Goal: Task Accomplishment & Management: Complete application form

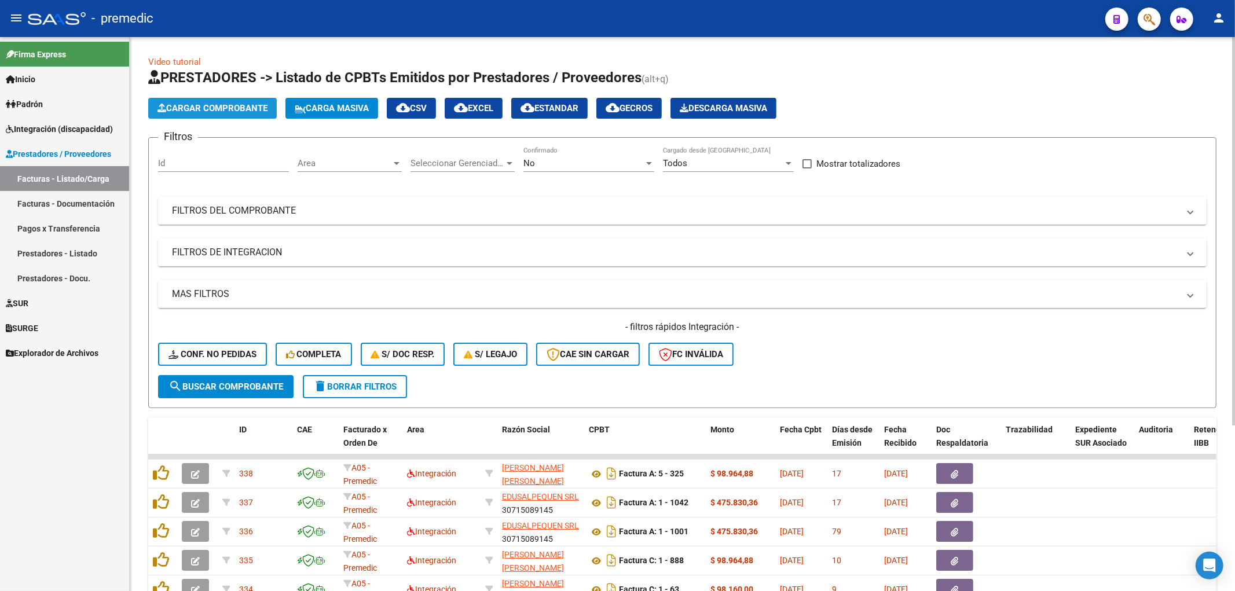
click at [216, 111] on span "Cargar Comprobante" at bounding box center [212, 108] width 110 height 10
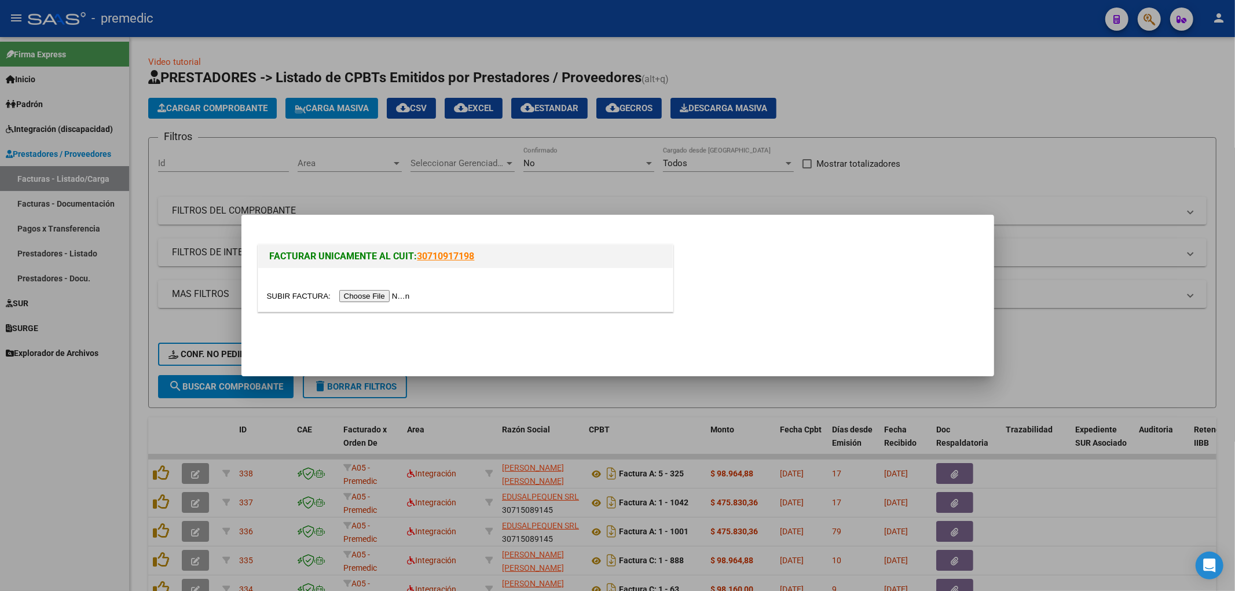
click at [364, 294] on input "file" at bounding box center [340, 296] width 146 height 12
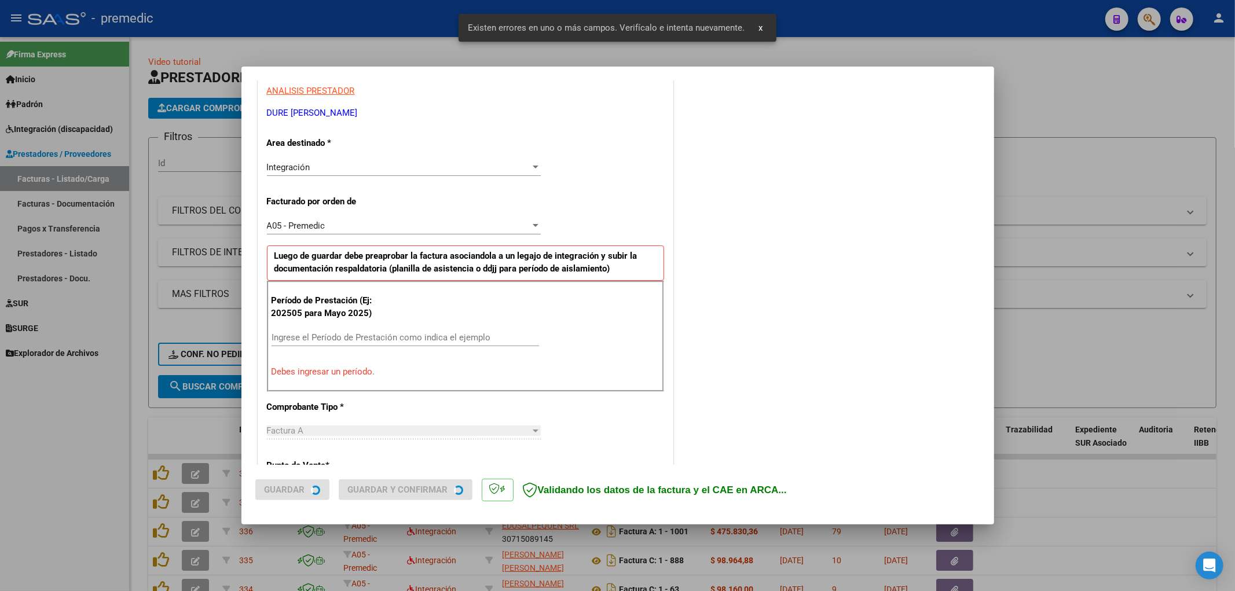
scroll to position [269, 0]
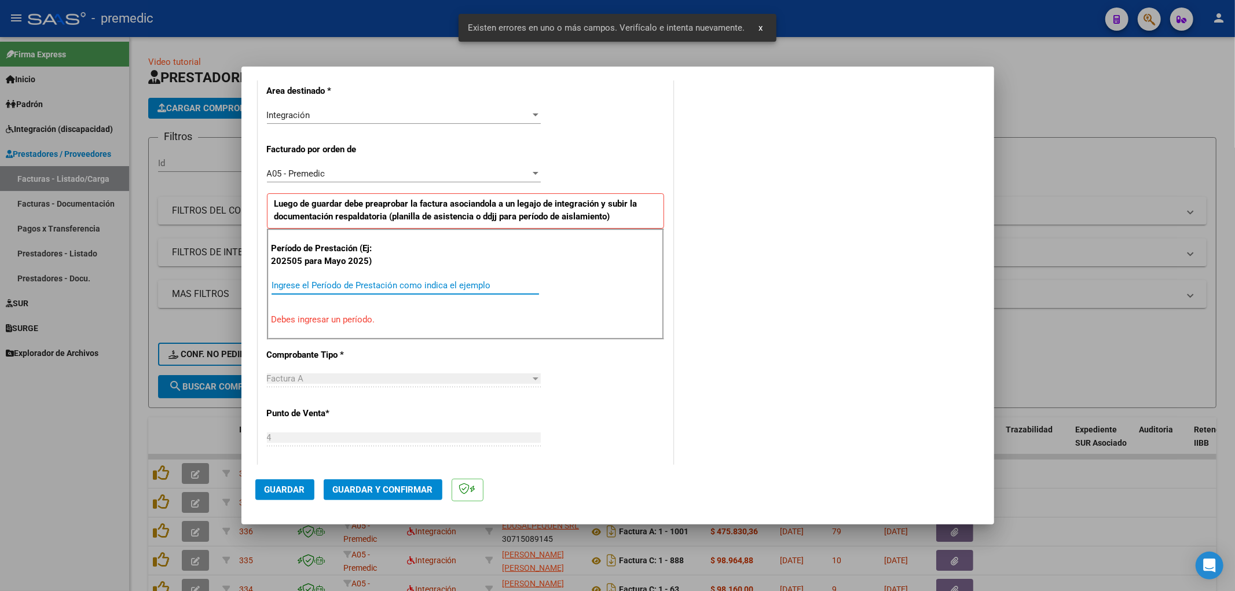
click at [367, 288] on input "Ingrese el Período de Prestación como indica el ejemplo" at bounding box center [404, 285] width 267 height 10
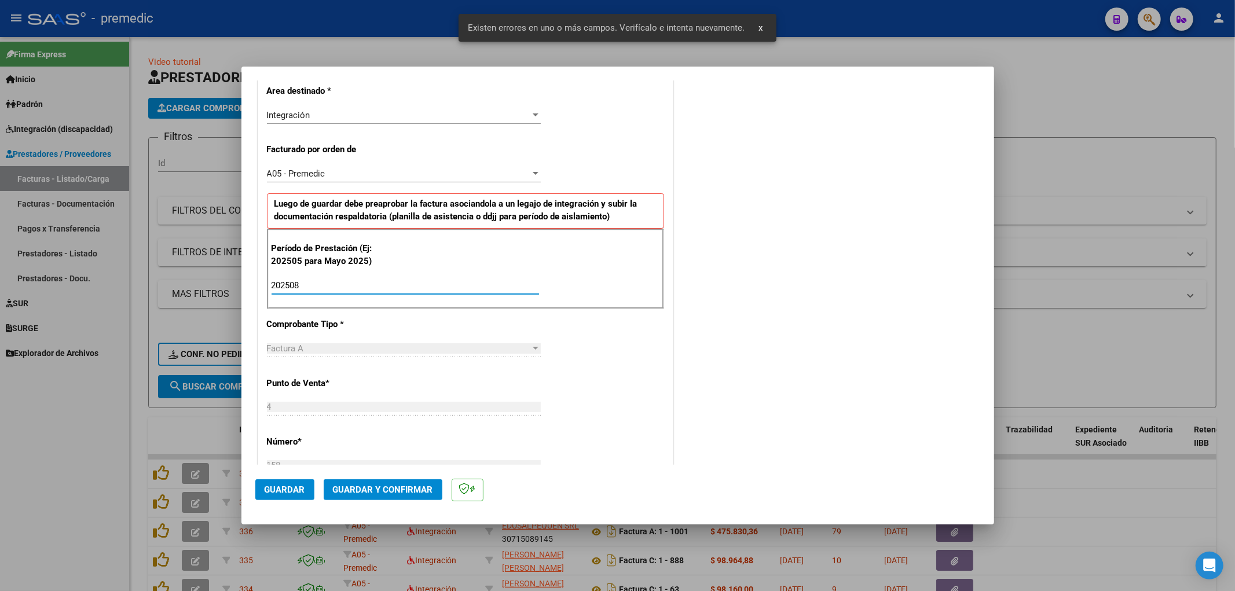
type input "202508"
click at [848, 411] on div "COMENTARIOS Comentarios De la Obra Social: Comentarios de la Obra Social (no vi…" at bounding box center [828, 390] width 304 height 1130
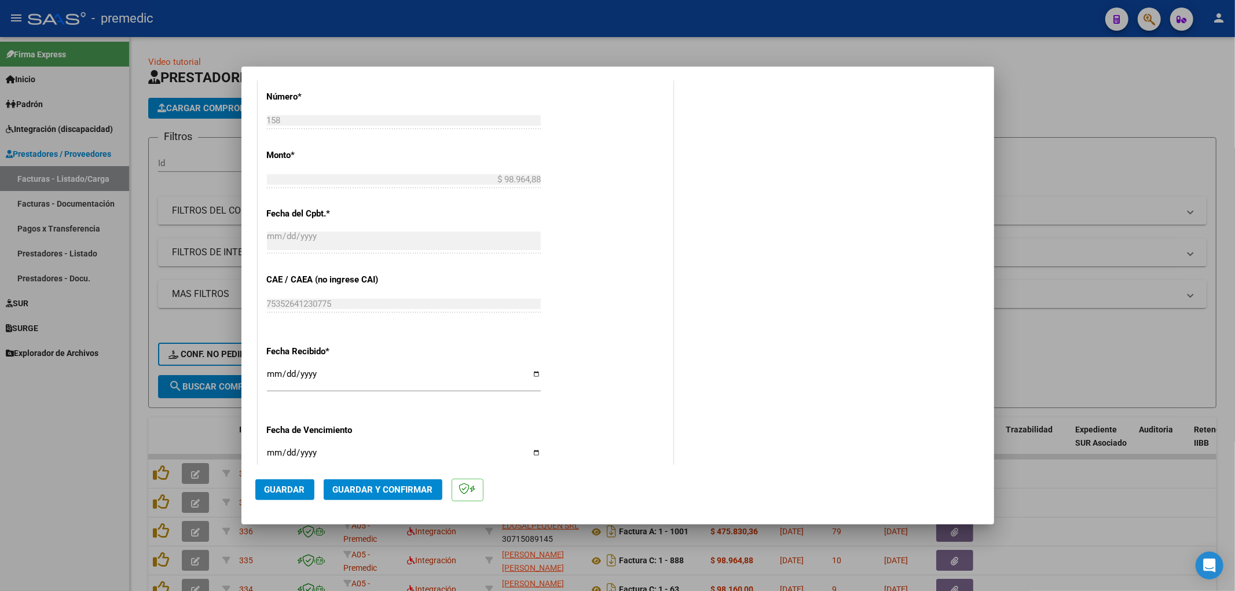
scroll to position [643, 0]
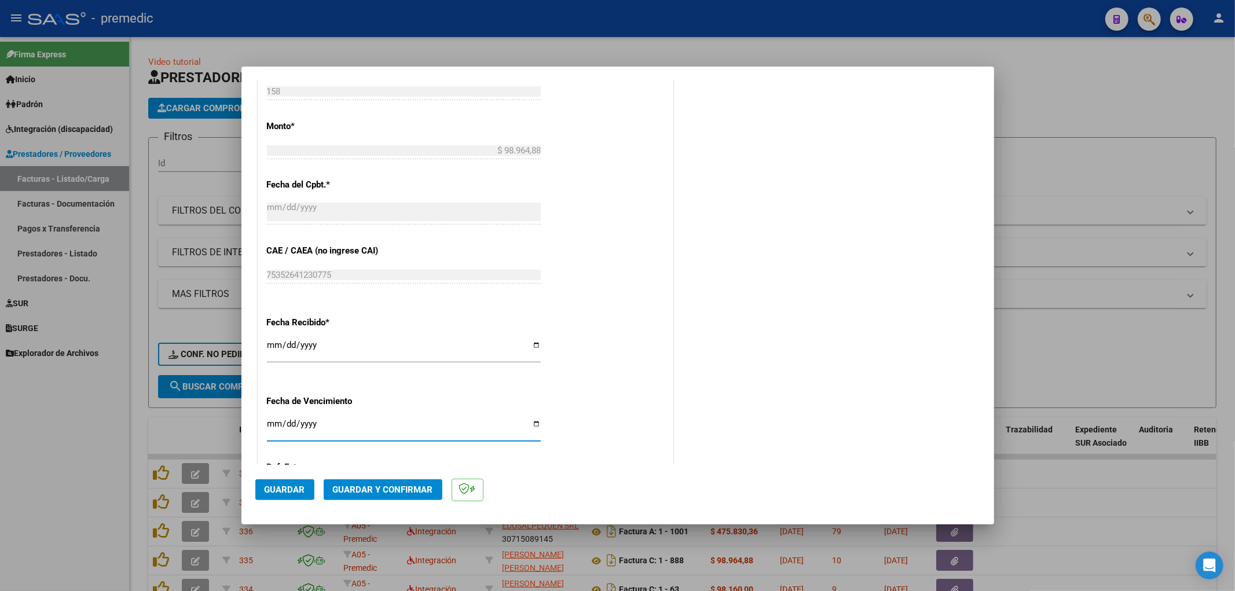
click at [269, 427] on input "Ingresar la fecha" at bounding box center [404, 428] width 274 height 19
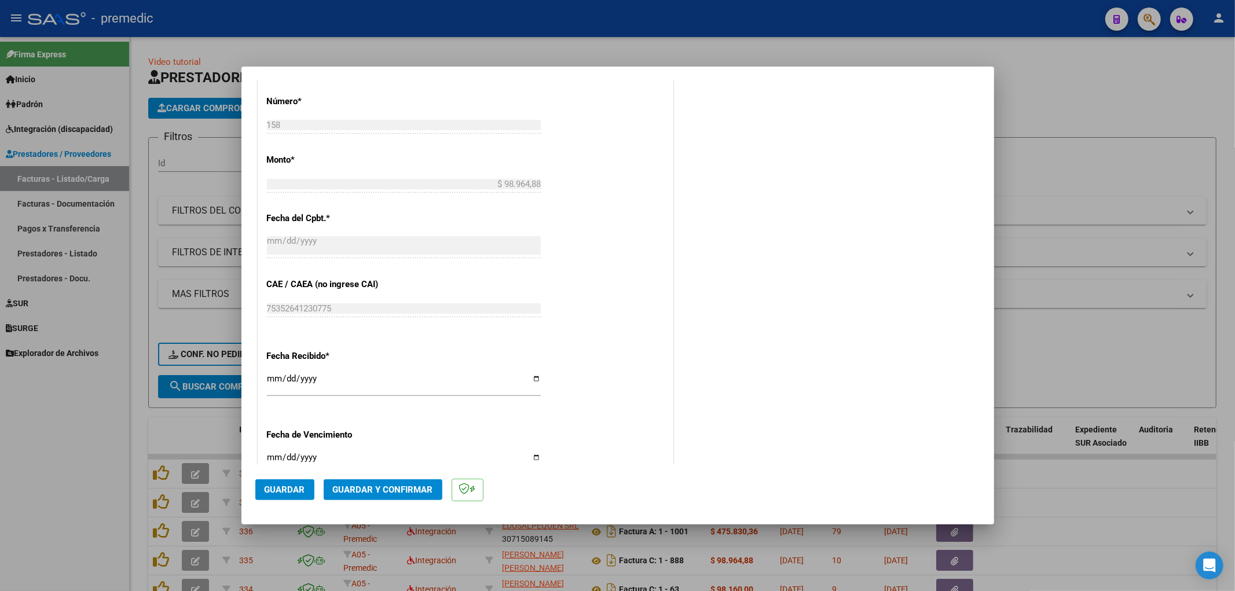
scroll to position [707, 0]
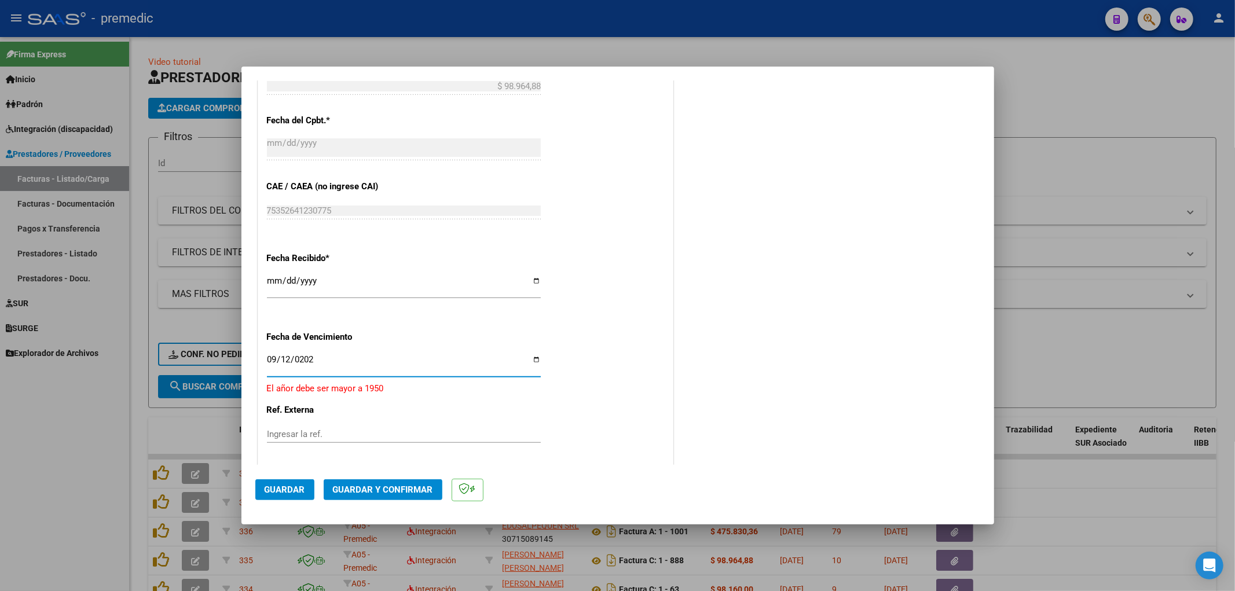
type input "[DATE]"
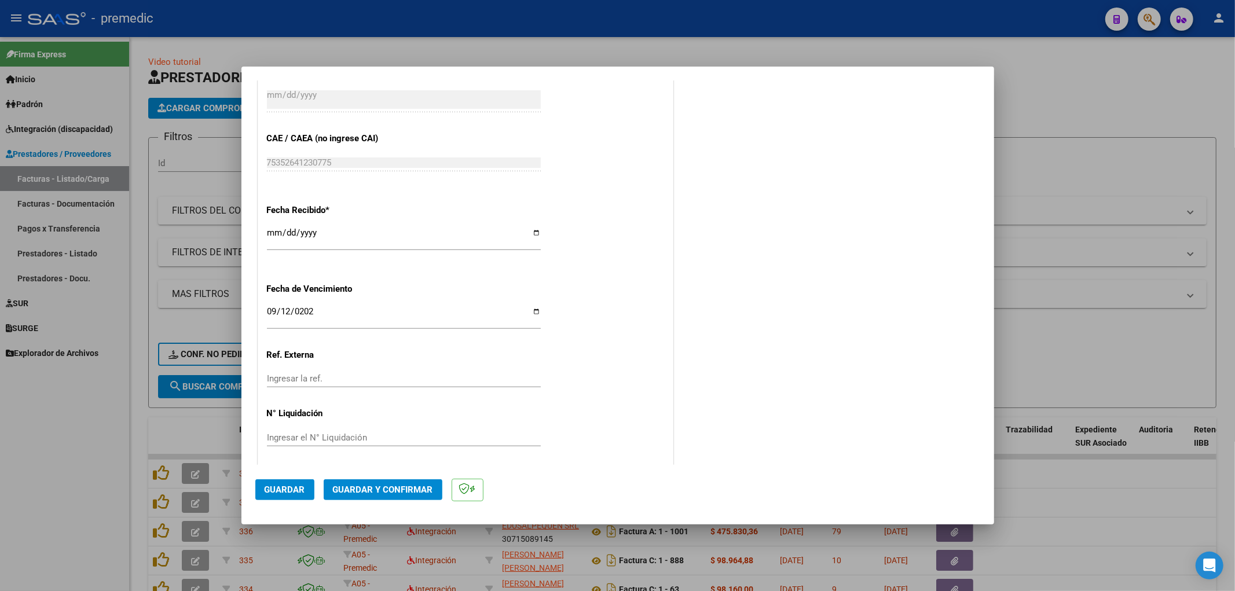
scroll to position [759, 0]
click at [275, 494] on span "Guardar" at bounding box center [285, 489] width 41 height 10
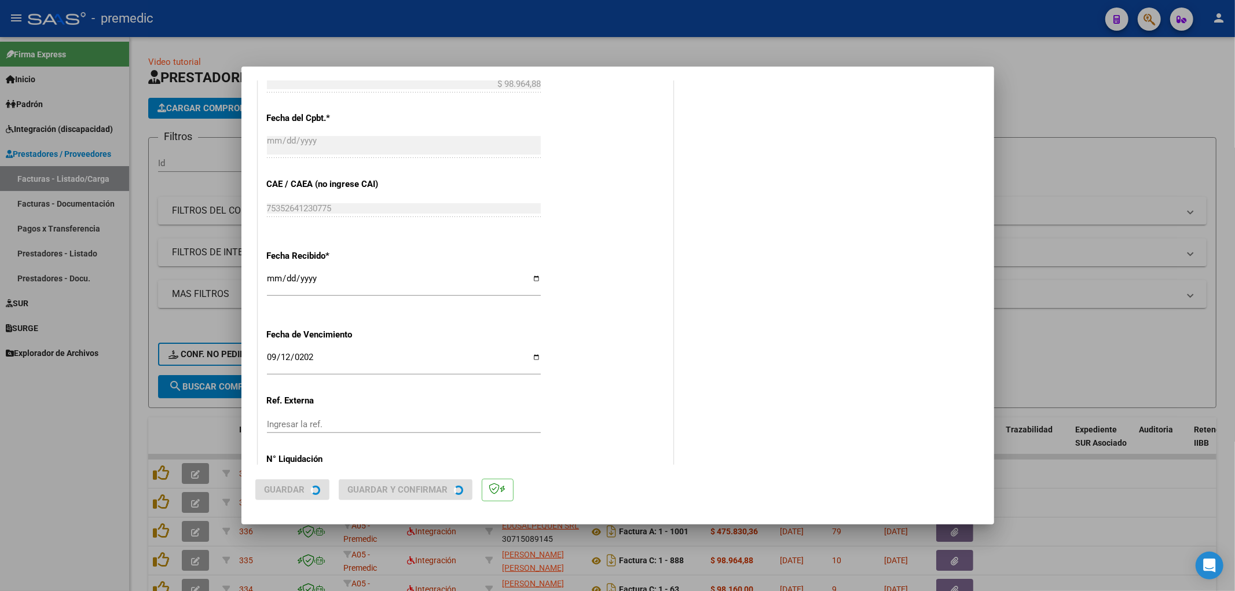
scroll to position [0, 0]
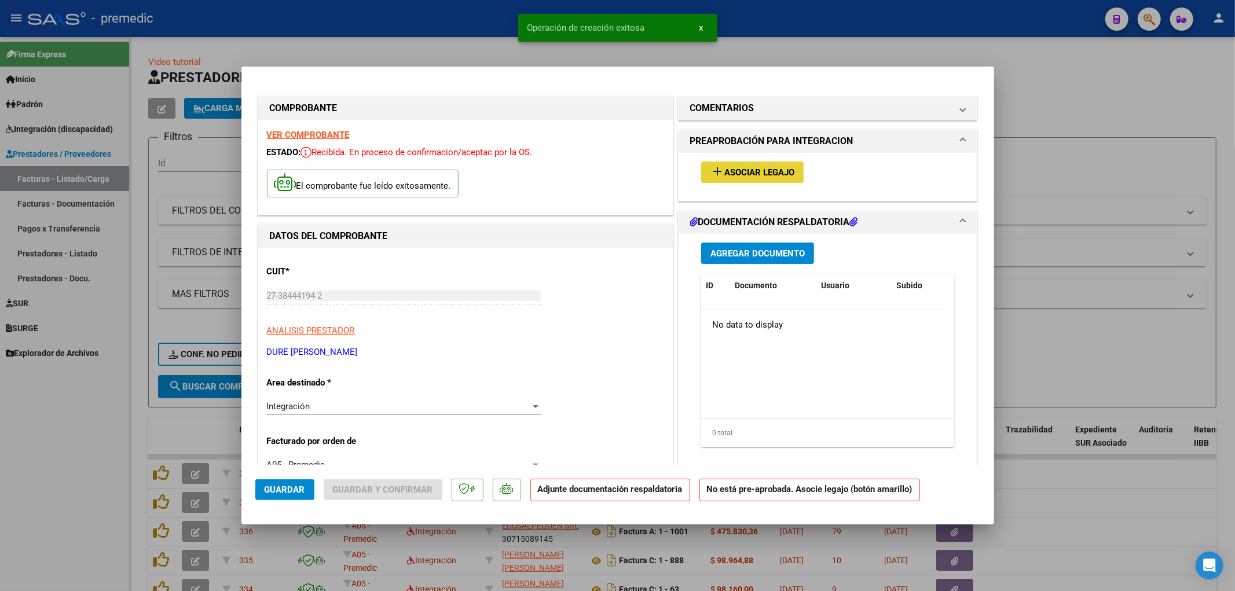
click at [735, 175] on span "Asociar Legajo" at bounding box center [759, 172] width 70 height 10
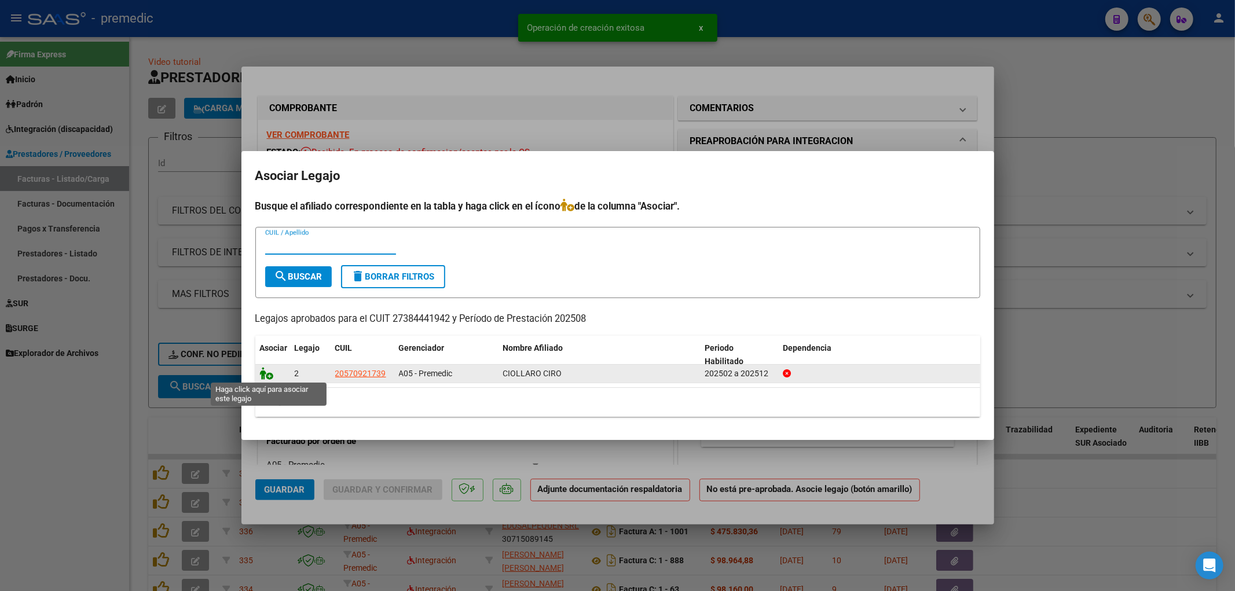
click at [269, 377] on icon at bounding box center [267, 373] width 14 height 13
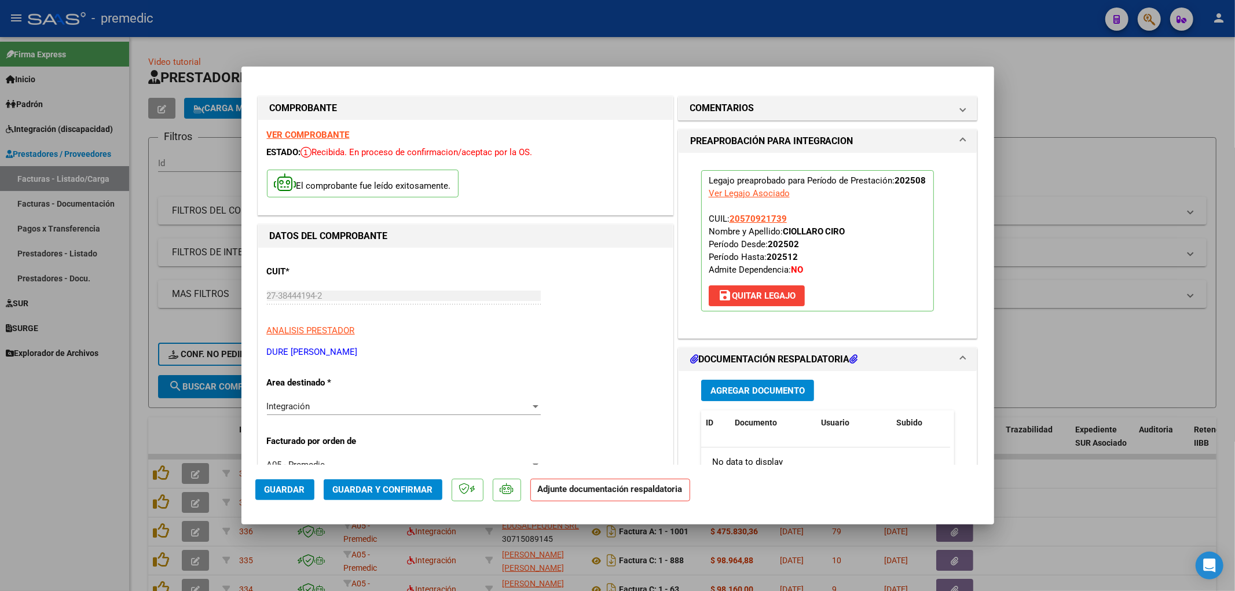
scroll to position [129, 0]
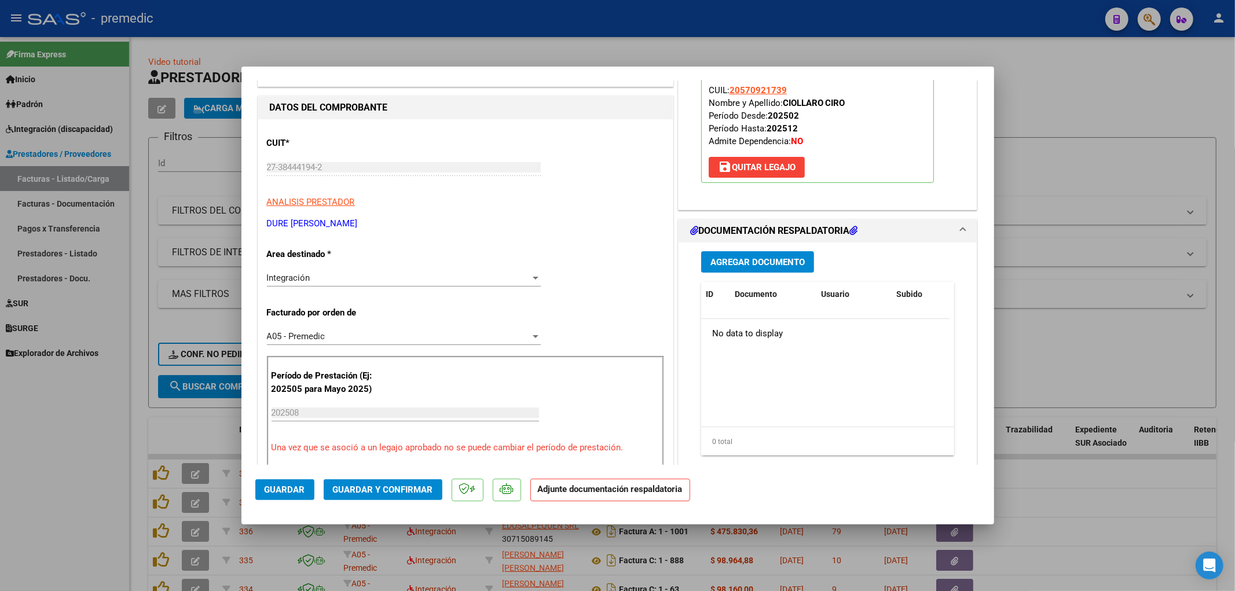
click at [748, 262] on span "Agregar Documento" at bounding box center [757, 262] width 94 height 10
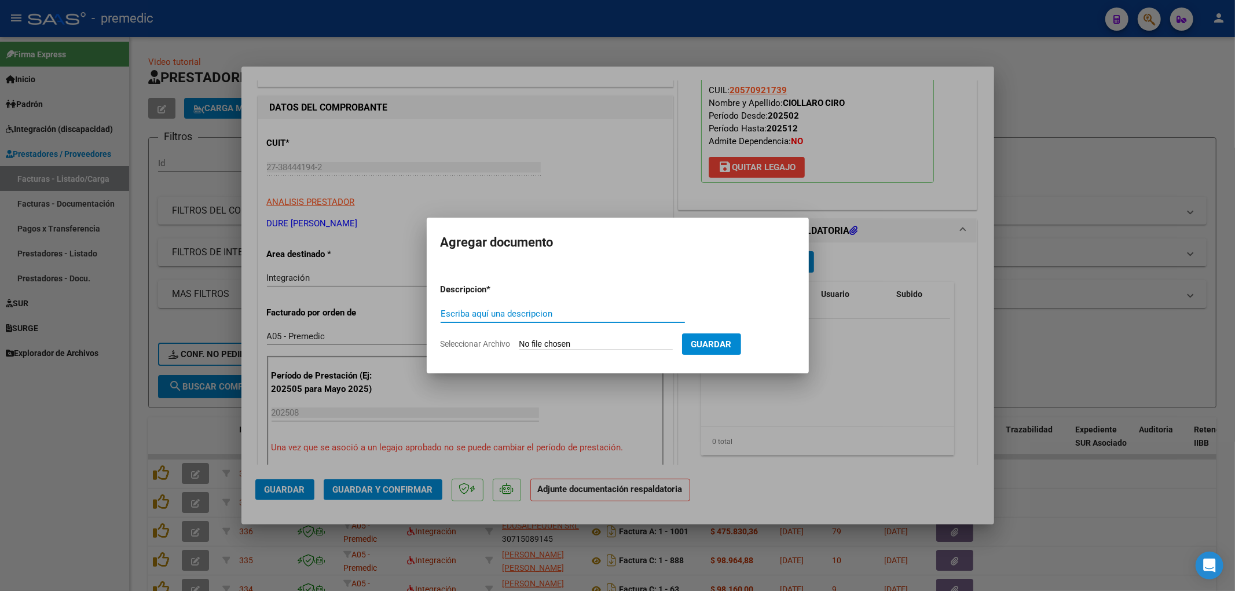
click at [585, 347] on input "Seleccionar Archivo" at bounding box center [595, 344] width 153 height 11
type input "C:\fakepath\PLANILLA [PERSON_NAME]-PSP [DATE].pdf"
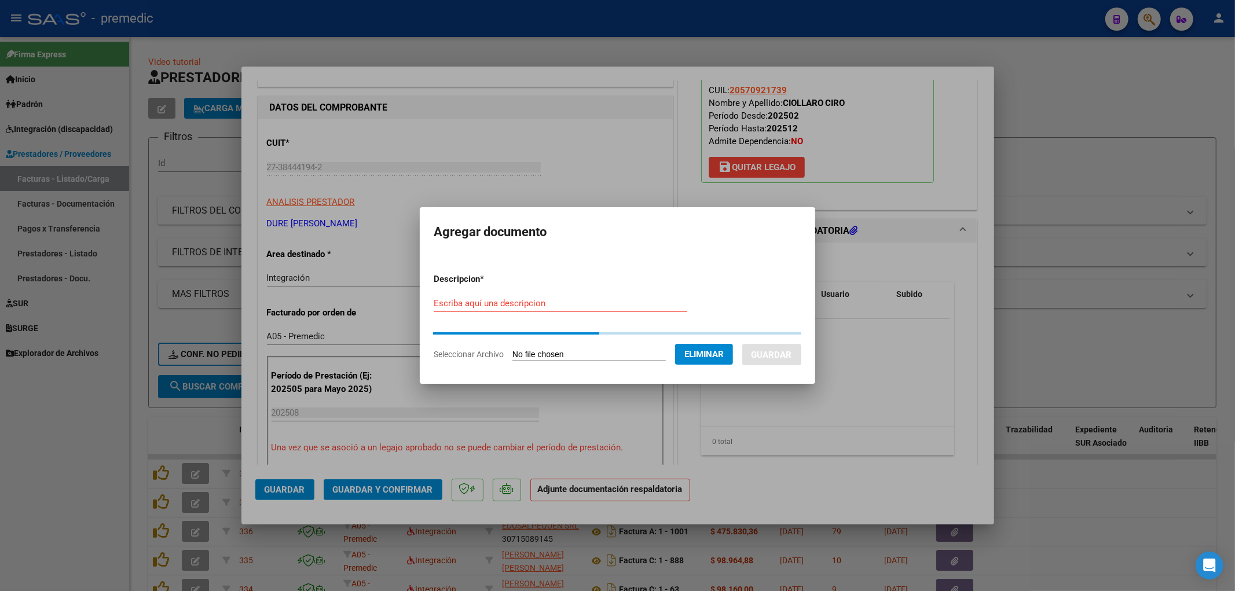
click at [477, 308] on input "Escriba aquí una descripcion" at bounding box center [561, 303] width 254 height 10
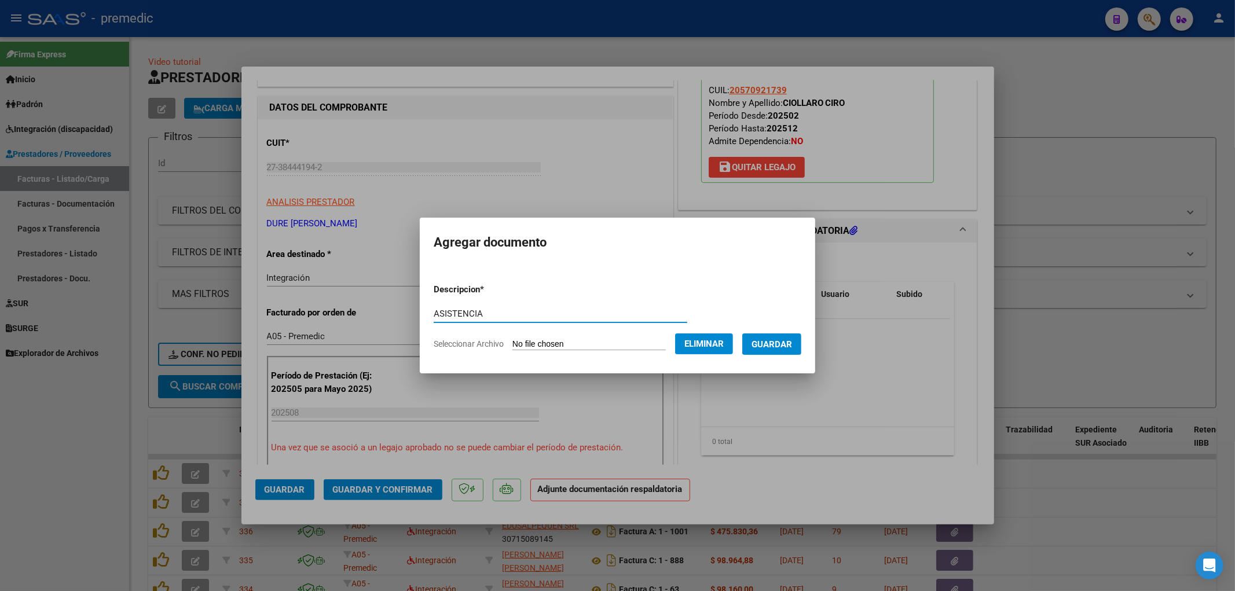
type input "ASISTENCIA"
click at [766, 347] on span "Guardar" at bounding box center [771, 344] width 41 height 10
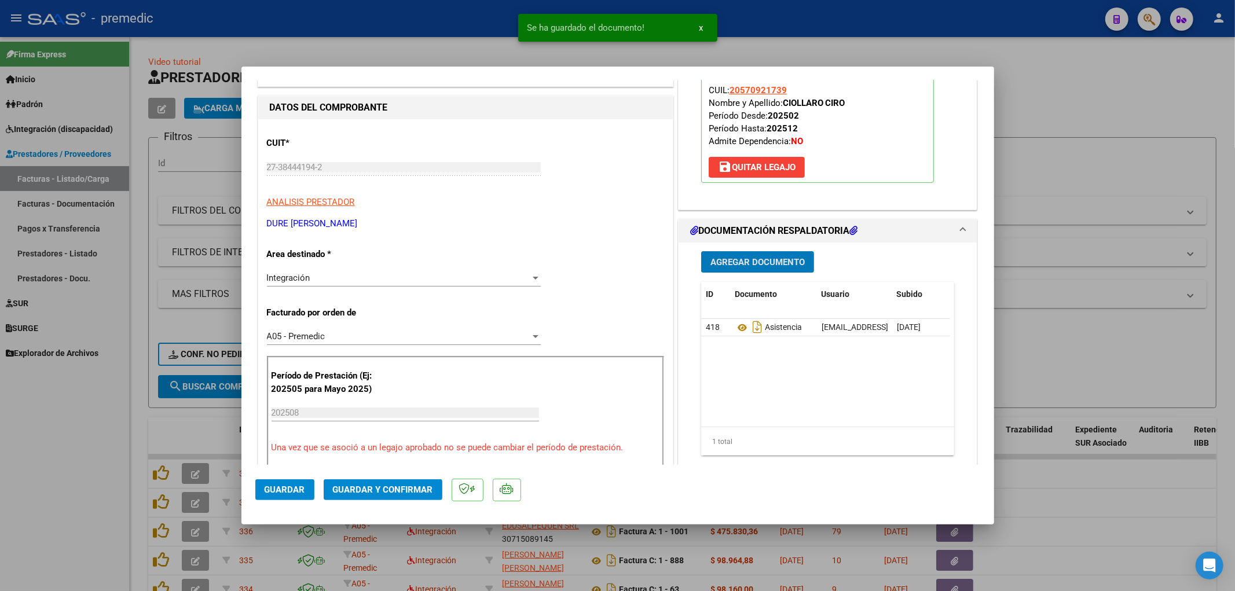
click at [291, 494] on span "Guardar" at bounding box center [285, 489] width 41 height 10
click at [1104, 361] on div at bounding box center [617, 295] width 1235 height 591
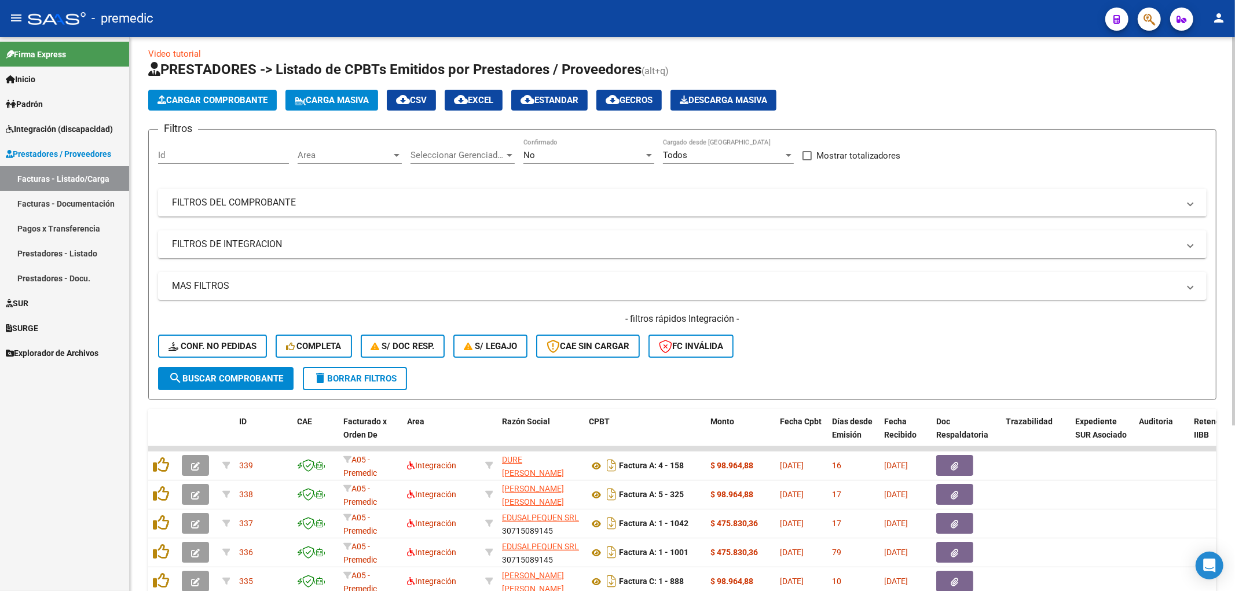
scroll to position [0, 0]
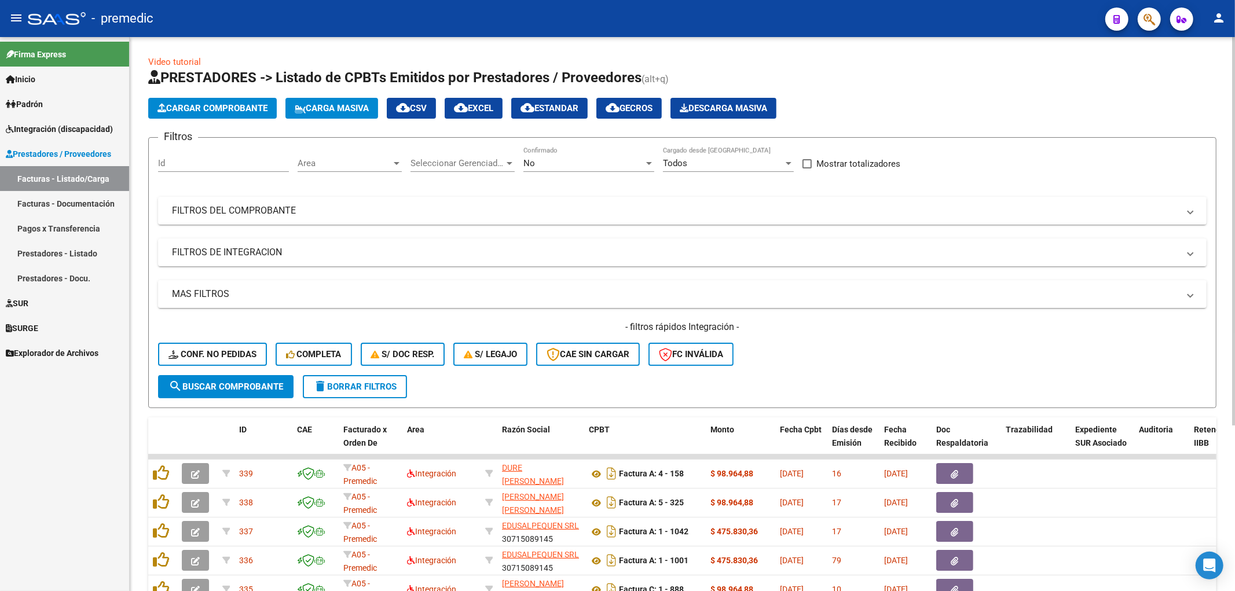
click at [220, 120] on app-list-header "PRESTADORES -> Listado de CPBTs Emitidos por Prestadores / Proveedores (alt+q) …" at bounding box center [682, 238] width 1068 height 340
click at [225, 107] on span "Cargar Comprobante" at bounding box center [212, 108] width 110 height 10
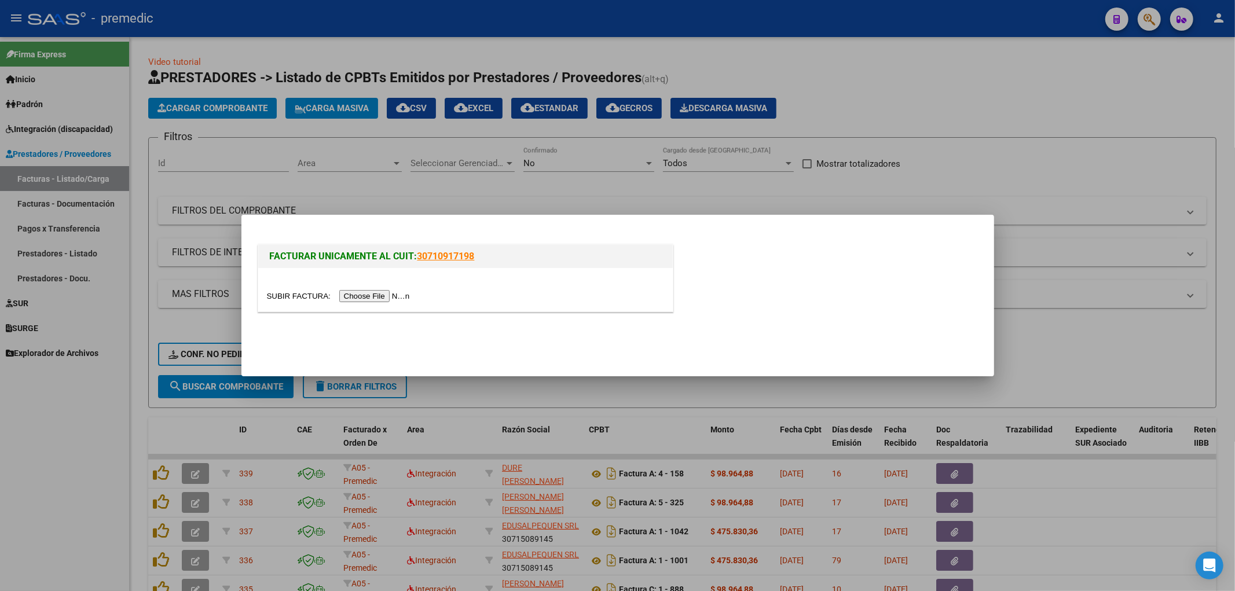
click at [358, 299] on input "file" at bounding box center [340, 296] width 146 height 12
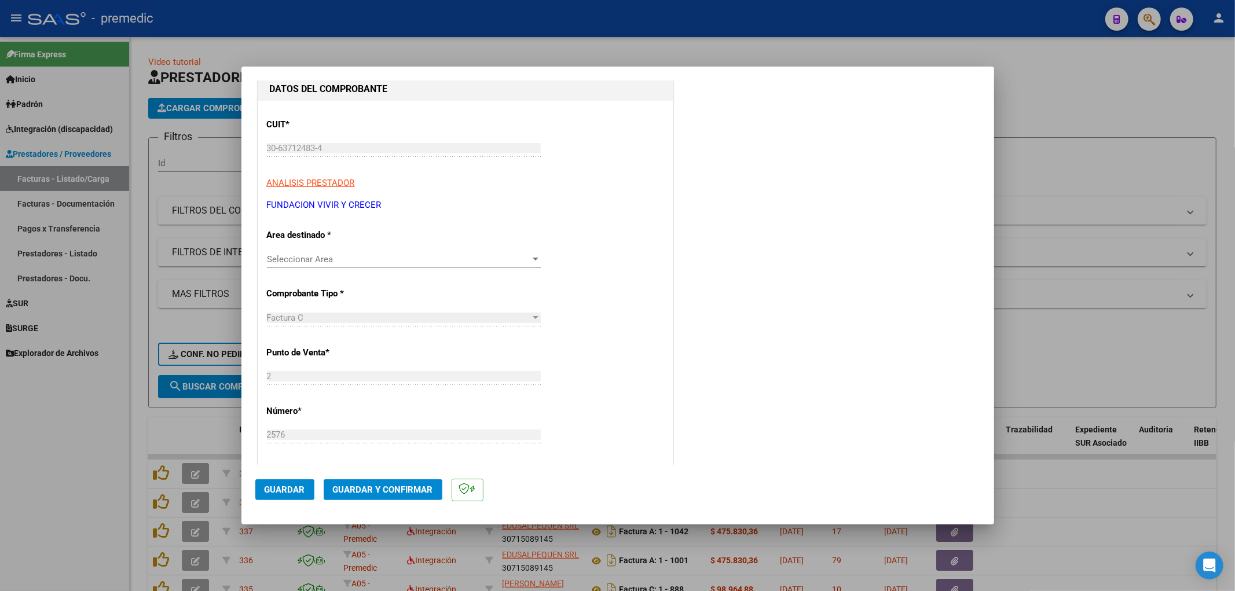
scroll to position [129, 0]
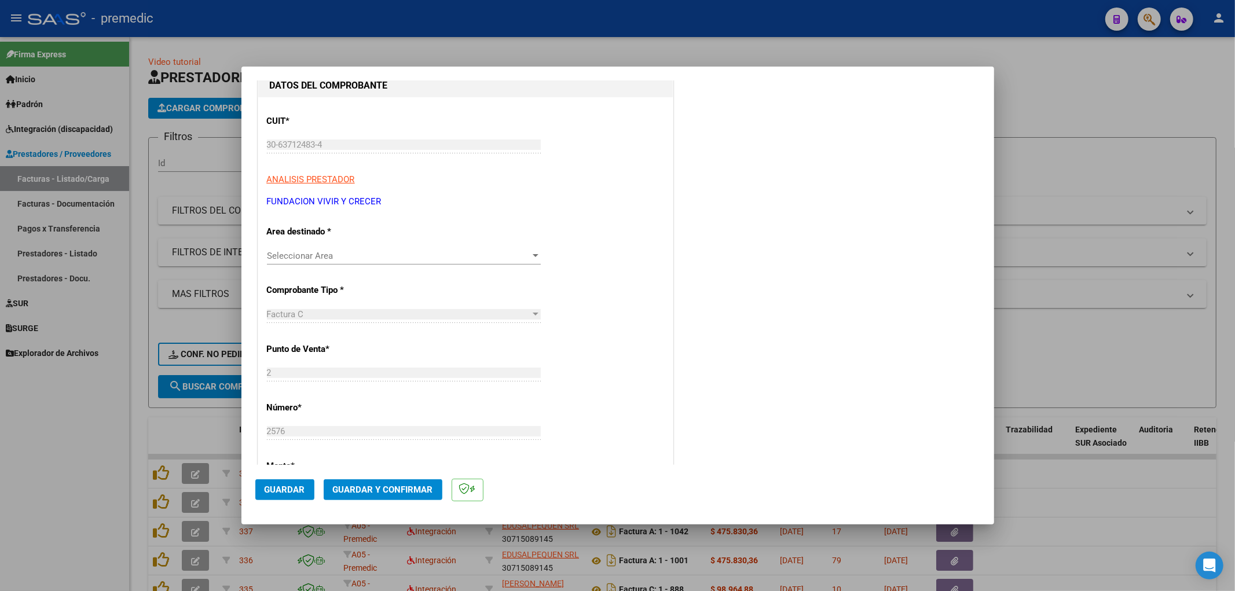
click at [340, 261] on div "Seleccionar Area Seleccionar Area" at bounding box center [404, 255] width 274 height 17
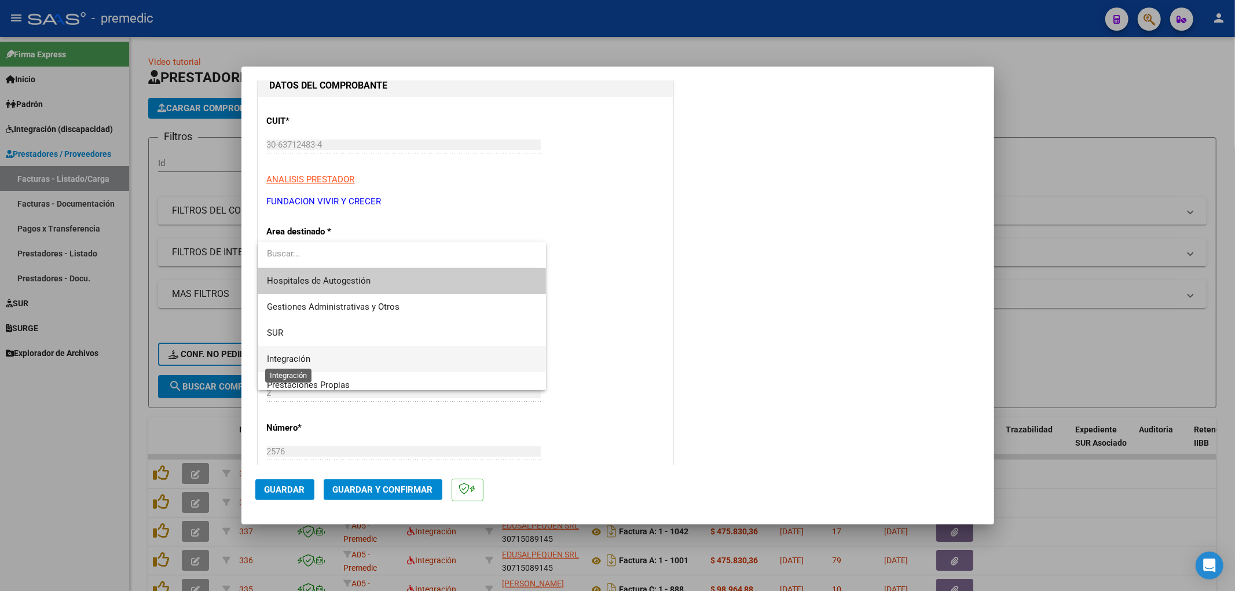
click at [303, 359] on span "Integración" at bounding box center [288, 359] width 43 height 10
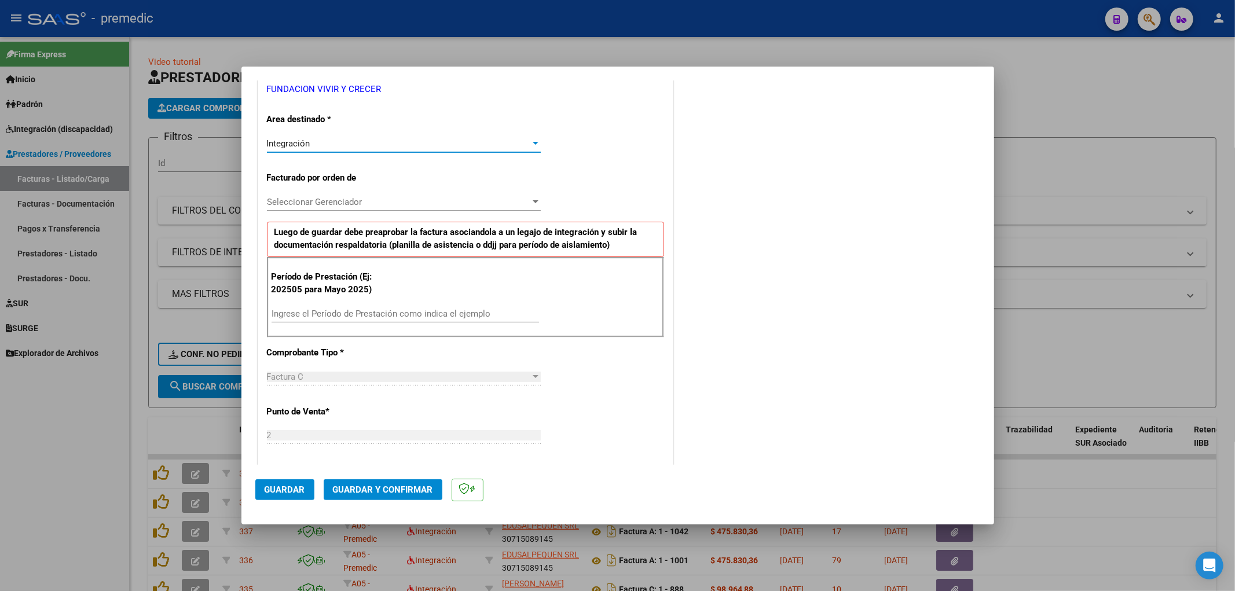
scroll to position [257, 0]
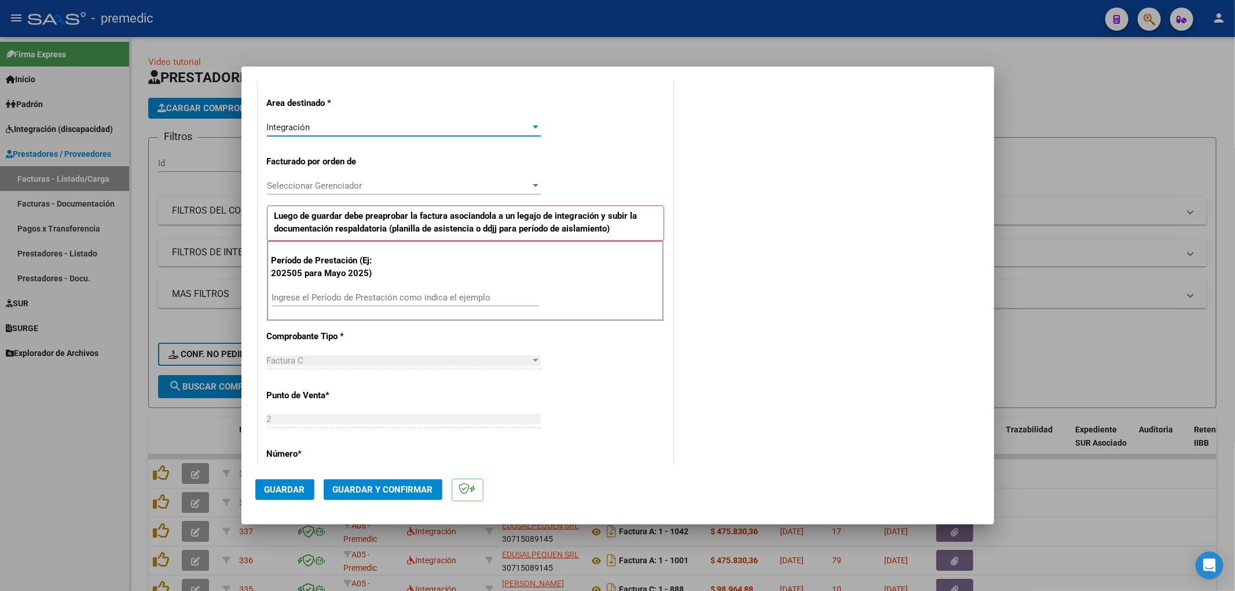
click at [332, 189] on span "Seleccionar Gerenciador" at bounding box center [398, 186] width 263 height 10
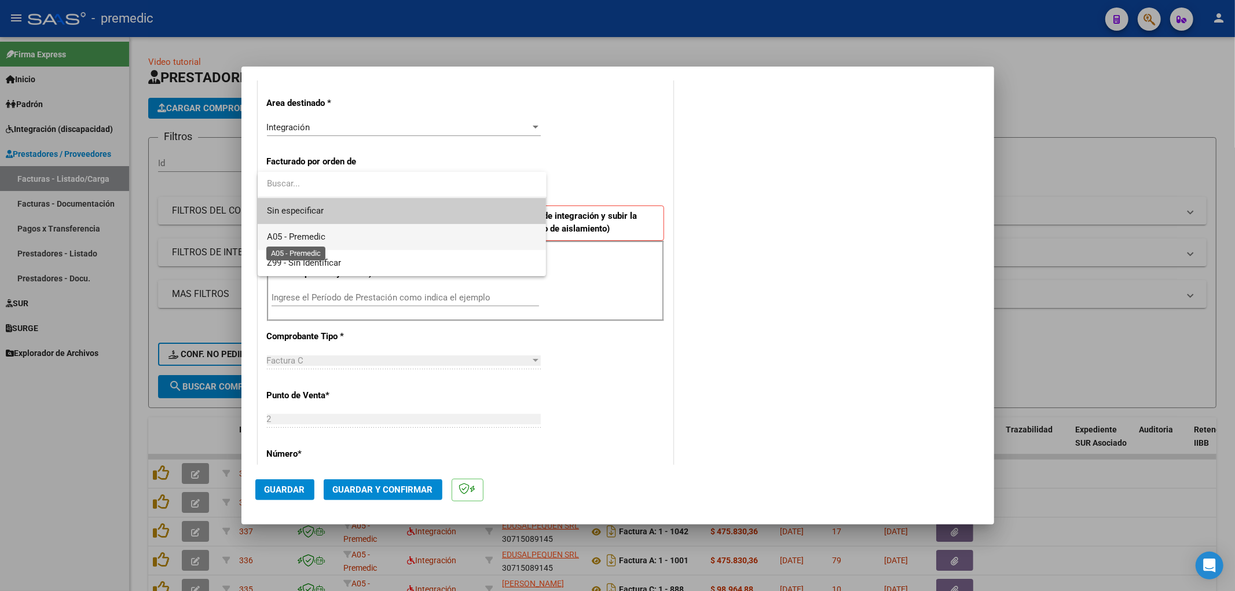
click at [322, 241] on span "A05 - Premedic" at bounding box center [296, 237] width 58 height 10
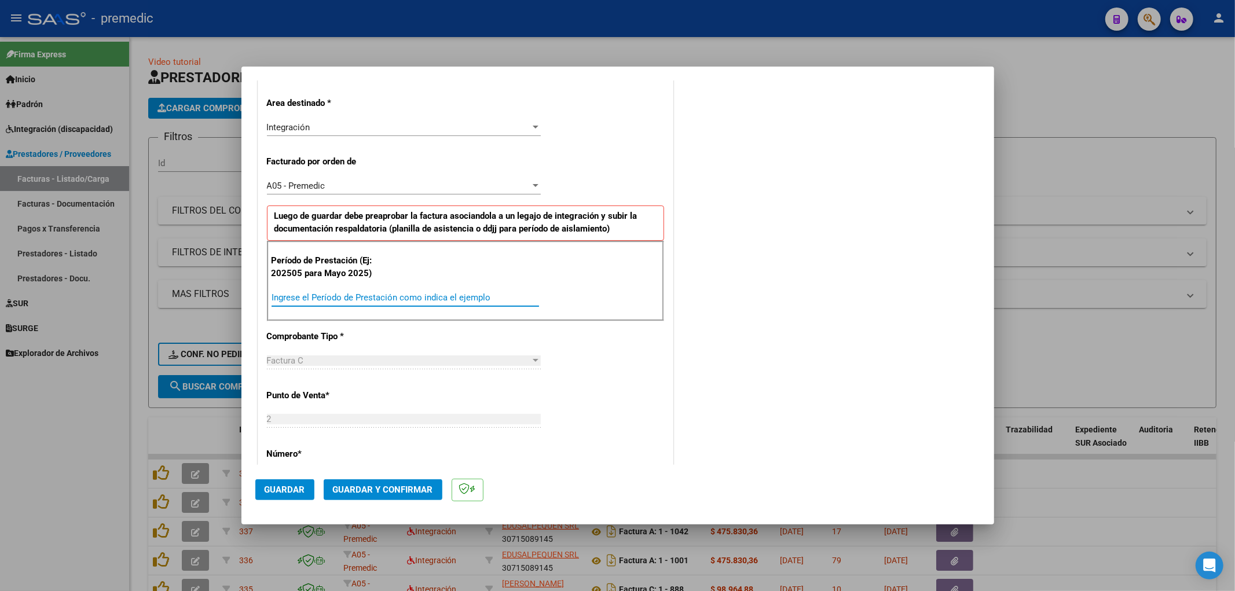
click at [289, 296] on input "Ingrese el Período de Prestación como indica el ejemplo" at bounding box center [404, 297] width 267 height 10
type input "202507"
click at [788, 314] on div "COMENTARIOS Comentarios De la Obra Social: Comentarios de la Obra Social (no vi…" at bounding box center [828, 402] width 304 height 1130
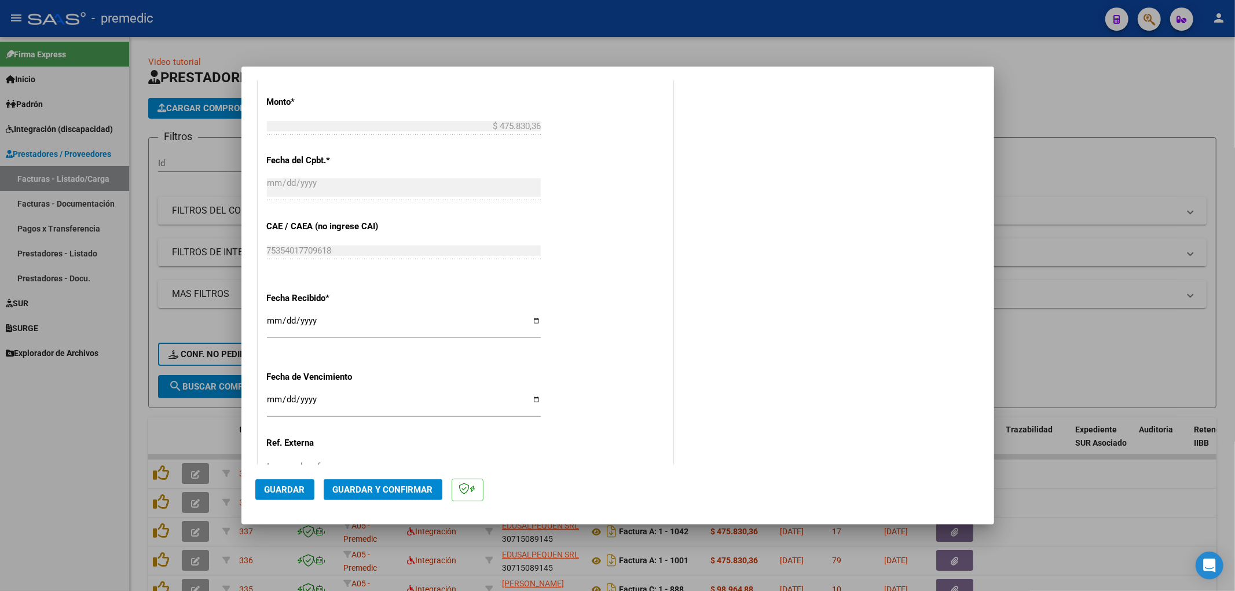
scroll to position [707, 0]
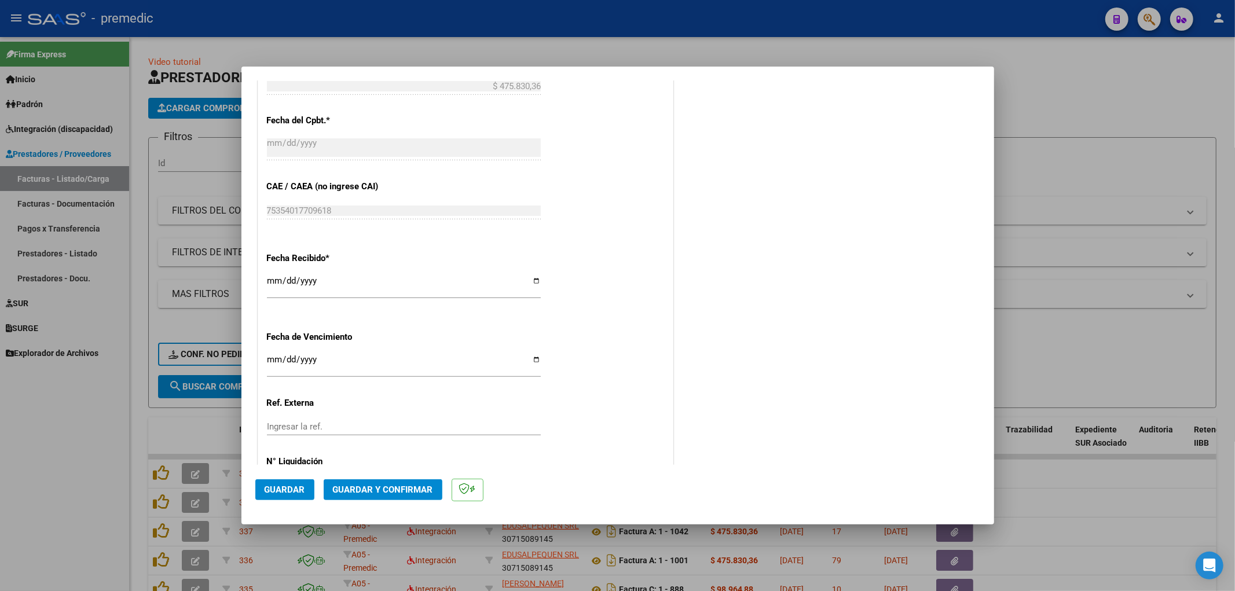
click at [269, 359] on input "Ingresar la fecha" at bounding box center [404, 364] width 274 height 19
type input "[DATE]"
click at [294, 487] on span "Guardar" at bounding box center [285, 489] width 41 height 10
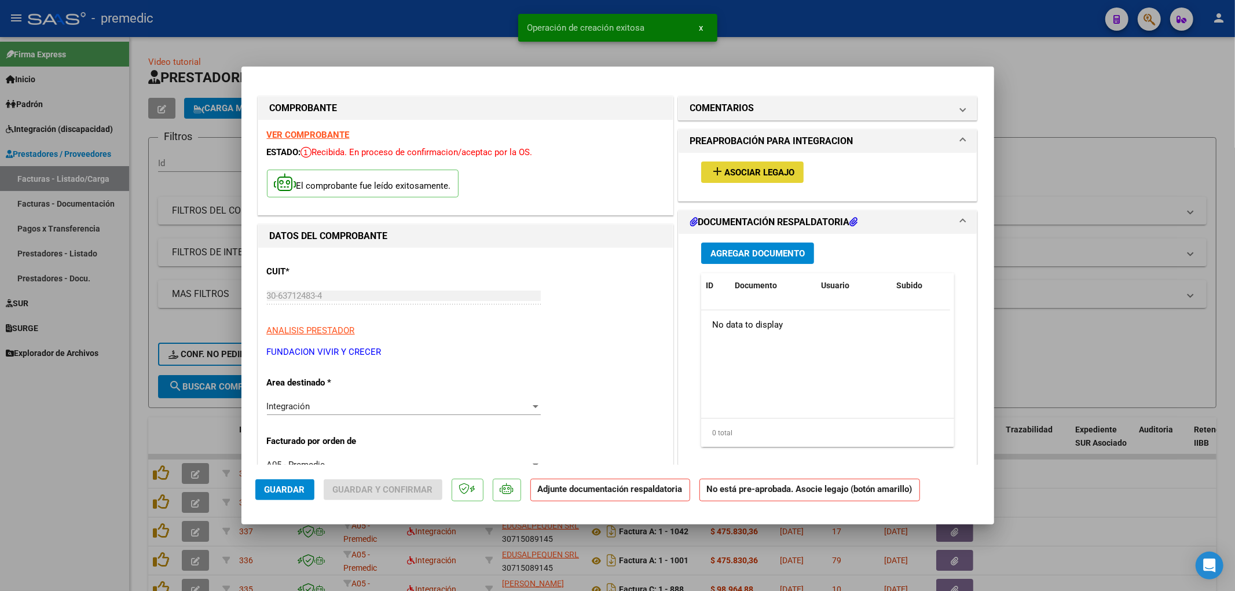
click at [733, 175] on span "Asociar Legajo" at bounding box center [759, 172] width 70 height 10
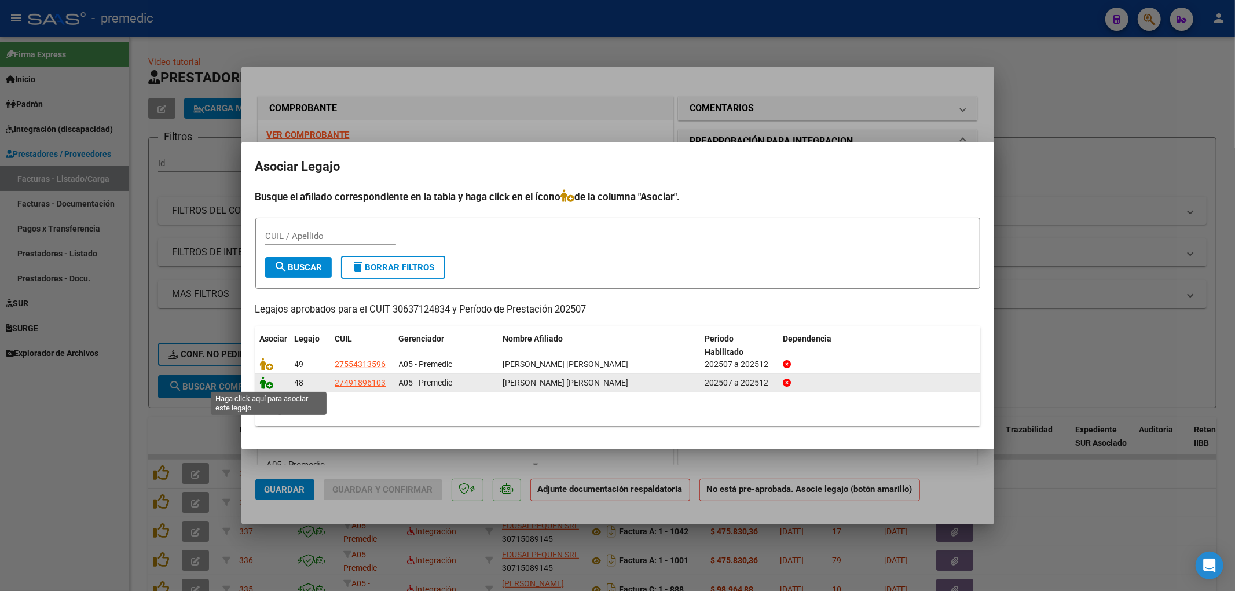
click at [267, 383] on icon at bounding box center [267, 382] width 14 height 13
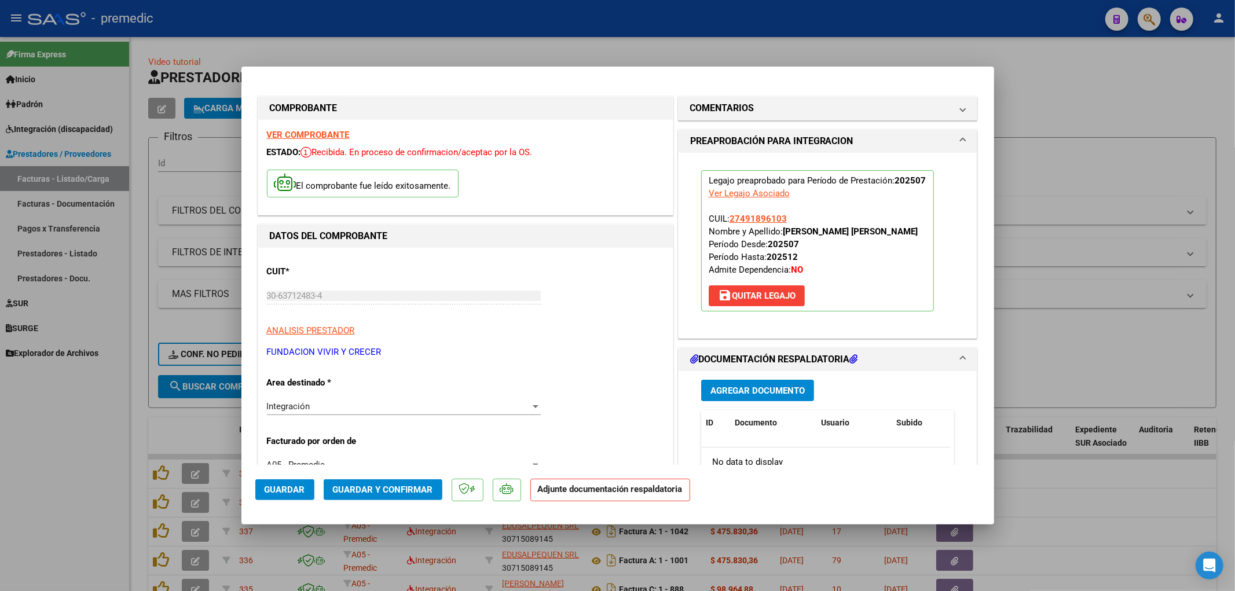
click at [793, 397] on button "Agregar Documento" at bounding box center [757, 390] width 113 height 21
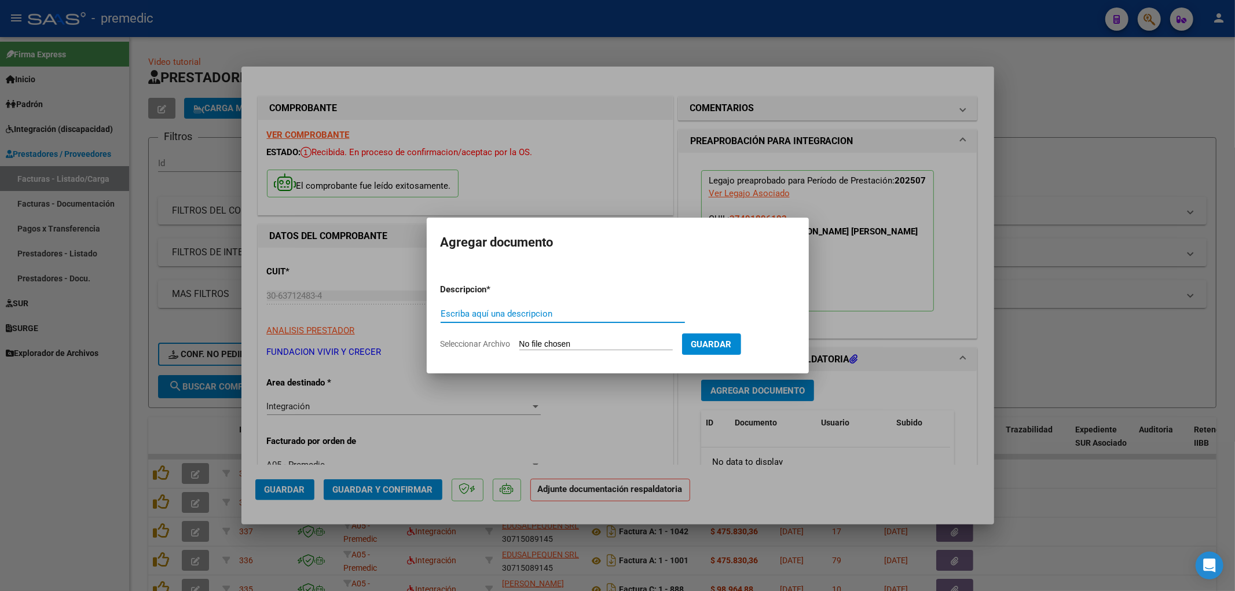
click at [599, 346] on input "Seleccionar Archivo" at bounding box center [595, 344] width 153 height 11
type input "C:\fakepath\[PERSON_NAME] [DATE].pdf"
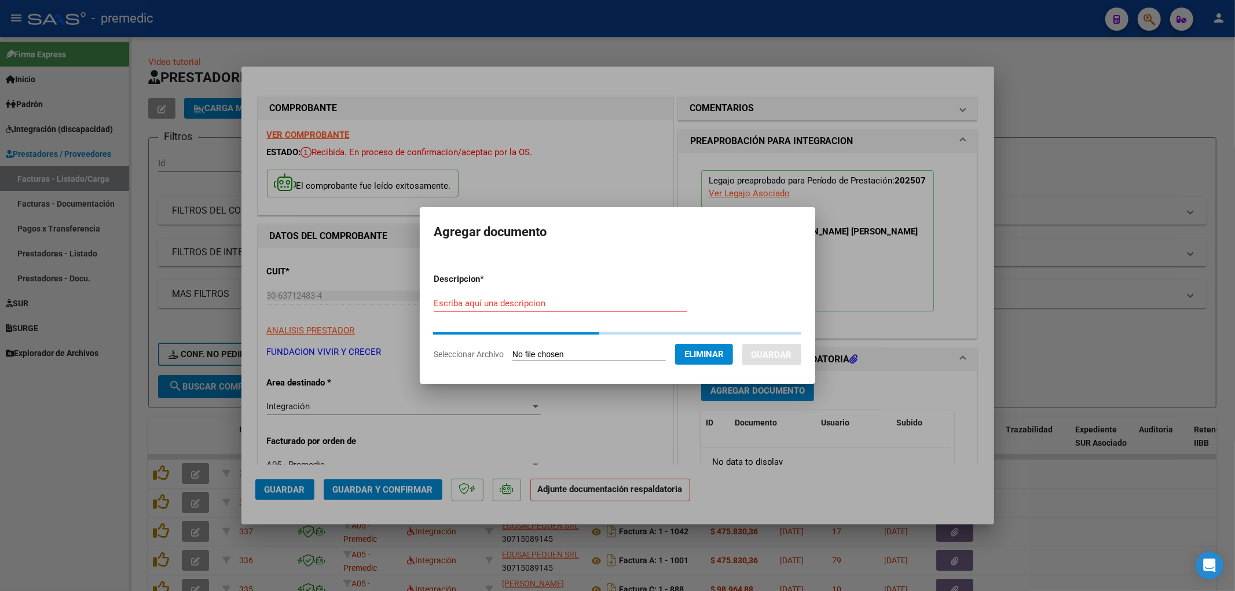
drag, startPoint x: 476, startPoint y: 309, endPoint x: 470, endPoint y: 307, distance: 6.0
click at [476, 308] on div "Escriba aquí una descripcion" at bounding box center [561, 303] width 254 height 17
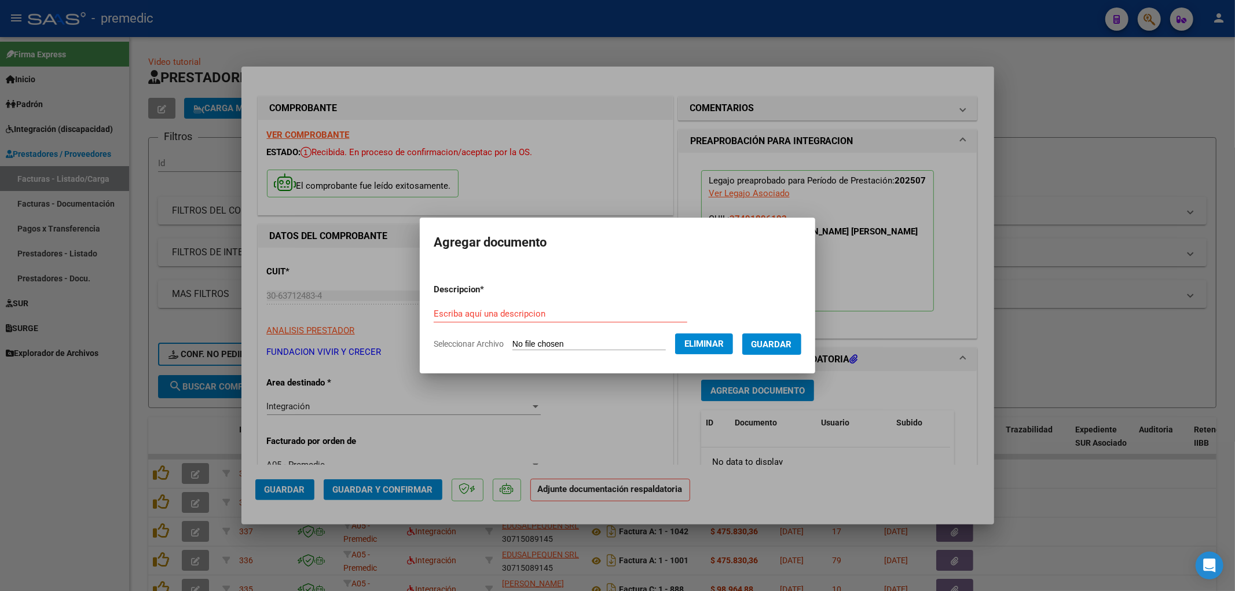
click at [467, 301] on form "Descripcion * Escriba aquí una descripcion Seleccionar Archivo Eliminar Guardar" at bounding box center [618, 316] width 368 height 85
click at [468, 313] on input "Escriba aquí una descripcion" at bounding box center [561, 314] width 254 height 10
type input "asistencia"
click at [813, 342] on mat-dialog-content "Descripcion * asistencia Escriba aquí una descripcion Seleccionar Archivo Elimi…" at bounding box center [617, 312] width 395 height 94
click at [792, 344] on span "Guardar" at bounding box center [771, 344] width 41 height 10
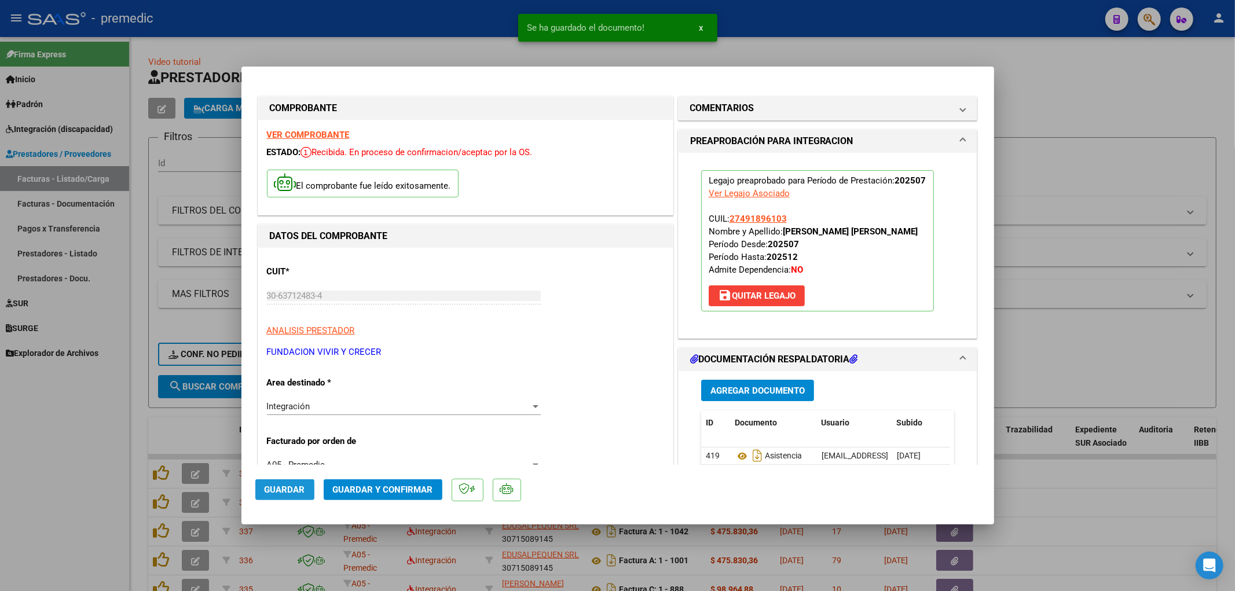
click at [288, 488] on span "Guardar" at bounding box center [285, 489] width 41 height 10
click at [1097, 488] on div at bounding box center [617, 295] width 1235 height 591
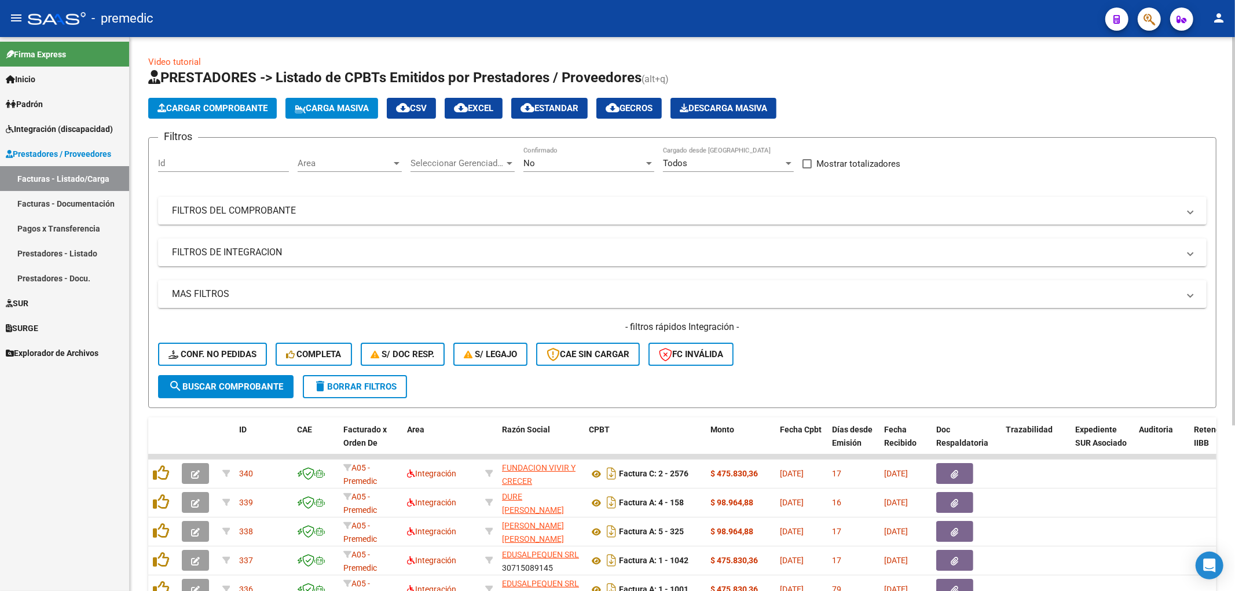
click at [212, 93] on app-list-header "PRESTADORES -> Listado de CPBTs Emitidos por Prestadores / Proveedores (alt+q) …" at bounding box center [682, 238] width 1068 height 340
click at [207, 106] on span "Cargar Comprobante" at bounding box center [212, 108] width 110 height 10
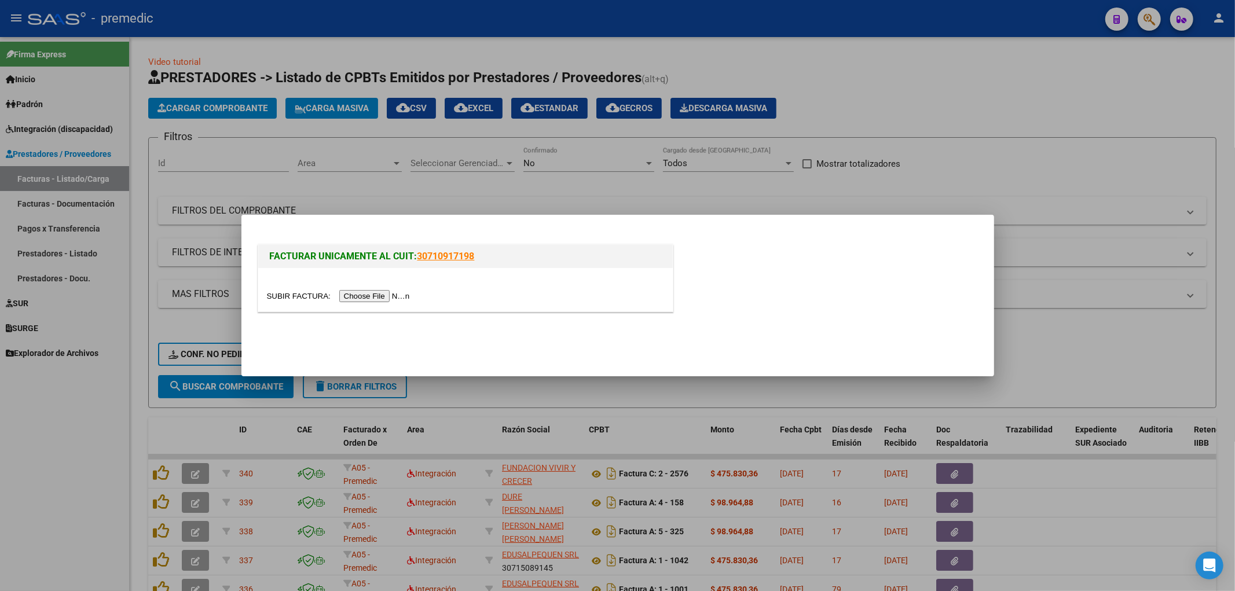
click at [394, 298] on input "file" at bounding box center [340, 296] width 146 height 12
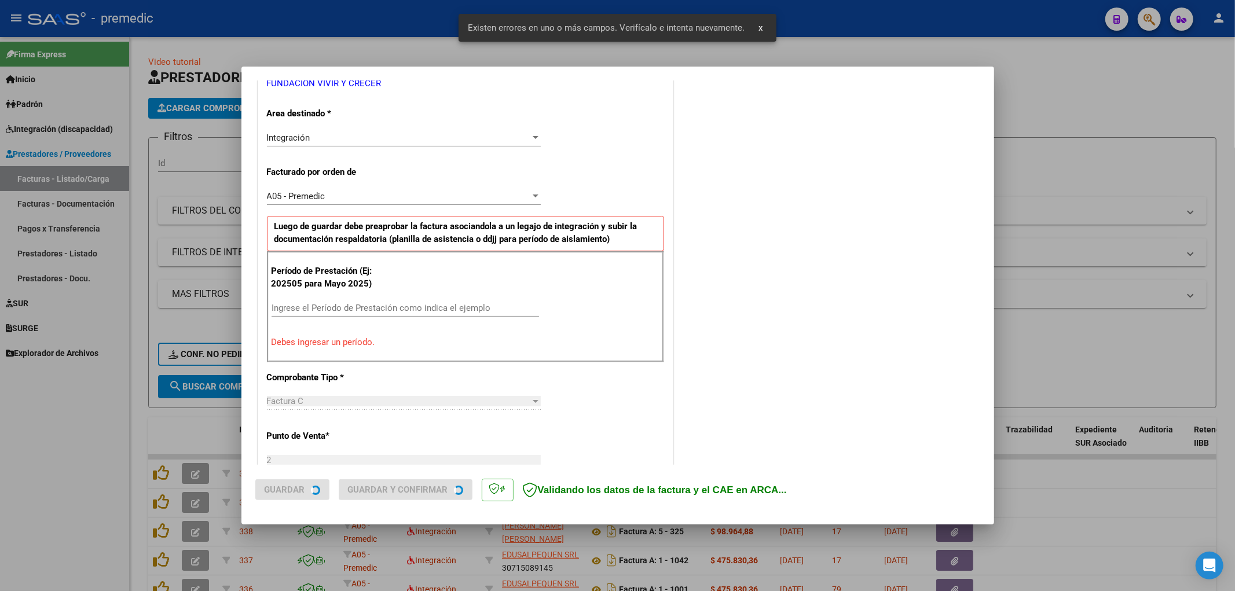
scroll to position [269, 0]
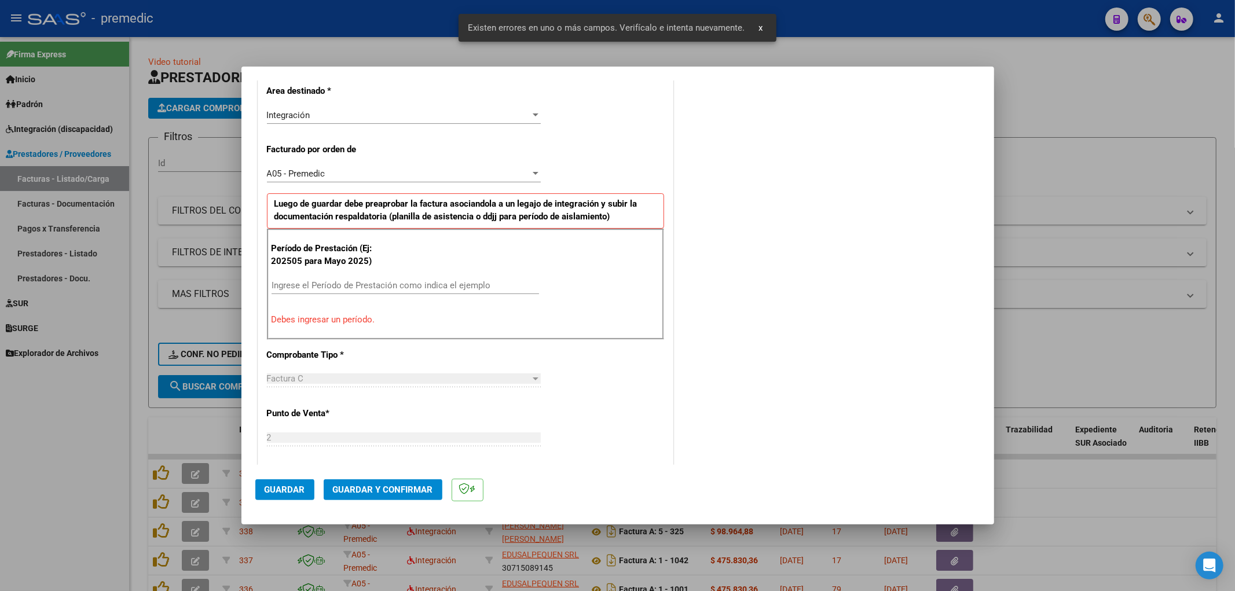
click at [446, 288] on input "Ingrese el Período de Prestación como indica el ejemplo" at bounding box center [404, 285] width 267 height 10
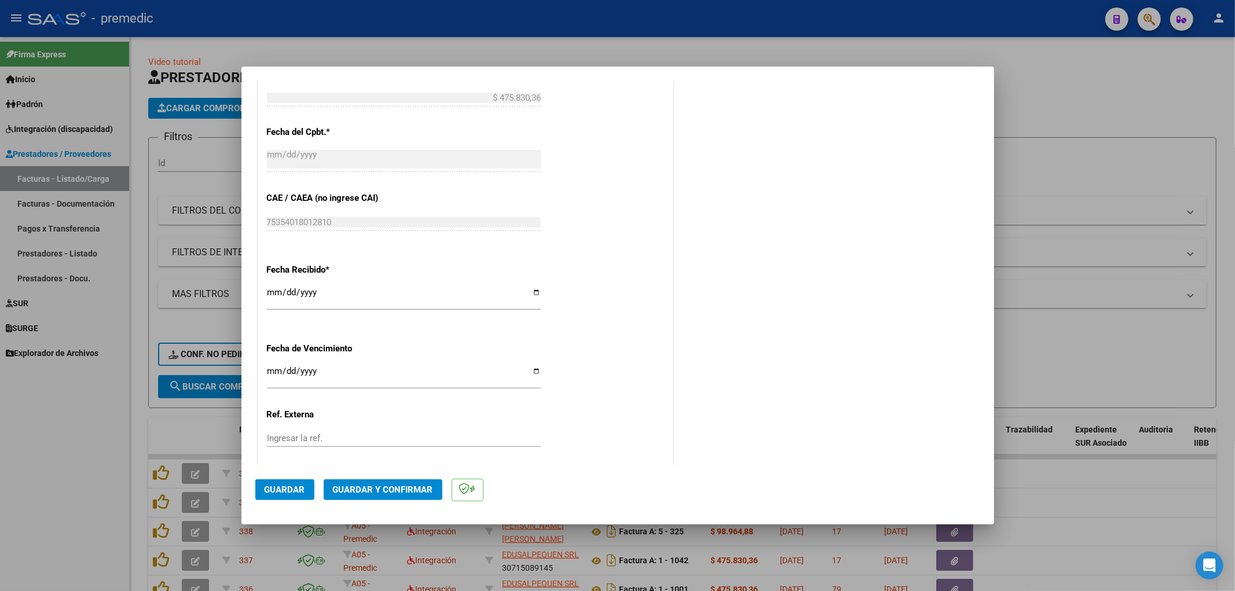
scroll to position [720, 0]
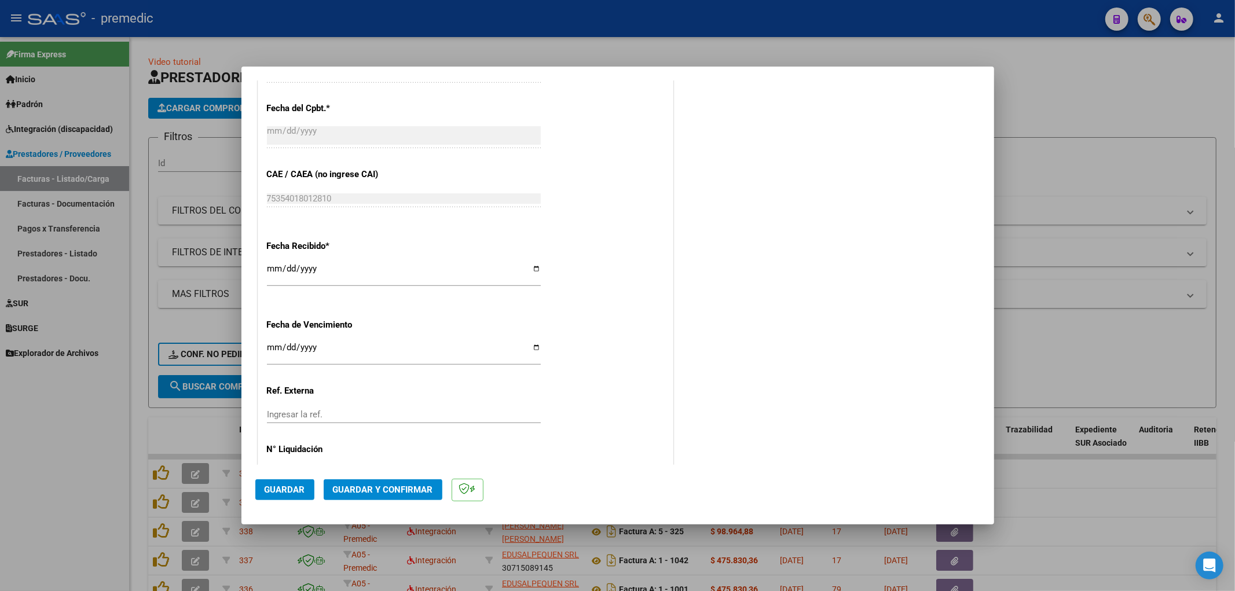
type input "202508"
click at [275, 355] on input "Ingresar la fecha" at bounding box center [404, 352] width 274 height 19
type input "[DATE]"
drag, startPoint x: 287, startPoint y: 491, endPoint x: 265, endPoint y: 490, distance: 22.0
click at [284, 491] on span "Guardar" at bounding box center [285, 489] width 41 height 10
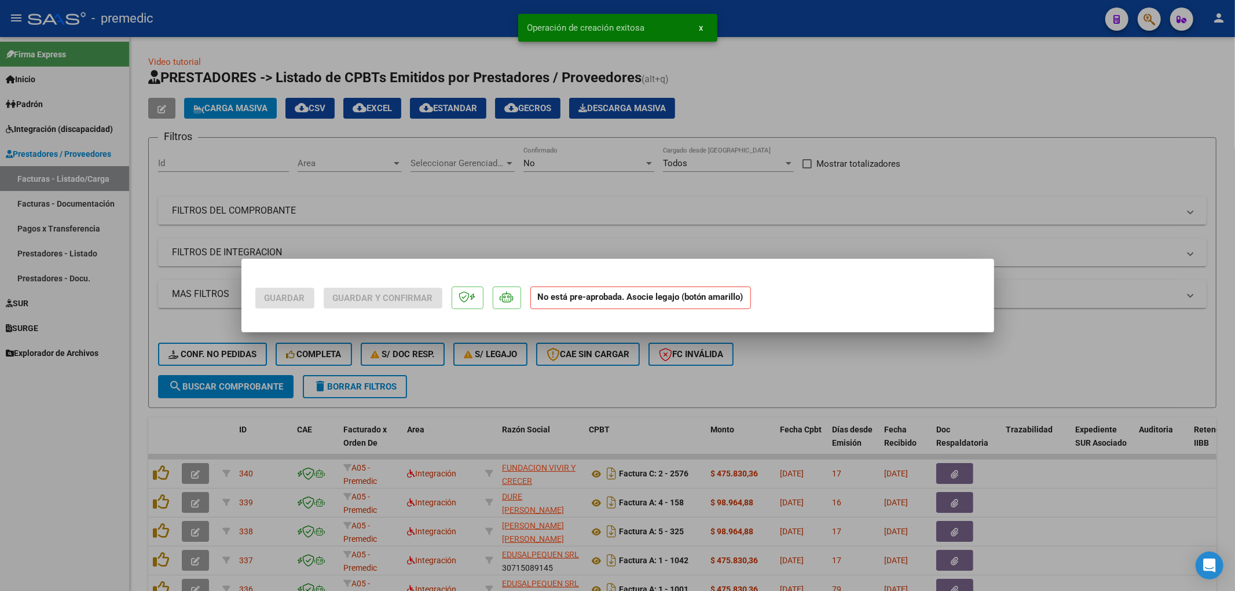
scroll to position [0, 0]
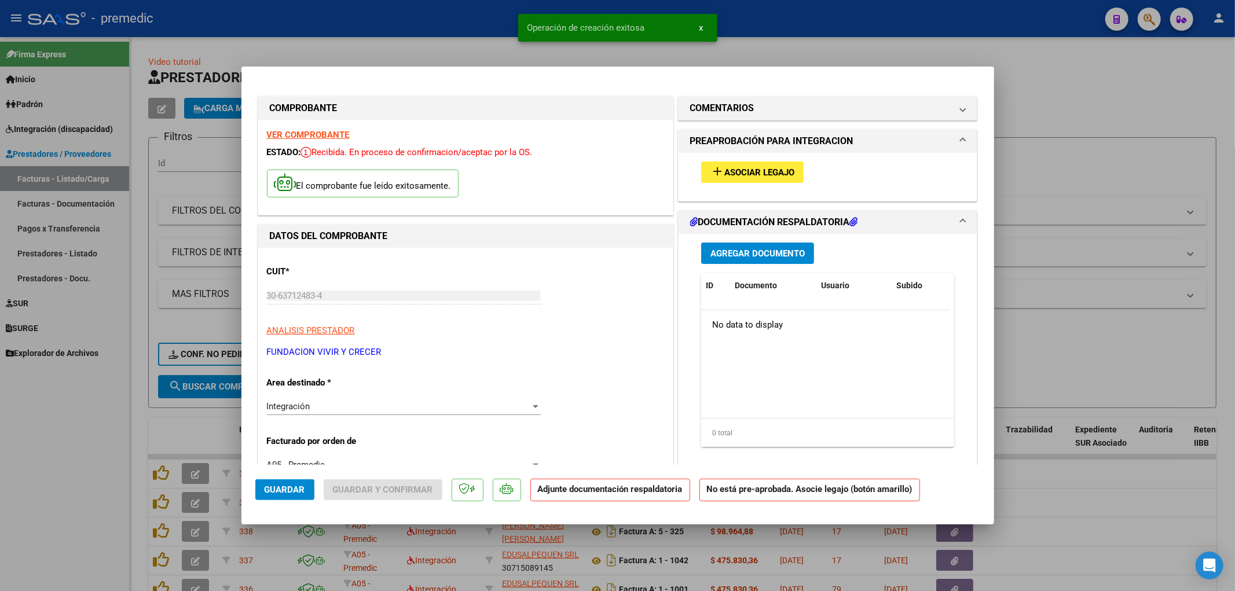
click at [724, 172] on span "Asociar Legajo" at bounding box center [759, 172] width 70 height 10
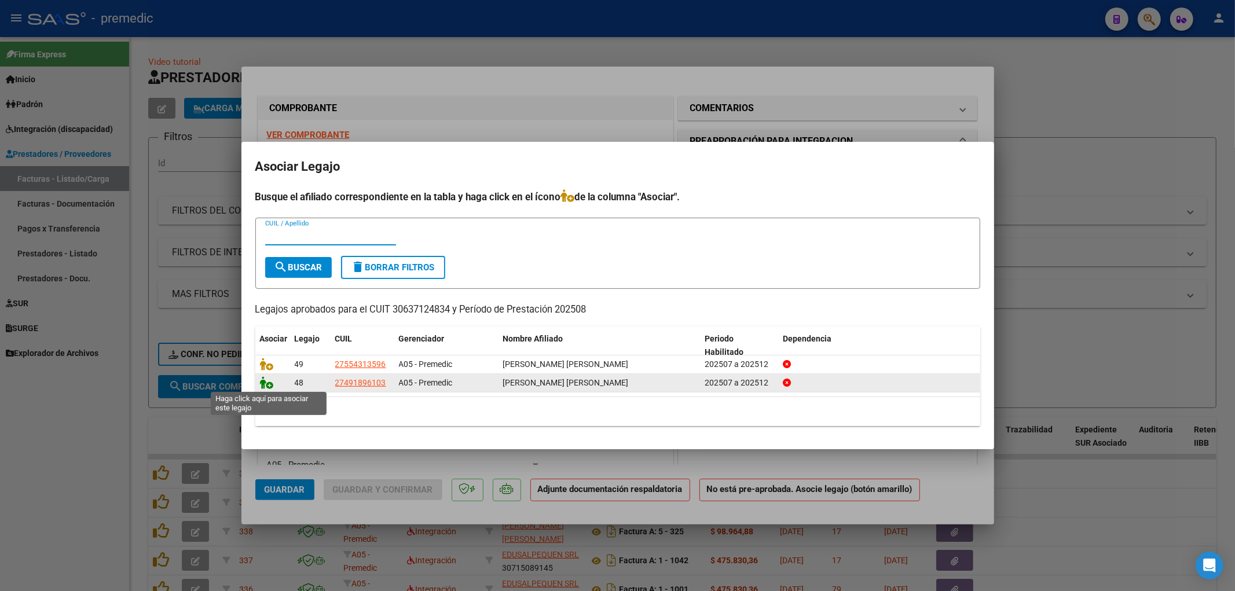
click at [263, 386] on icon at bounding box center [267, 382] width 14 height 13
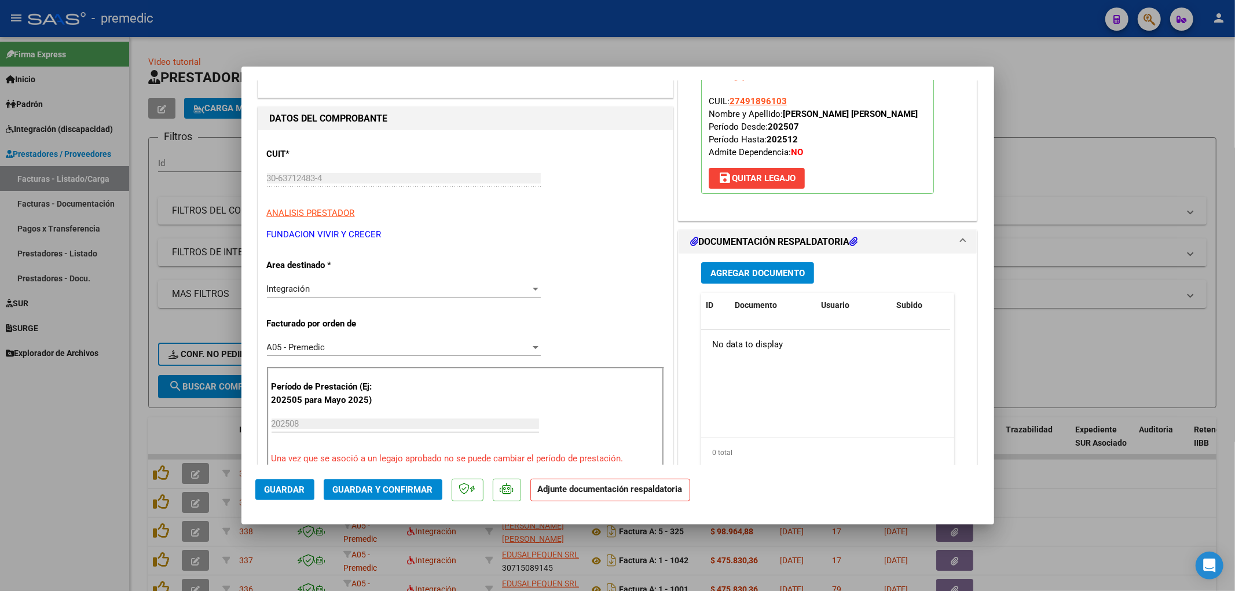
scroll to position [129, 0]
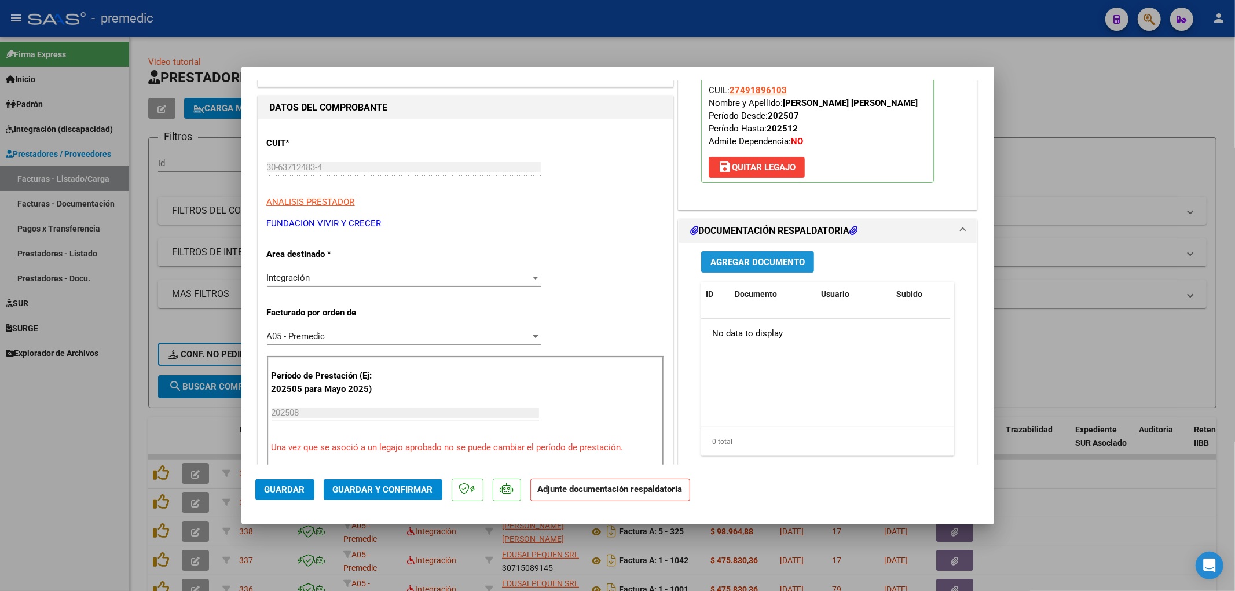
click at [750, 266] on span "Agregar Documento" at bounding box center [757, 262] width 94 height 10
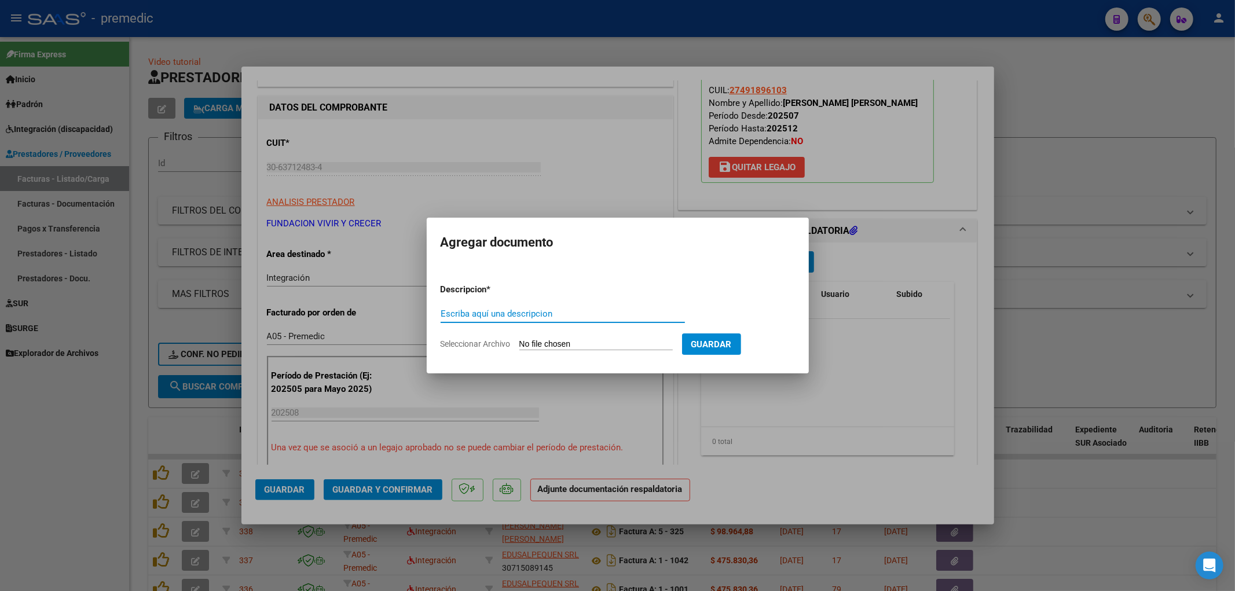
click at [550, 344] on input "Seleccionar Archivo" at bounding box center [595, 344] width 153 height 11
type input "C:\fakepath\[PERSON_NAME] [DATE].pdf"
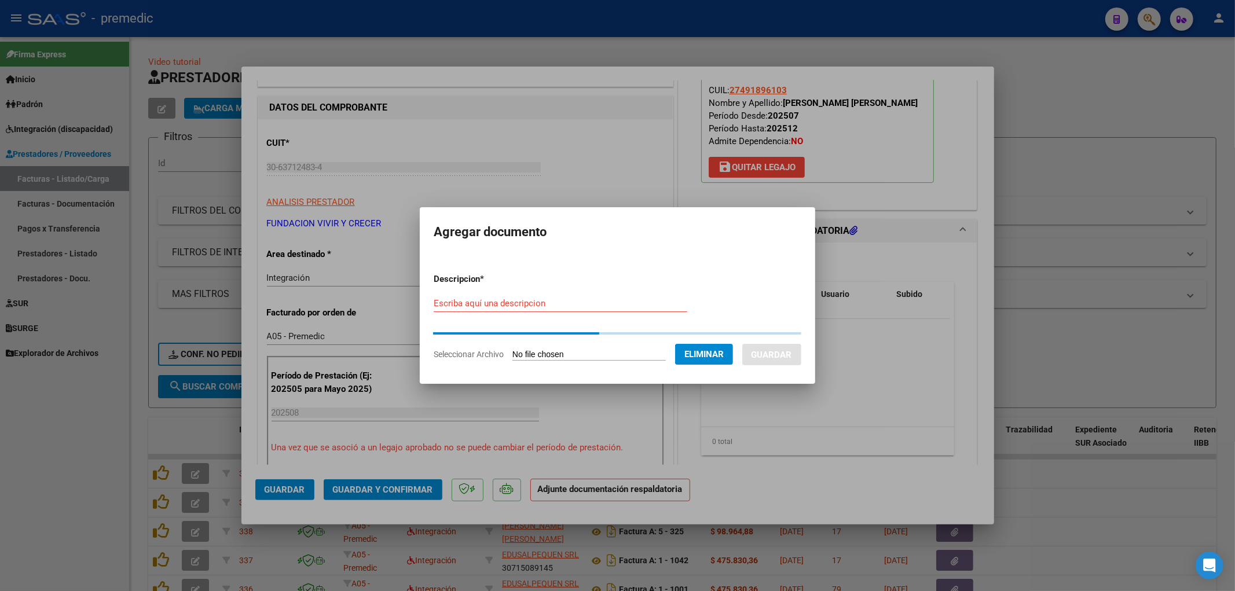
click at [462, 303] on input "Escriba aquí una descripcion" at bounding box center [561, 303] width 254 height 10
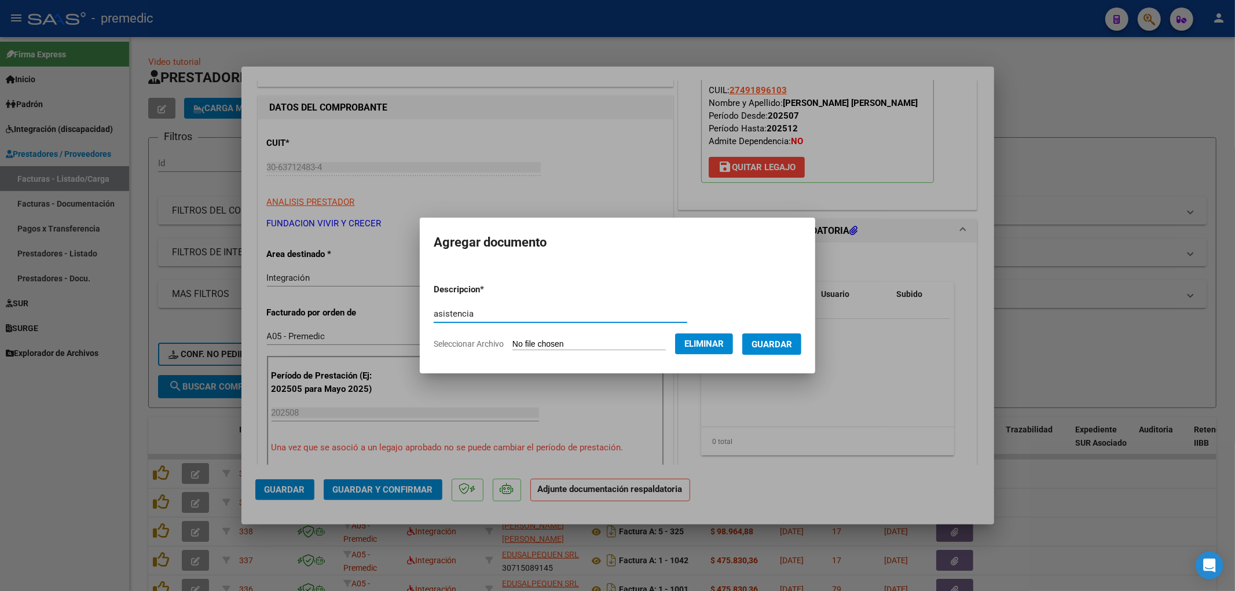
type input "asistencia"
click at [781, 350] on button "Guardar" at bounding box center [771, 343] width 59 height 21
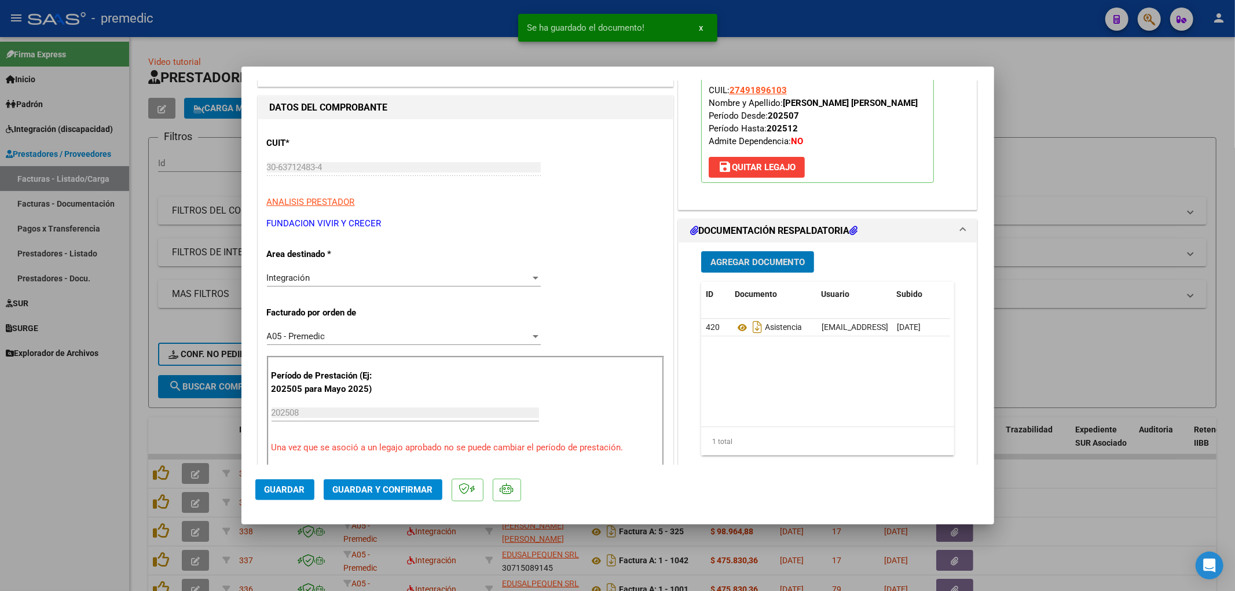
click at [296, 490] on span "Guardar" at bounding box center [285, 489] width 41 height 10
click at [1091, 278] on div at bounding box center [617, 295] width 1235 height 591
type input "$ 0,00"
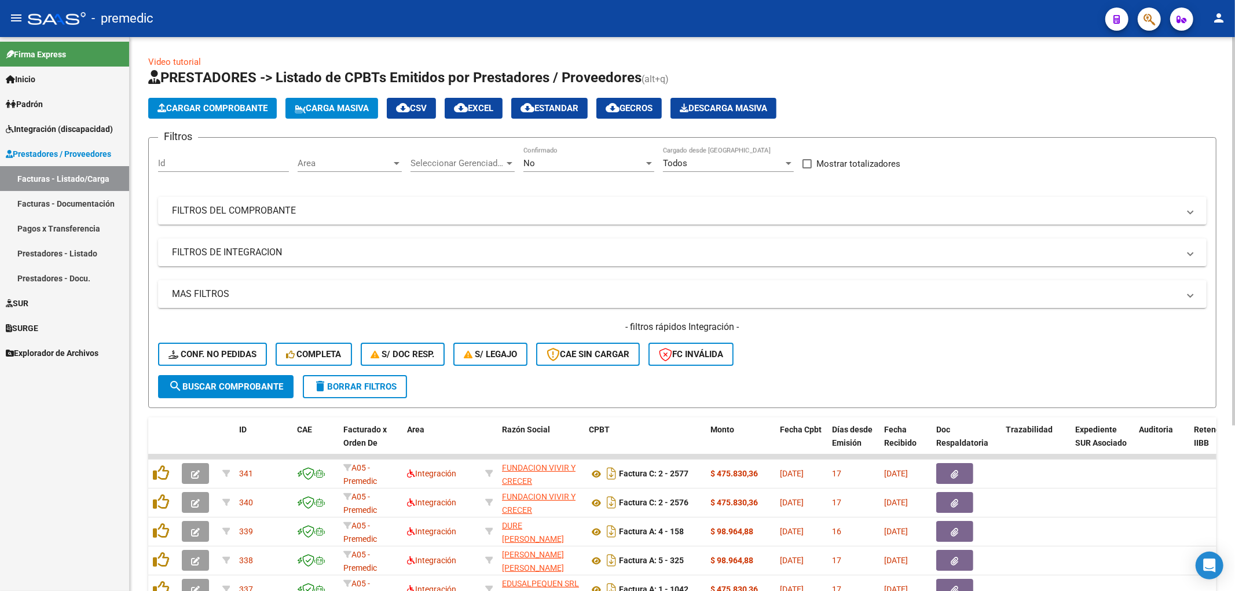
click at [211, 112] on span "Cargar Comprobante" at bounding box center [212, 108] width 110 height 10
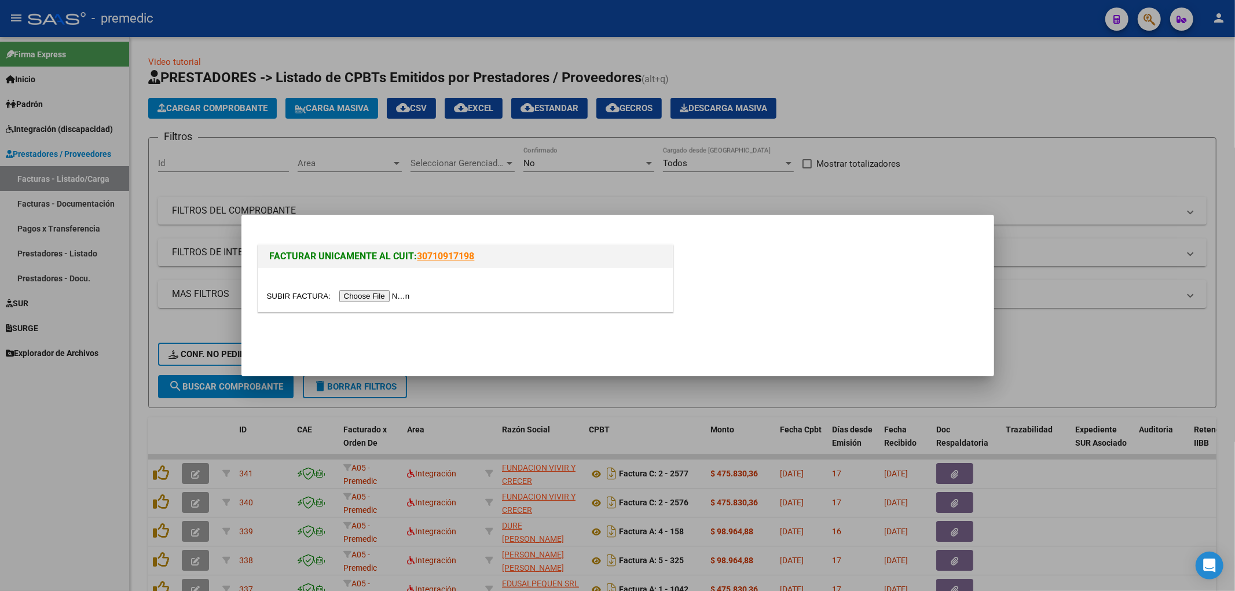
click at [390, 294] on input "file" at bounding box center [340, 296] width 146 height 12
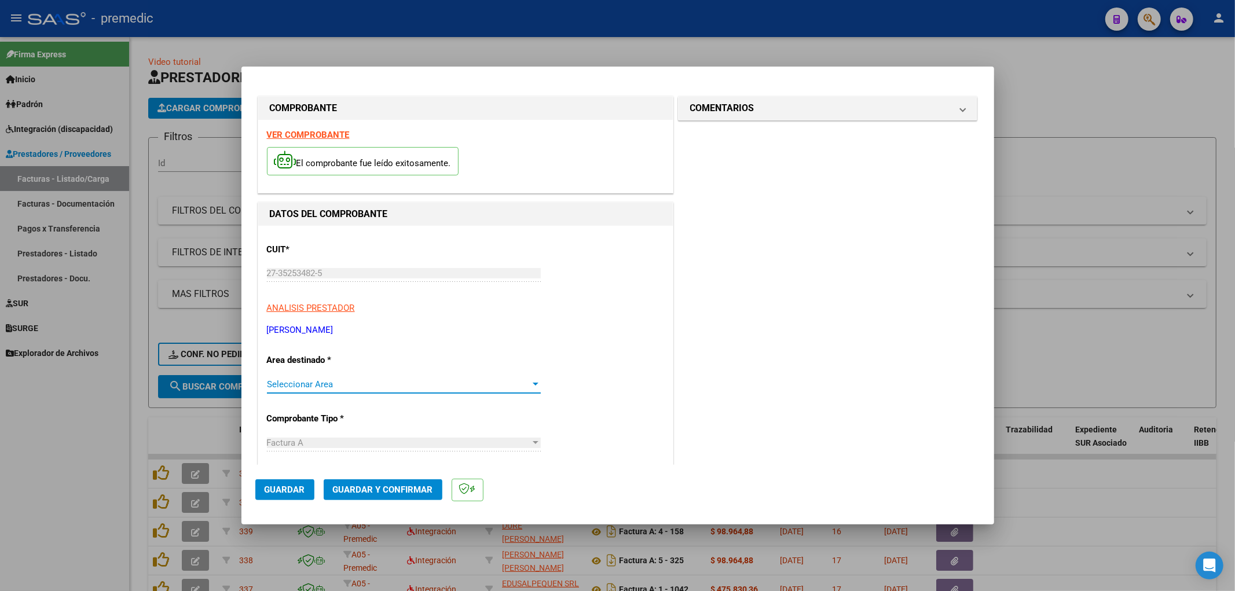
click at [517, 384] on span "Seleccionar Area" at bounding box center [398, 384] width 263 height 10
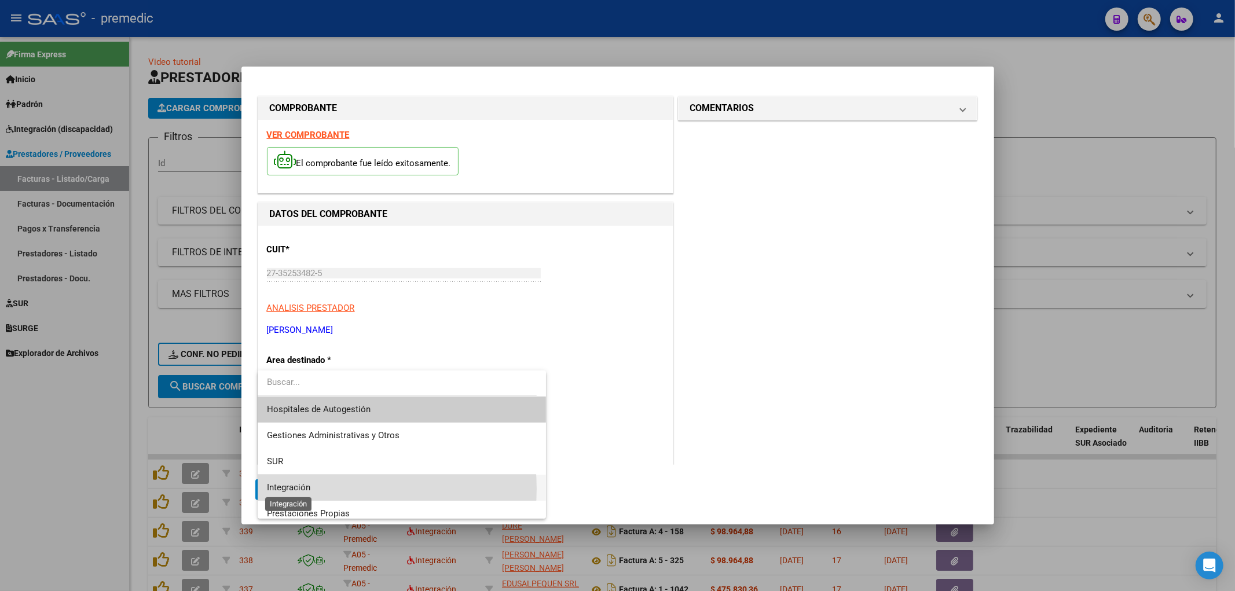
drag, startPoint x: 307, startPoint y: 489, endPoint x: 326, endPoint y: 467, distance: 28.7
click at [306, 489] on span "Integración" at bounding box center [288, 487] width 43 height 10
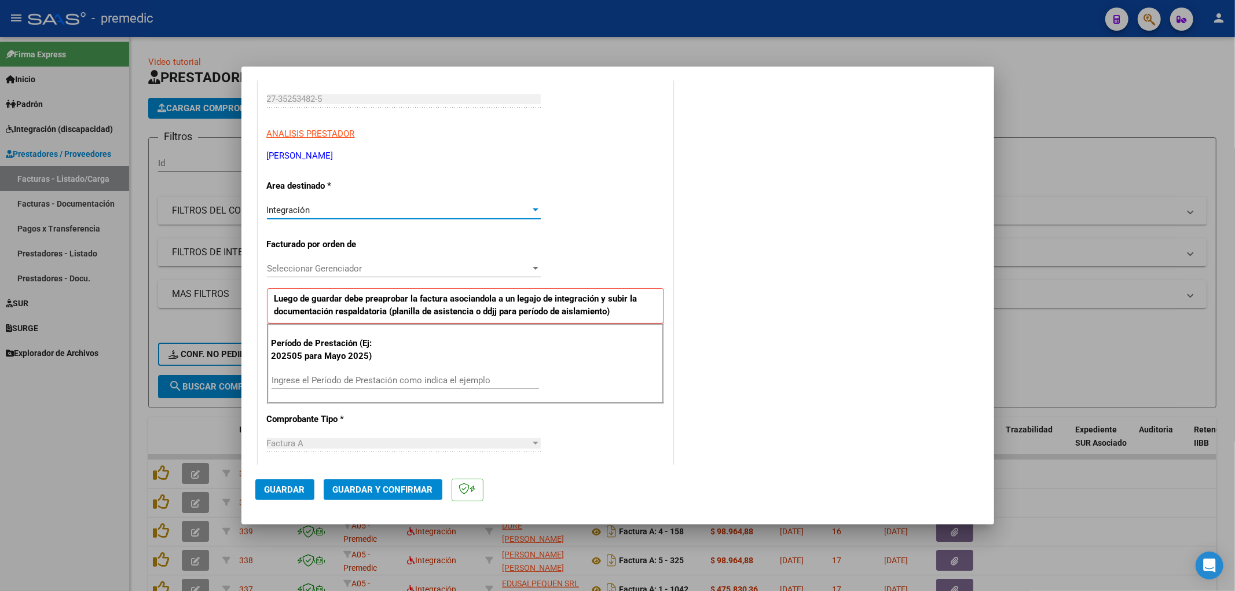
scroll to position [193, 0]
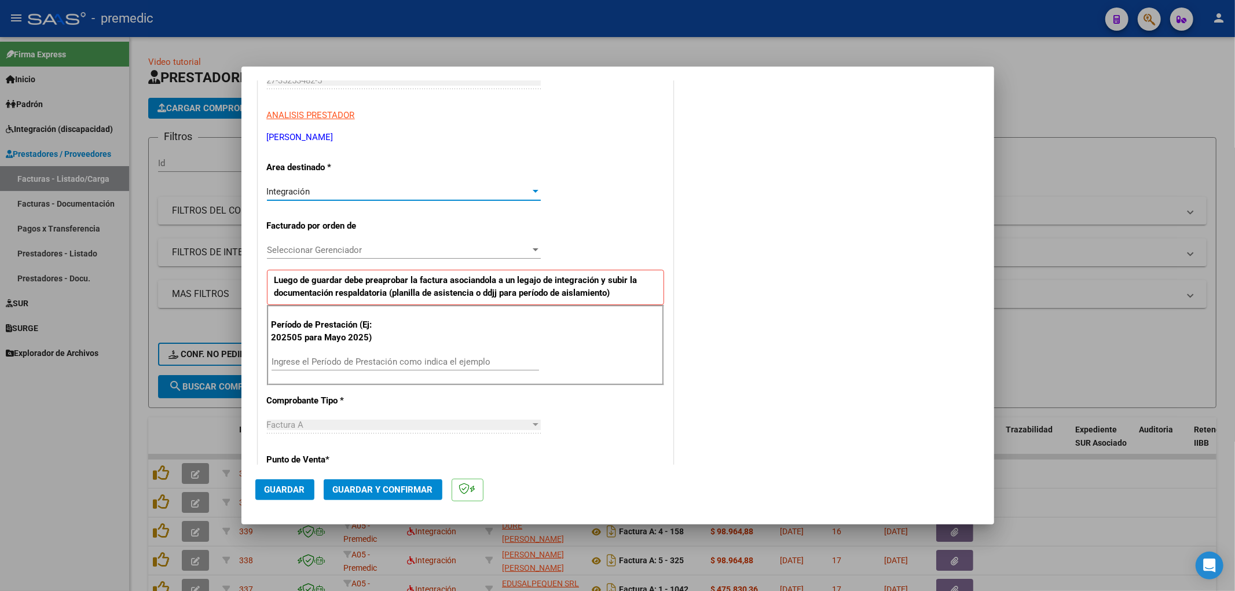
click at [346, 253] on span "Seleccionar Gerenciador" at bounding box center [398, 250] width 263 height 10
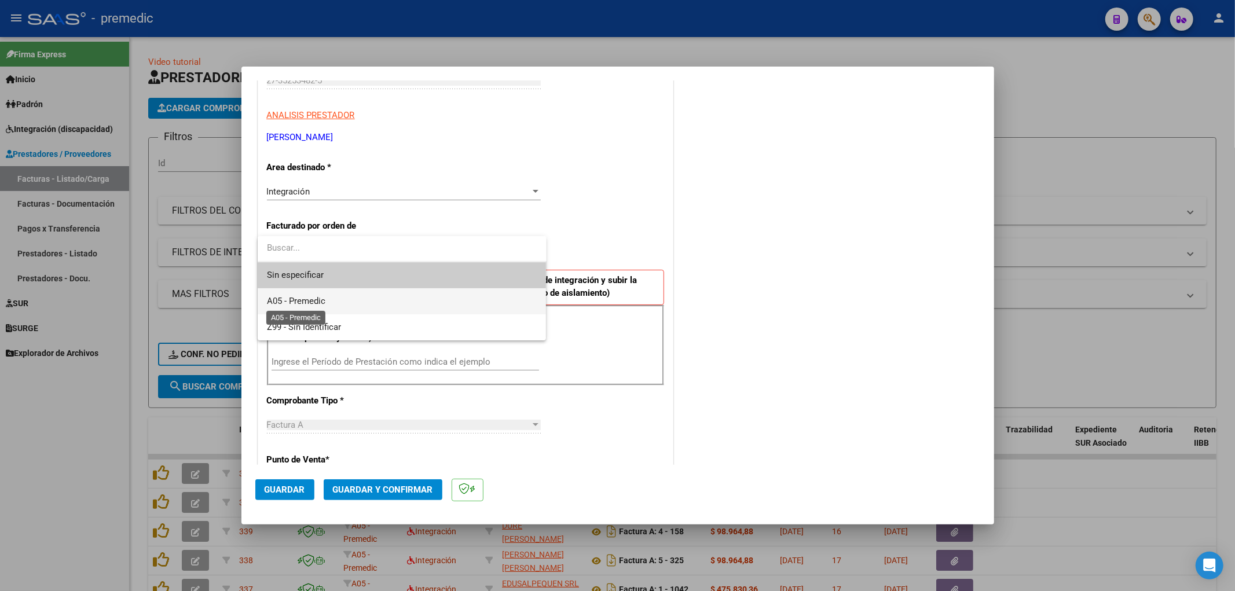
click at [303, 299] on span "A05 - Premedic" at bounding box center [296, 301] width 58 height 10
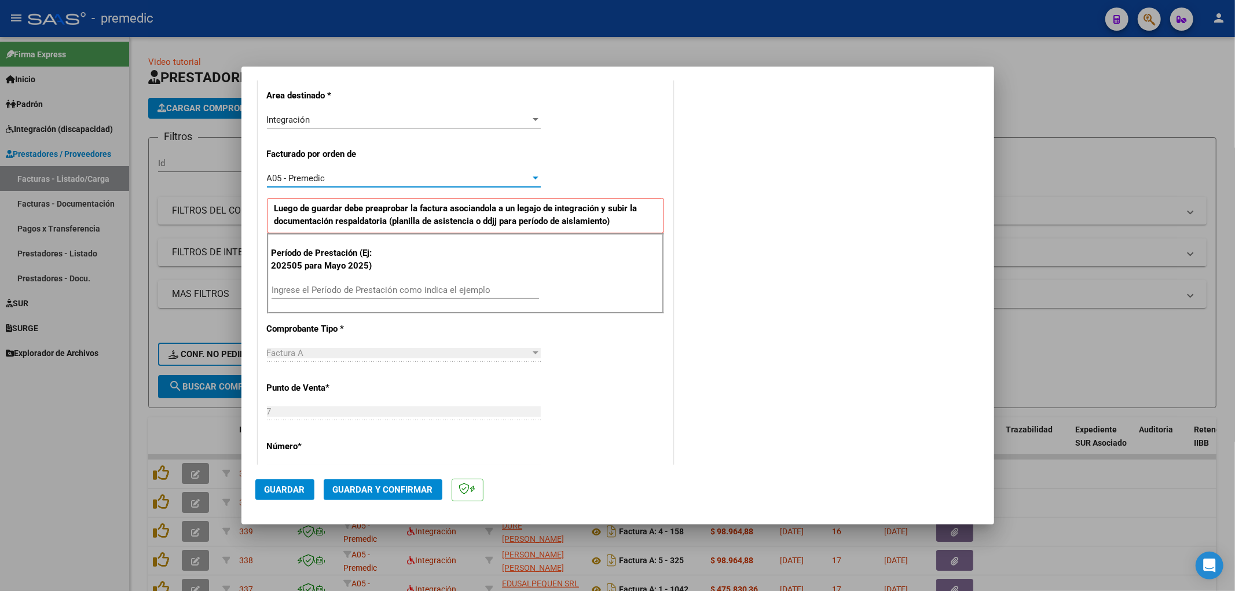
scroll to position [321, 0]
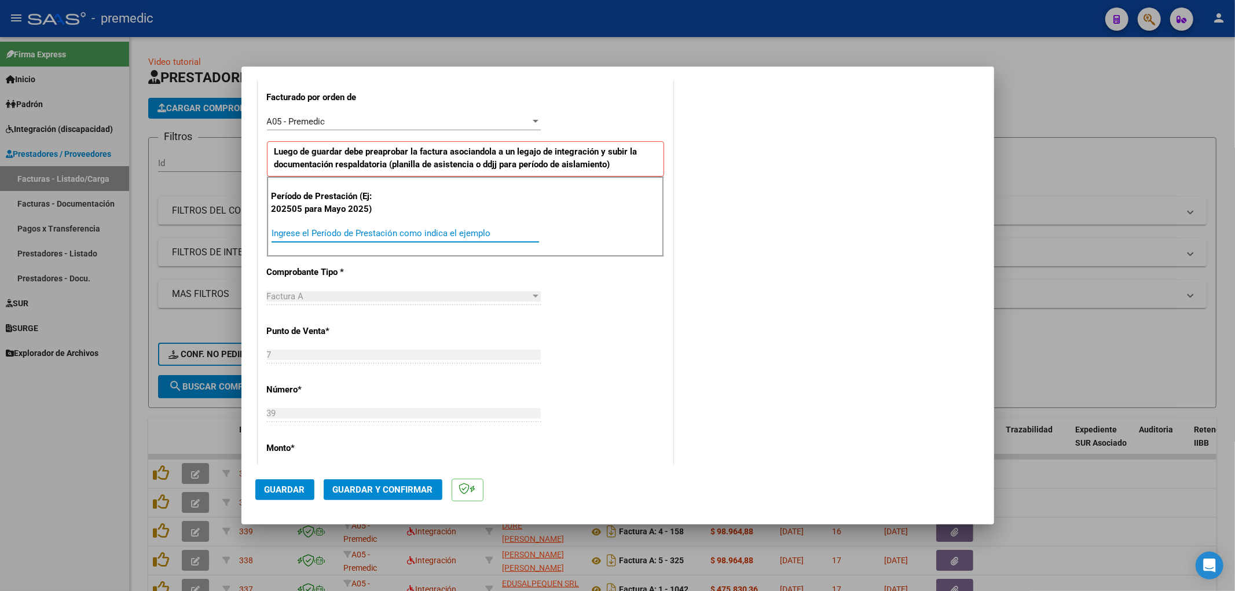
click at [348, 229] on input "Ingrese el Período de Prestación como indica el ejemplo" at bounding box center [404, 233] width 267 height 10
type input "202507"
click at [645, 335] on div "CUIT * 27-35253482-5 Ingresar CUIT ANALISIS PRESTADOR [PERSON_NAME] [PERSON_NAM…" at bounding box center [465, 402] width 414 height 996
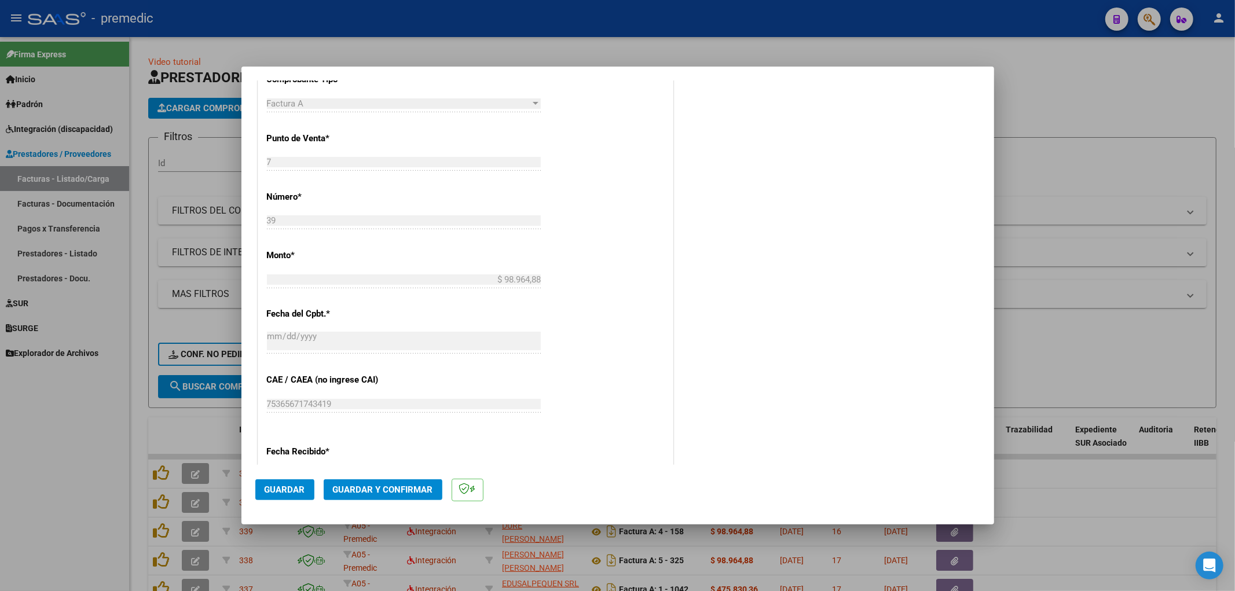
scroll to position [643, 0]
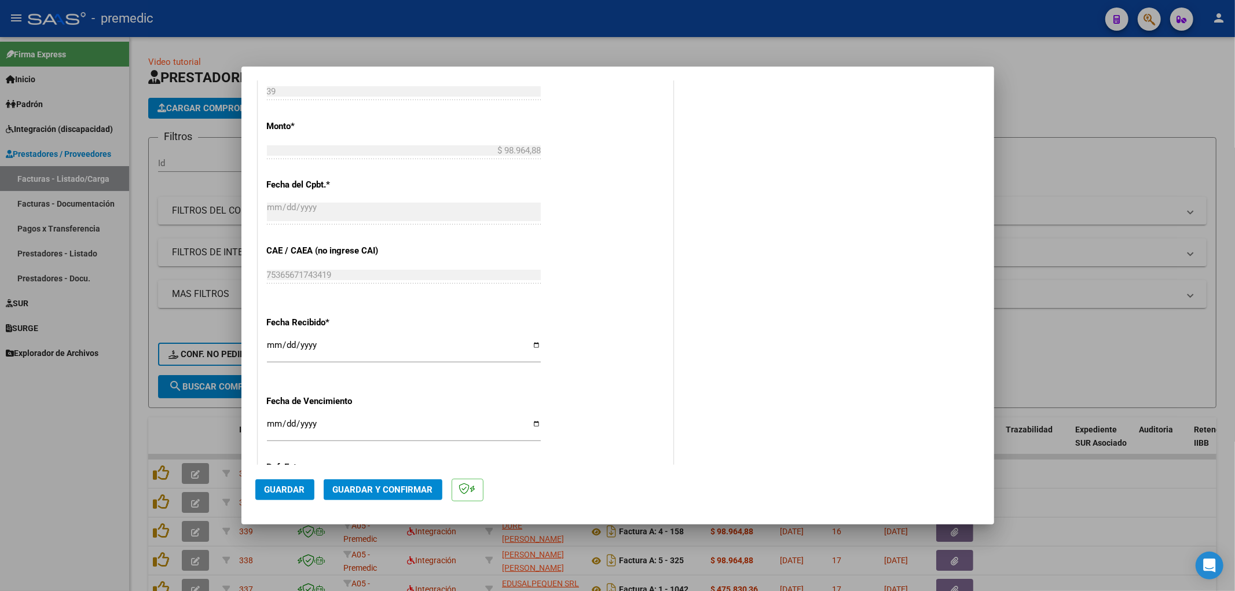
click at [260, 423] on div "CUIT * 27-35253482-5 Ingresar CUIT ANALISIS PRESTADOR [PERSON_NAME] [PERSON_NAM…" at bounding box center [465, 81] width 414 height 996
click at [271, 424] on input "Ingresar la fecha" at bounding box center [404, 428] width 274 height 19
type input "[DATE]"
click at [622, 404] on div "CUIT * 27-35253482-5 Ingresar CUIT ANALISIS PRESTADOR [PERSON_NAME] [PERSON_NAM…" at bounding box center [465, 81] width 414 height 996
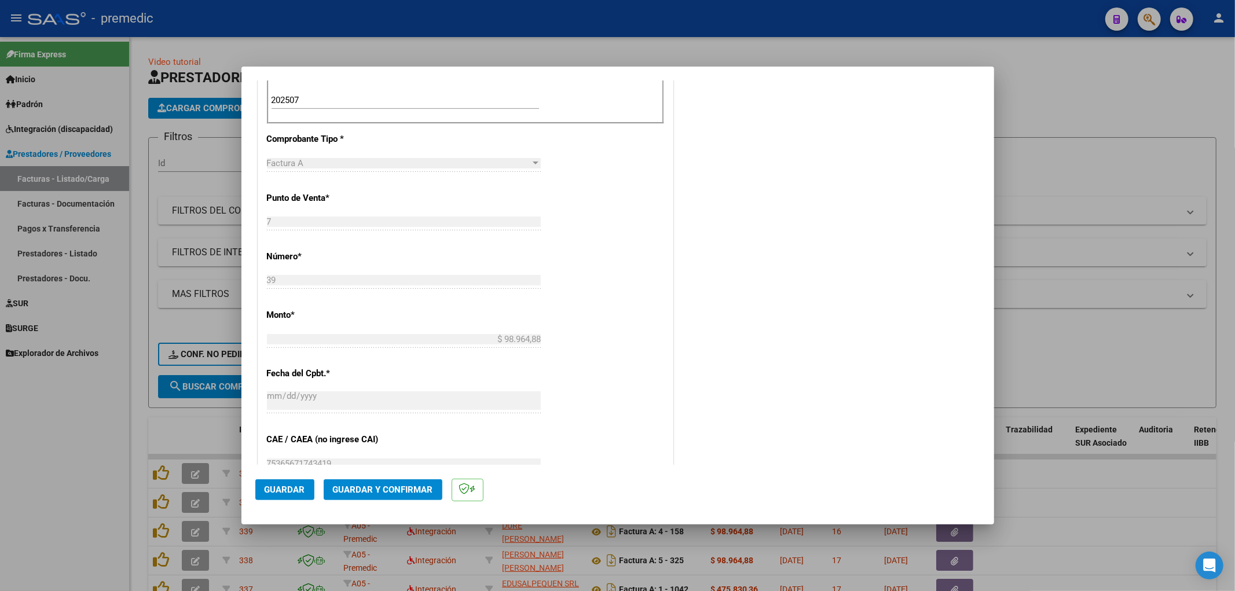
scroll to position [579, 0]
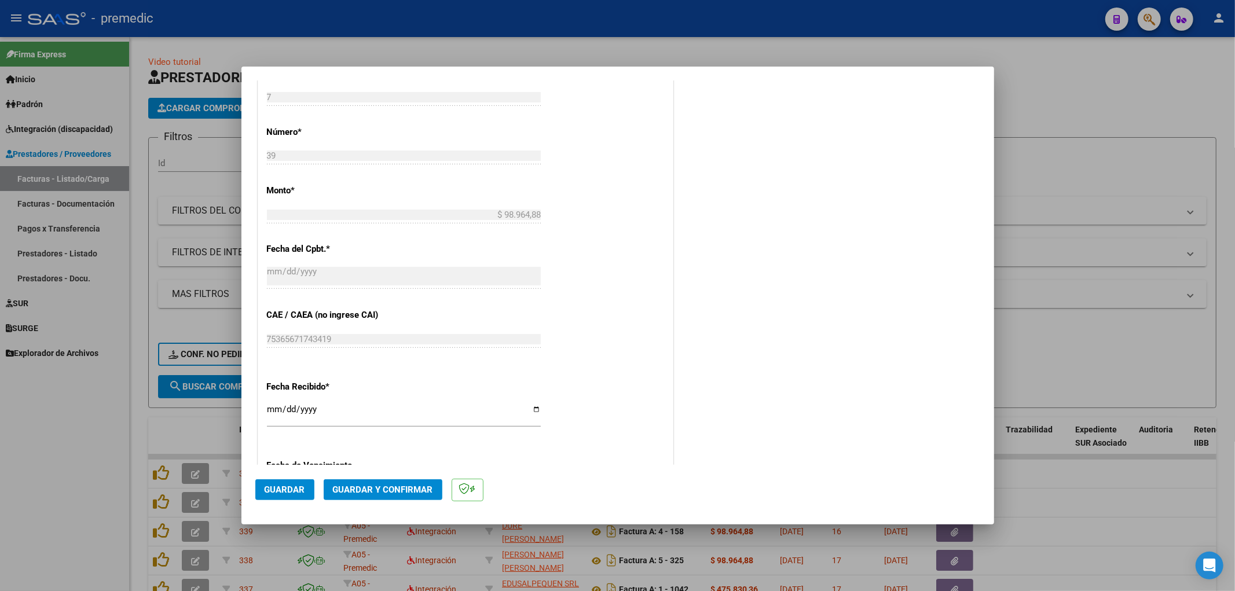
click at [286, 490] on span "Guardar" at bounding box center [285, 489] width 41 height 10
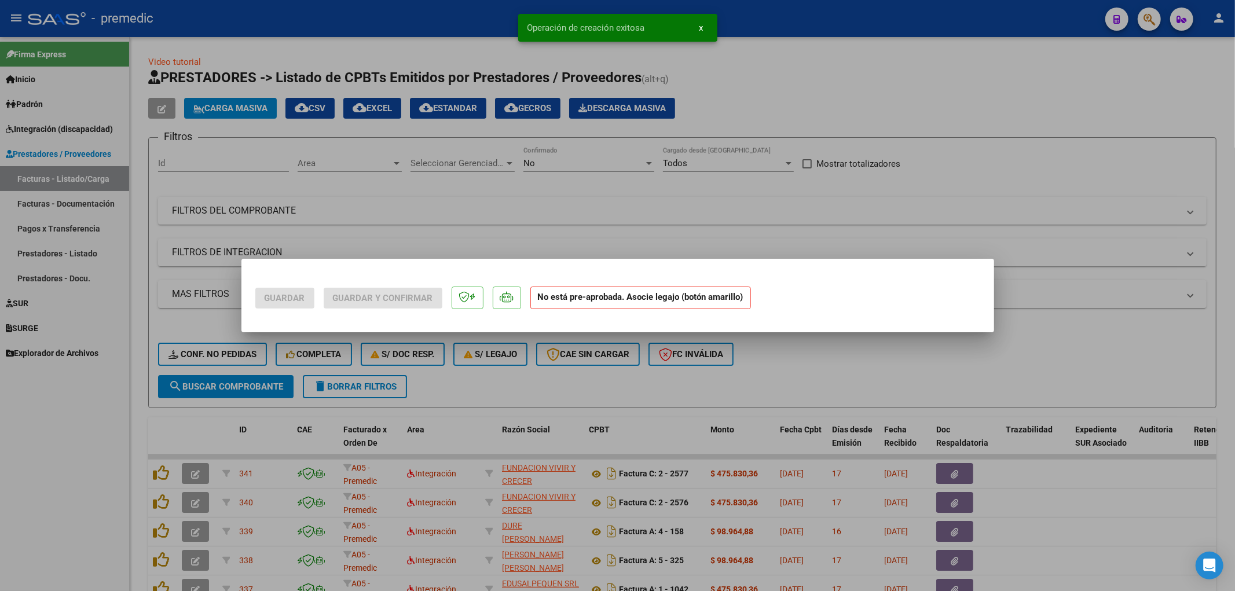
scroll to position [0, 0]
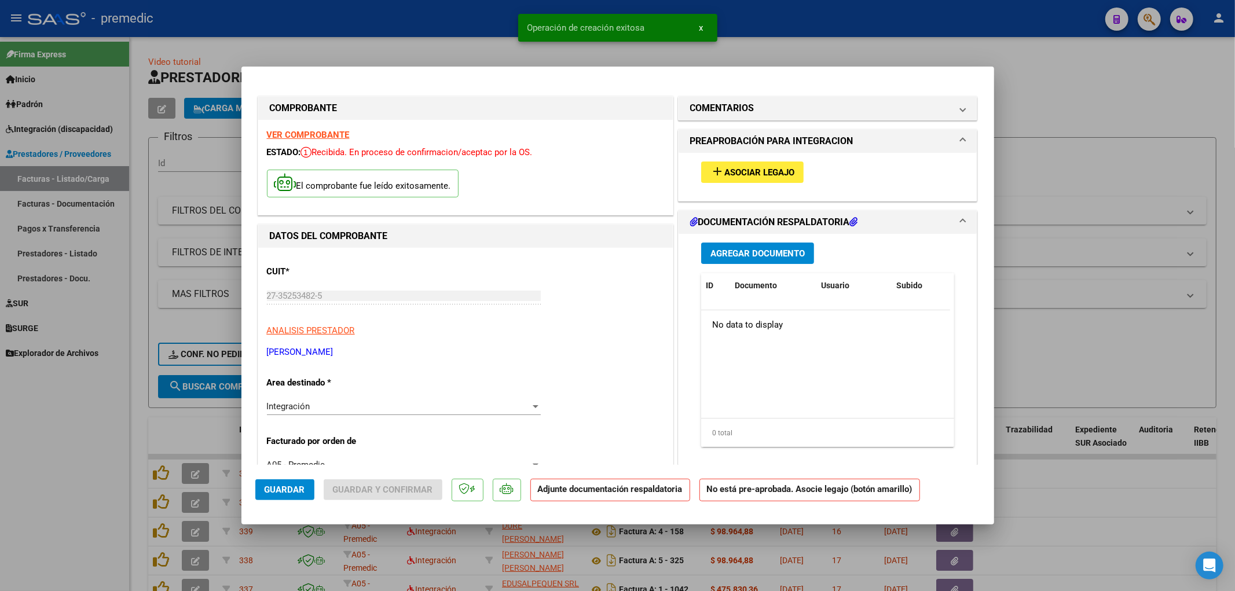
click at [750, 172] on span "Asociar Legajo" at bounding box center [759, 172] width 70 height 10
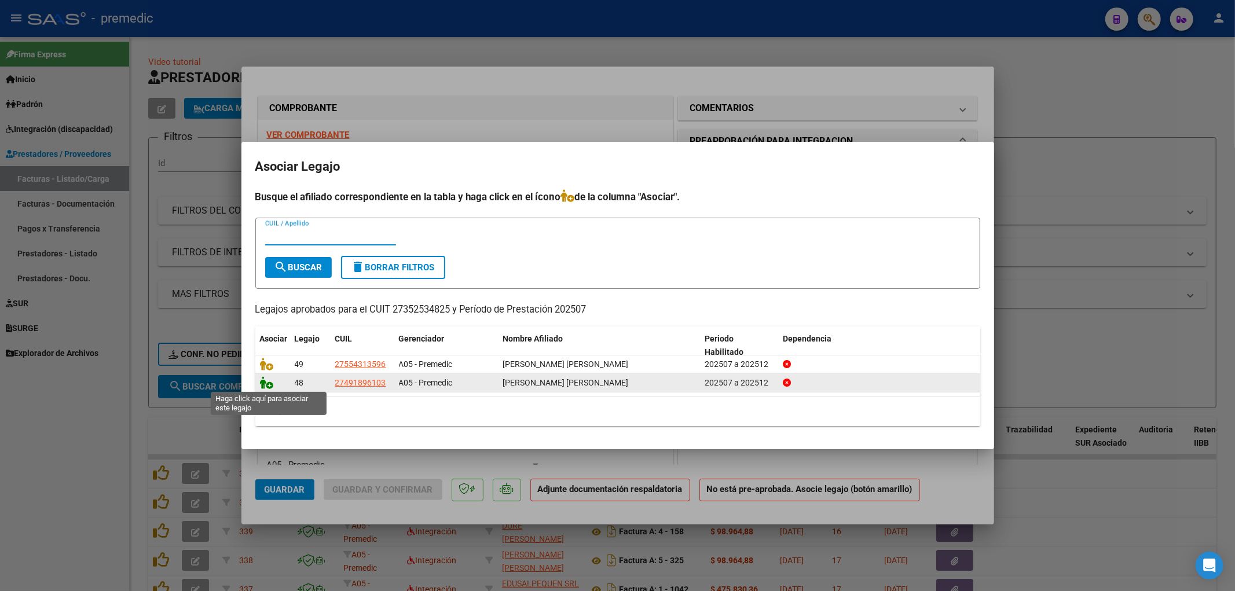
click at [269, 385] on icon at bounding box center [267, 382] width 14 height 13
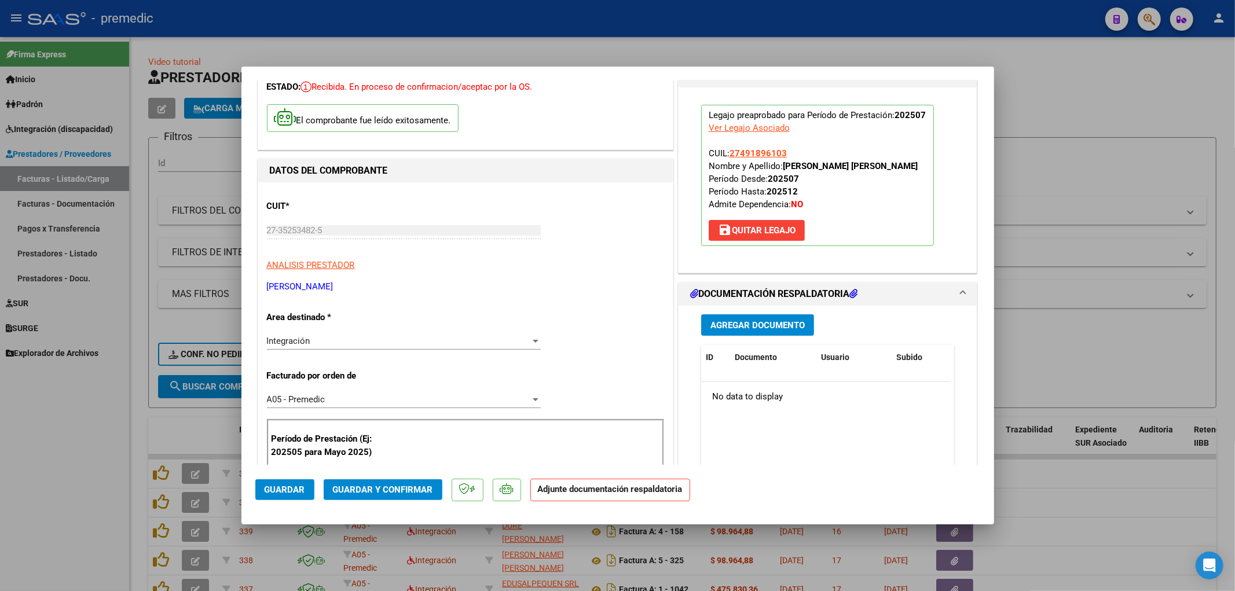
scroll to position [129, 0]
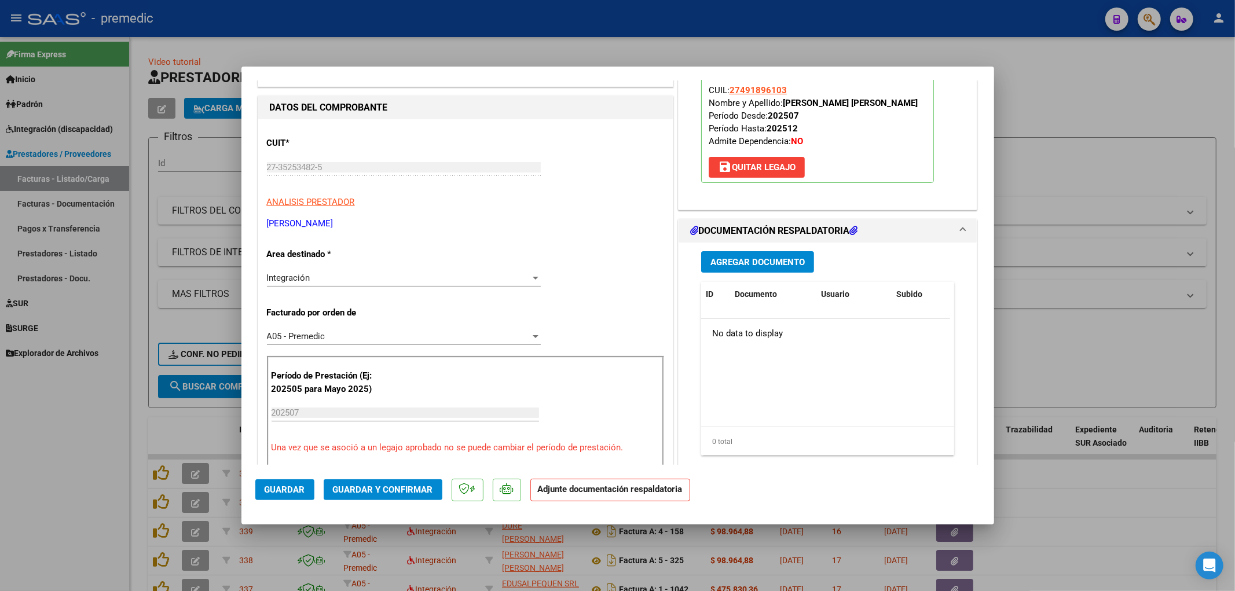
click at [784, 258] on span "Agregar Documento" at bounding box center [757, 262] width 94 height 10
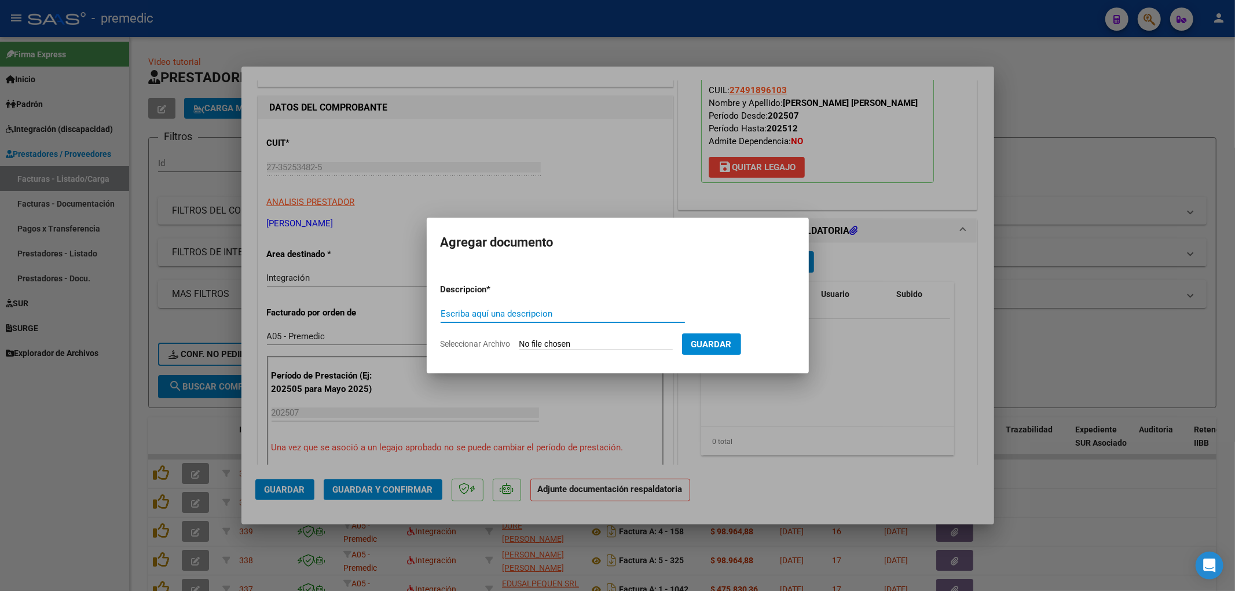
click at [549, 339] on input "Seleccionar Archivo" at bounding box center [595, 344] width 153 height 11
type input "C:\fakepath\[PERSON_NAME] MS [PERSON_NAME][DATE].pdf"
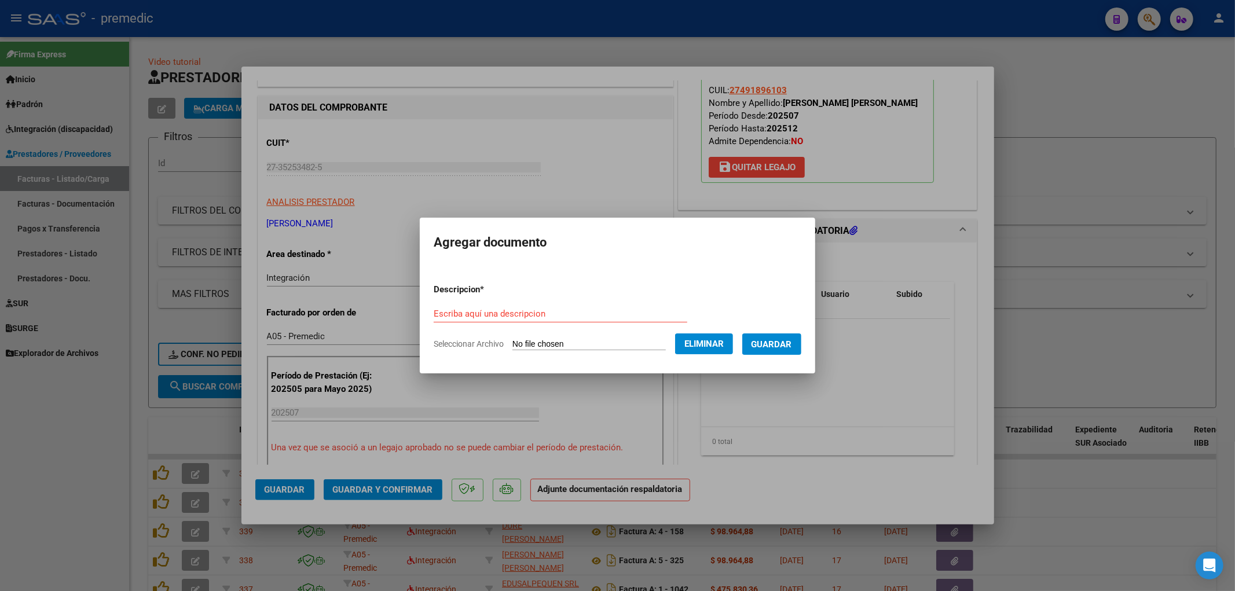
click at [546, 311] on input "Escriba aquí una descripcion" at bounding box center [561, 314] width 254 height 10
type input "asistencia"
click at [789, 348] on span "Guardar" at bounding box center [771, 344] width 41 height 10
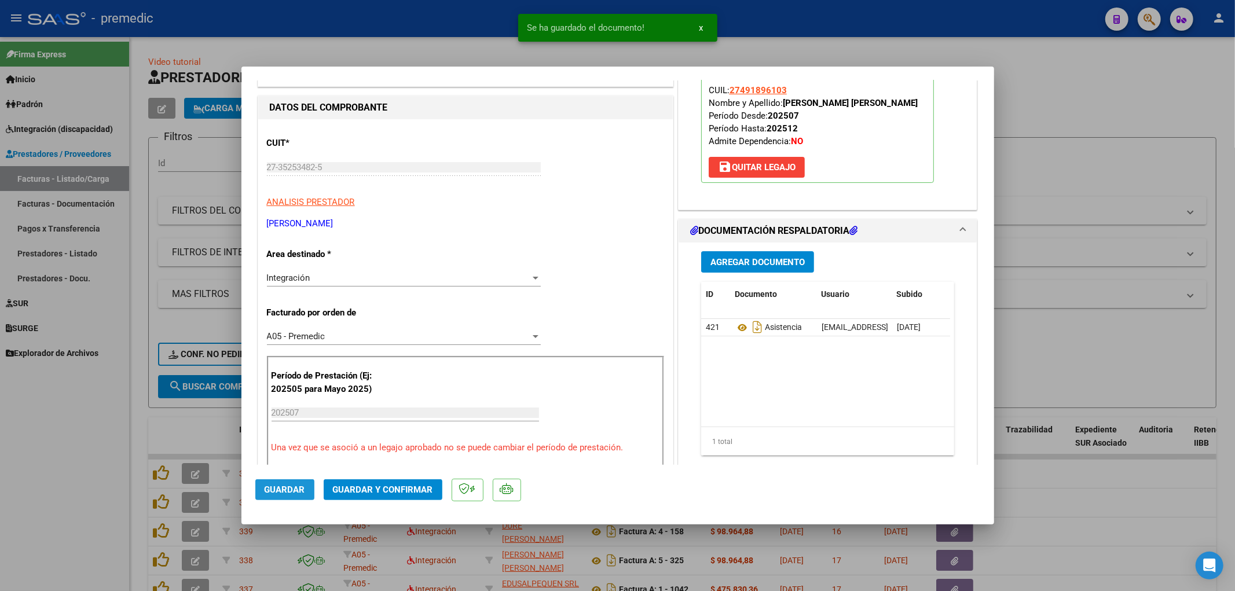
click at [293, 490] on span "Guardar" at bounding box center [285, 489] width 41 height 10
click at [1064, 488] on div at bounding box center [617, 295] width 1235 height 591
type input "$ 0,00"
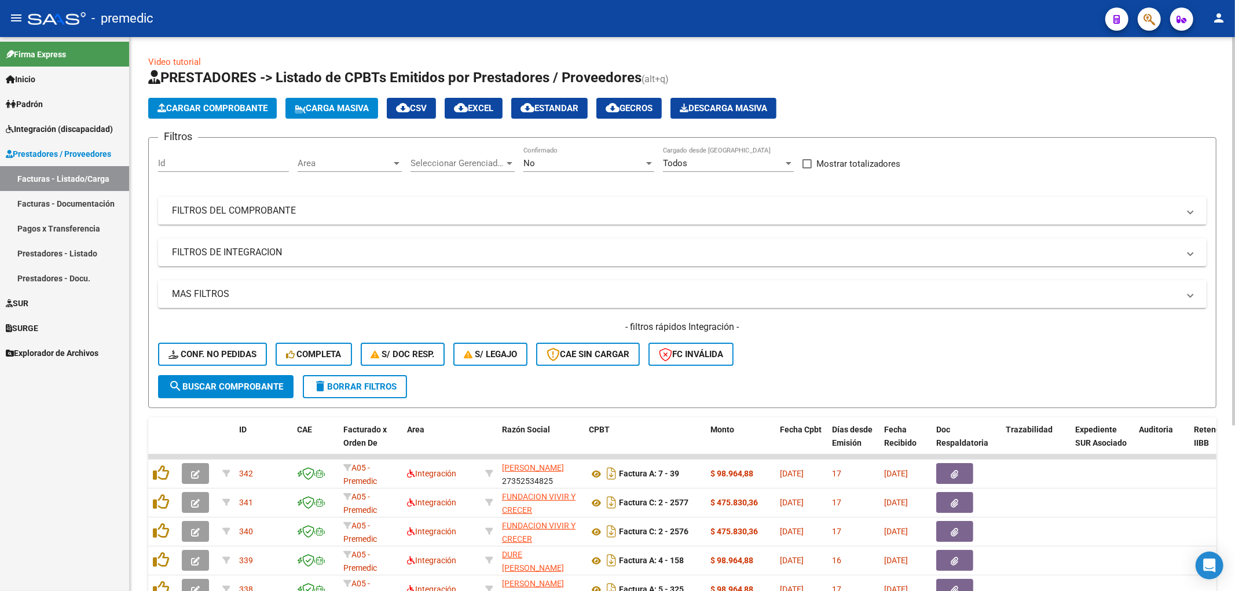
click at [227, 104] on span "Cargar Comprobante" at bounding box center [212, 108] width 110 height 10
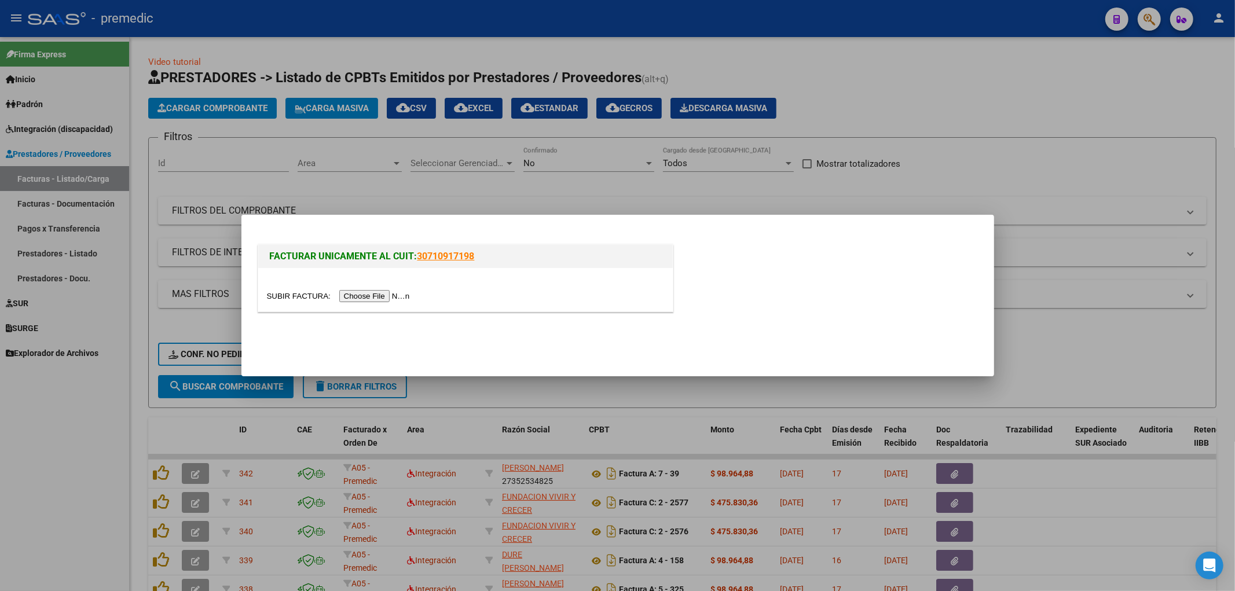
click at [407, 295] on input "file" at bounding box center [340, 296] width 146 height 12
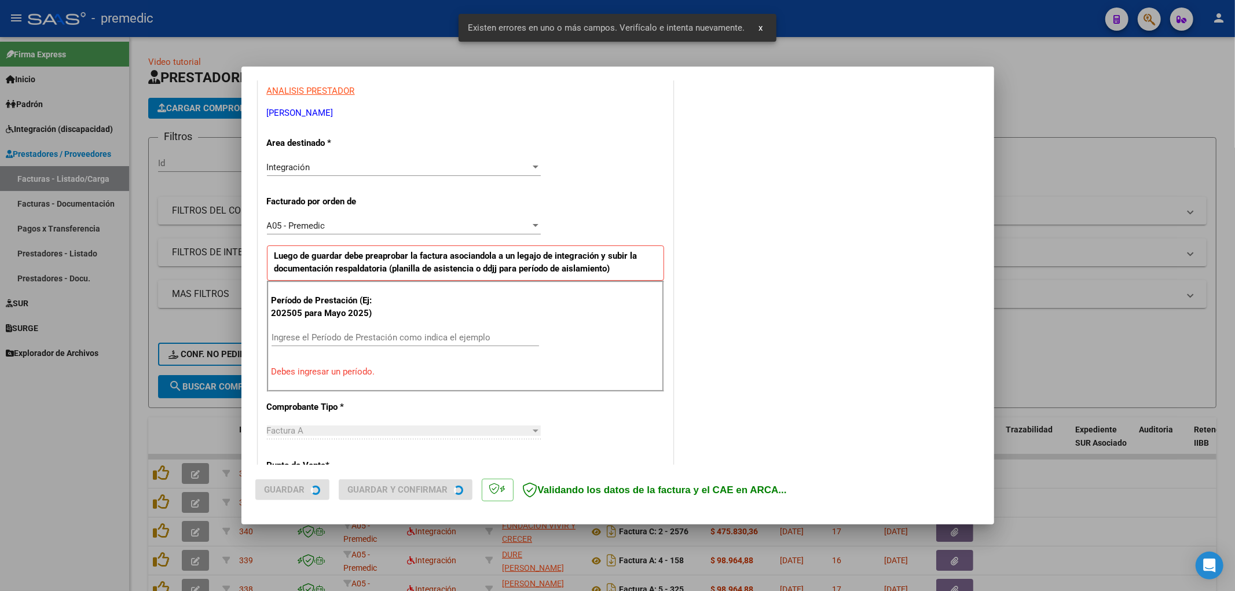
scroll to position [269, 0]
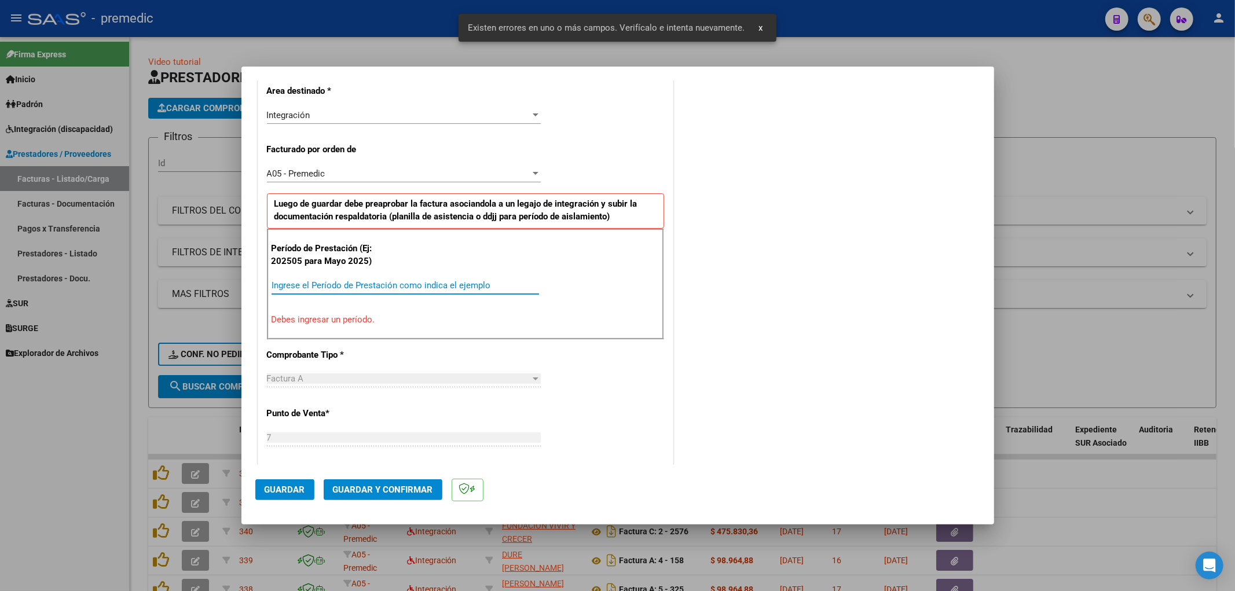
click at [369, 284] on input "Ingrese el Período de Prestación como indica el ejemplo" at bounding box center [404, 285] width 267 height 10
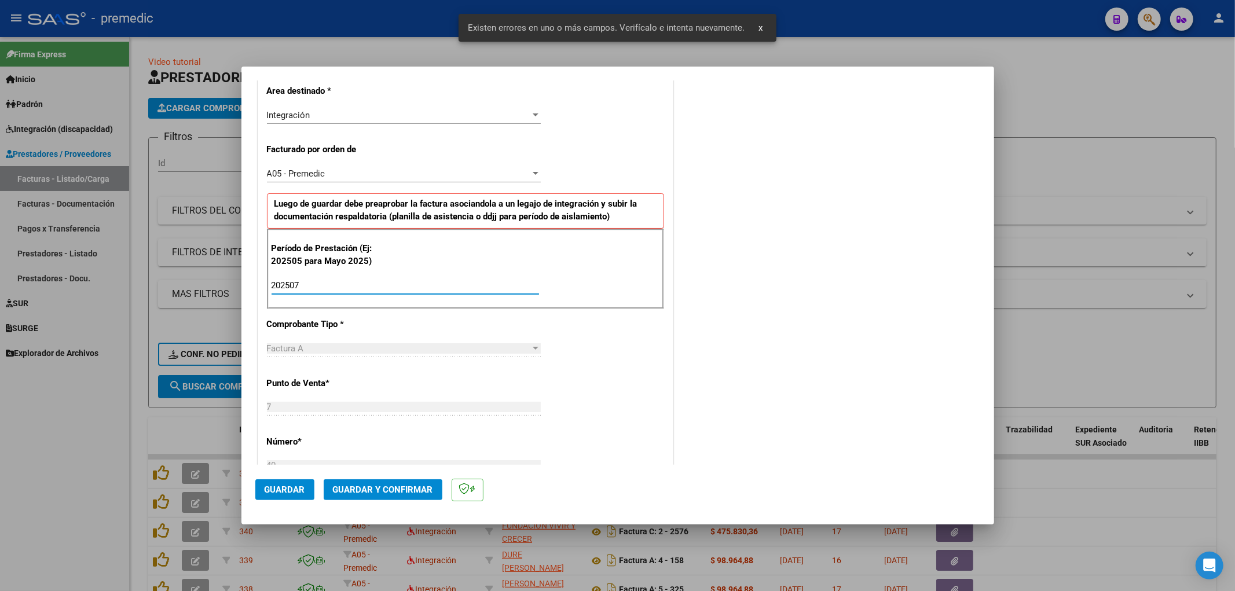
type input "202507"
click at [575, 348] on div "CUIT * 27-35253482-5 Ingresar CUIT ANALISIS PRESTADOR [PERSON_NAME] [PERSON_NAM…" at bounding box center [465, 455] width 414 height 996
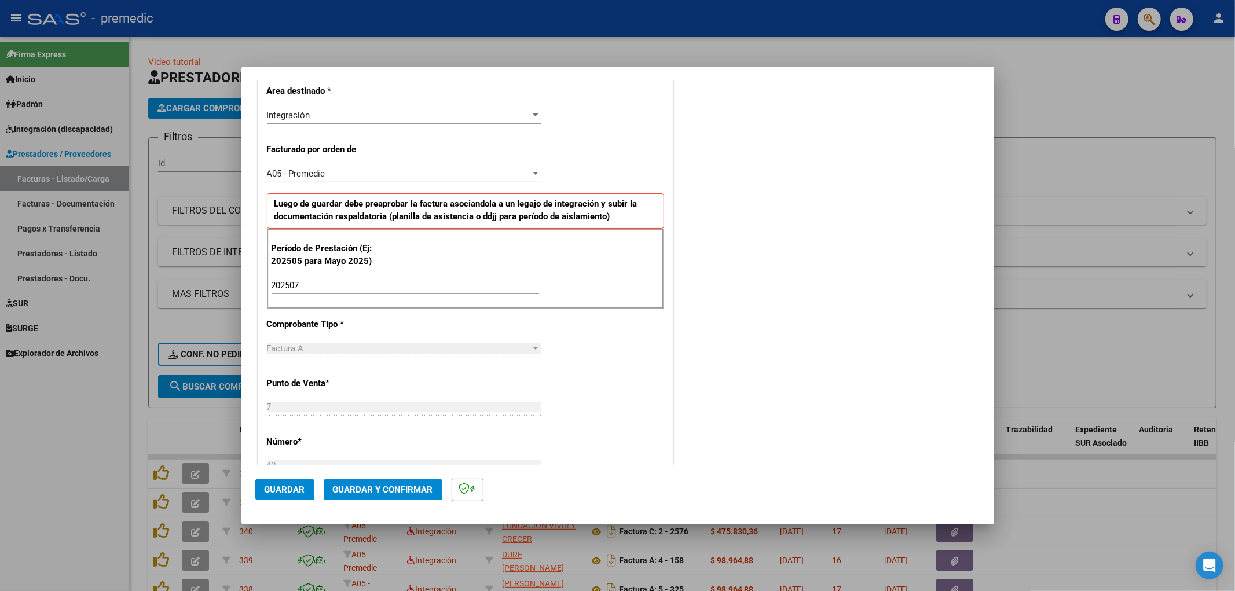
click at [1167, 192] on div at bounding box center [617, 295] width 1235 height 591
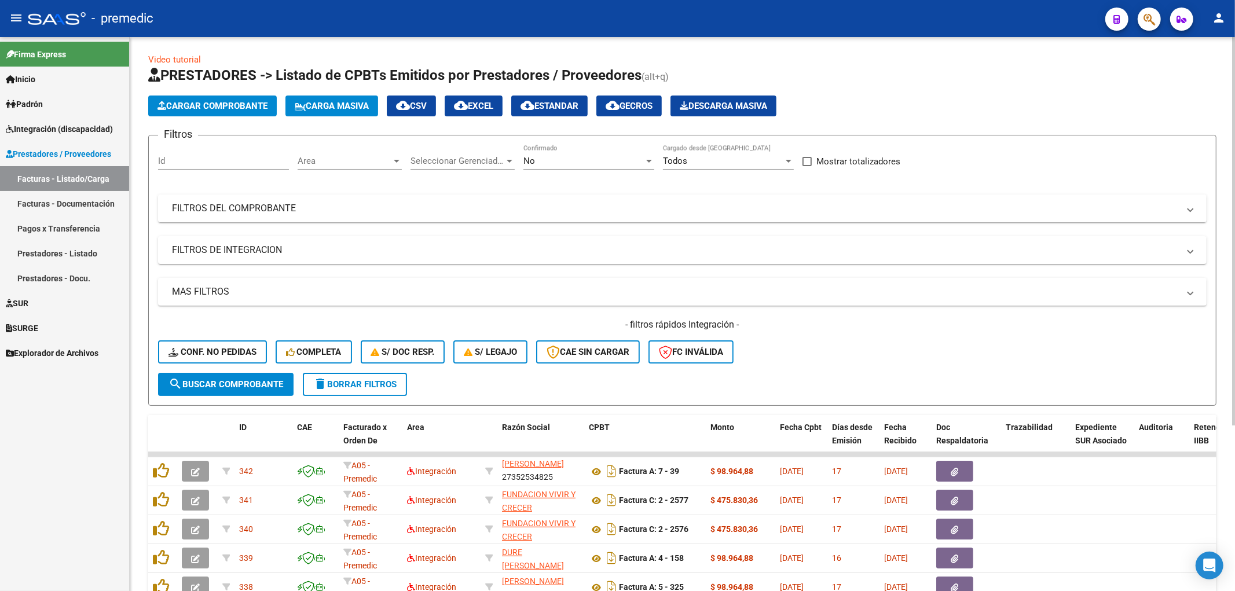
scroll to position [0, 0]
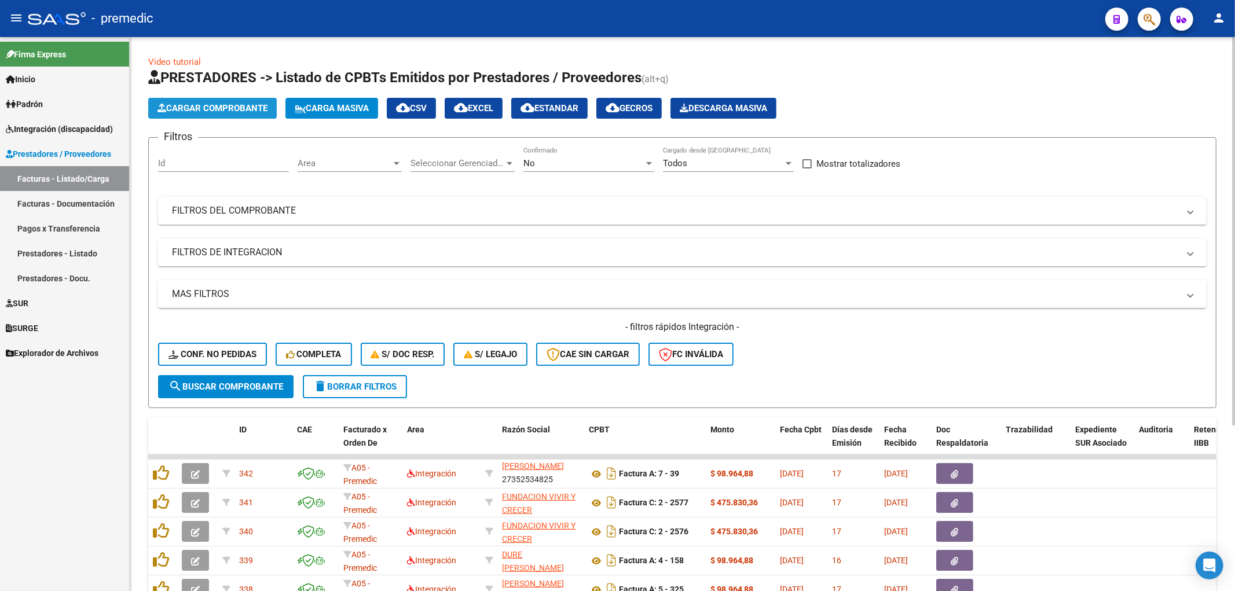
click at [213, 112] on span "Cargar Comprobante" at bounding box center [212, 108] width 110 height 10
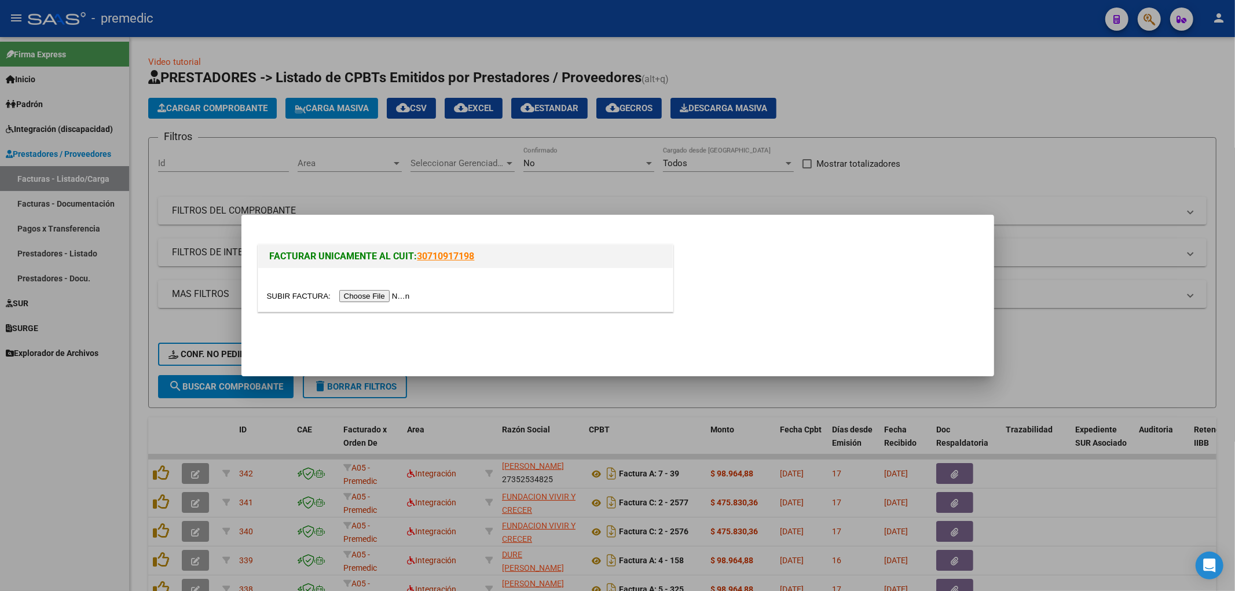
click at [396, 291] on input "file" at bounding box center [340, 296] width 146 height 12
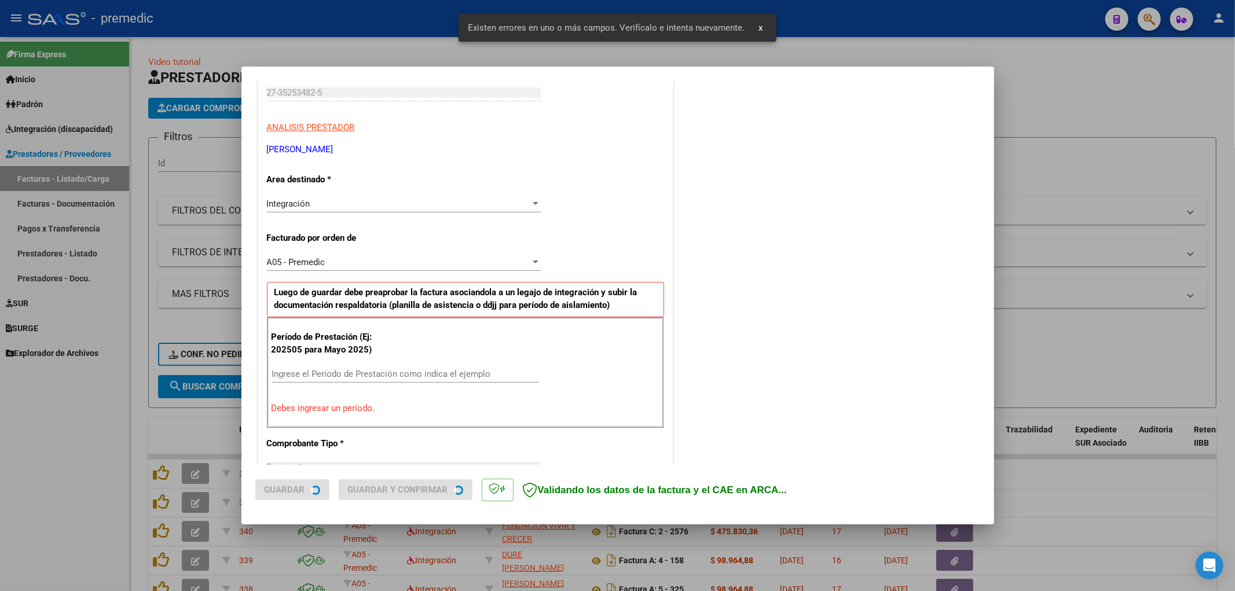
scroll to position [269, 0]
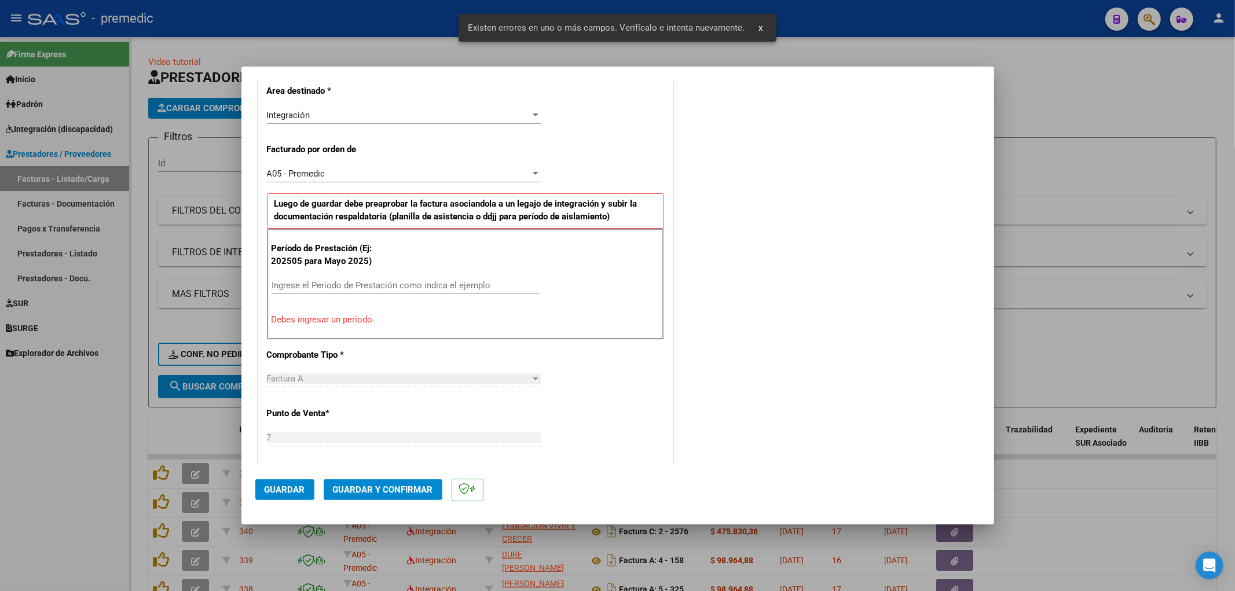
click at [395, 277] on div "Ingrese el Período de Prestación como indica el ejemplo" at bounding box center [404, 285] width 267 height 17
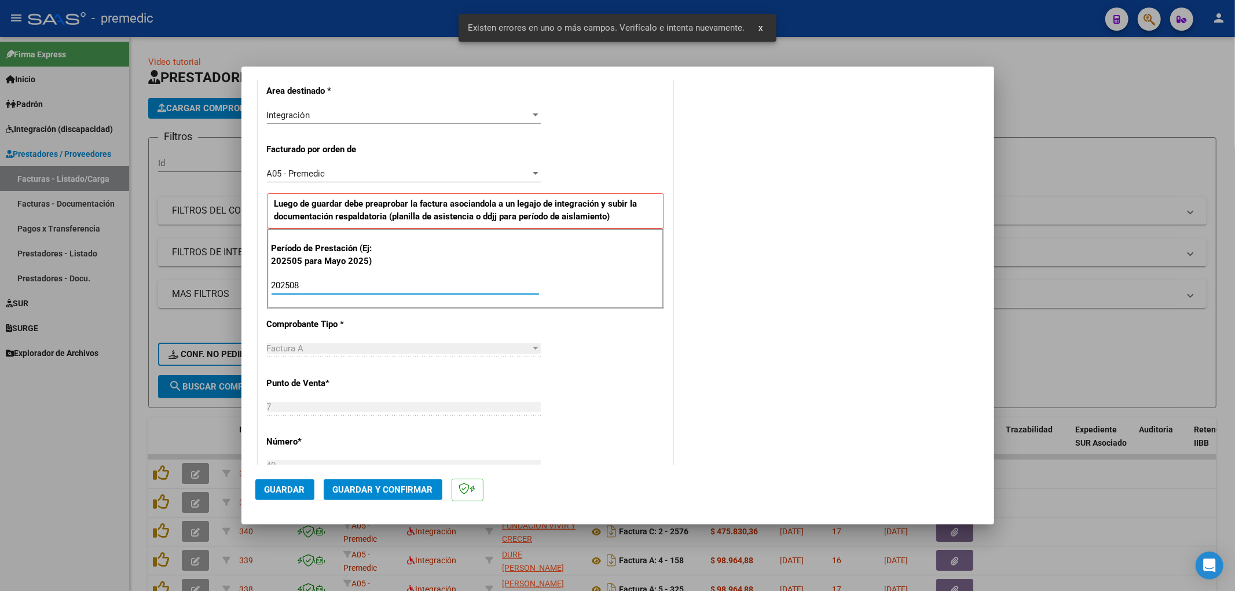
type input "202508"
click at [621, 377] on div "CUIT * 27-35253482-5 Ingresar CUIT ANALISIS PRESTADOR [PERSON_NAME] [PERSON_NAM…" at bounding box center [465, 455] width 414 height 996
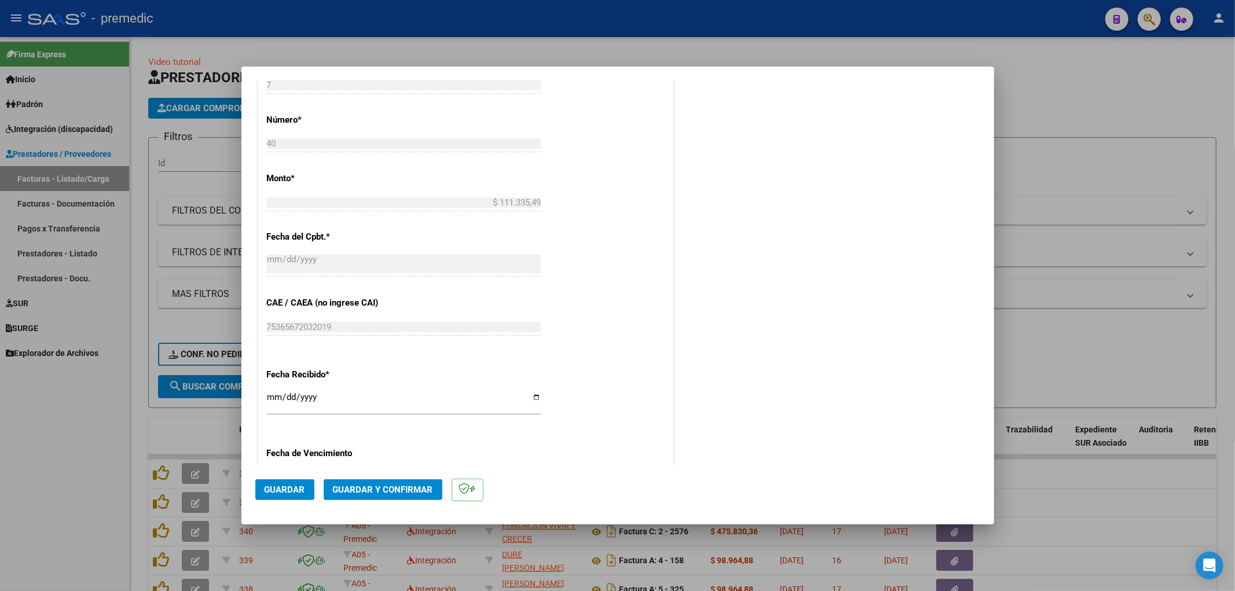
scroll to position [655, 0]
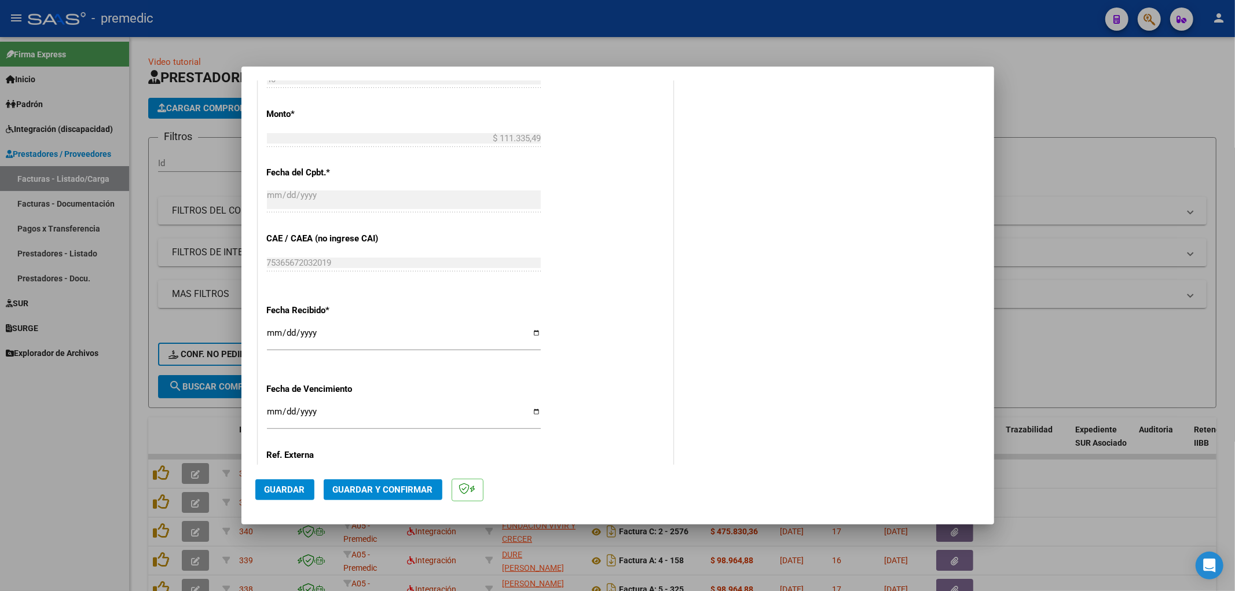
click at [276, 410] on input "Ingresar la fecha" at bounding box center [404, 416] width 274 height 19
type input "[DATE]"
click at [291, 493] on span "Guardar" at bounding box center [285, 489] width 41 height 10
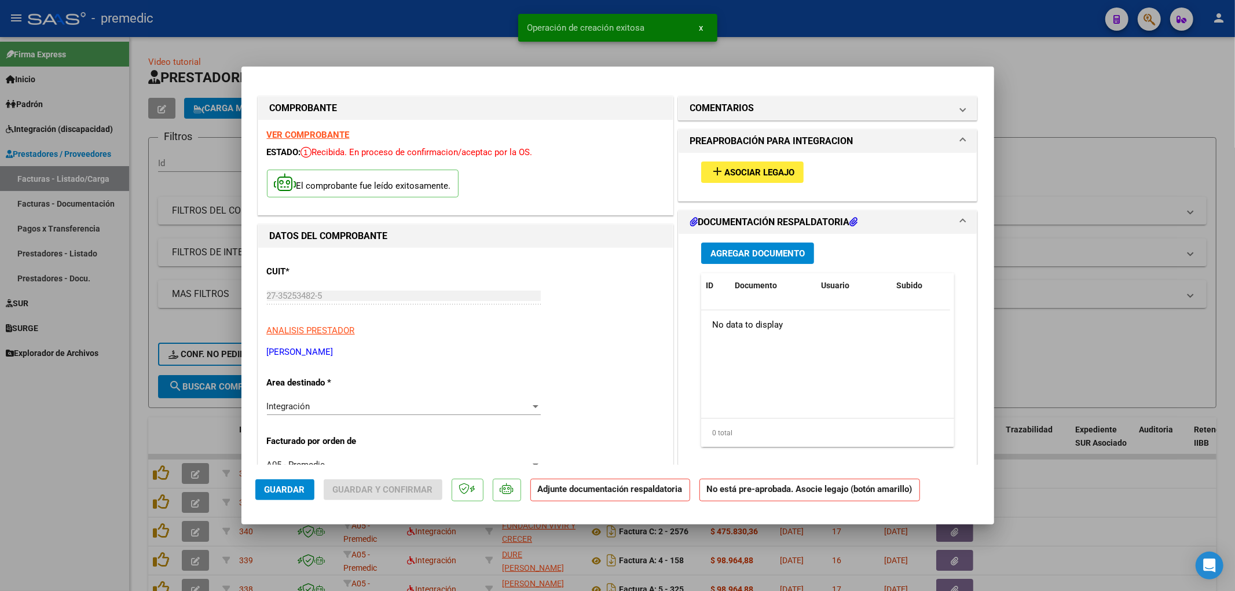
click at [768, 172] on span "Asociar Legajo" at bounding box center [759, 172] width 70 height 10
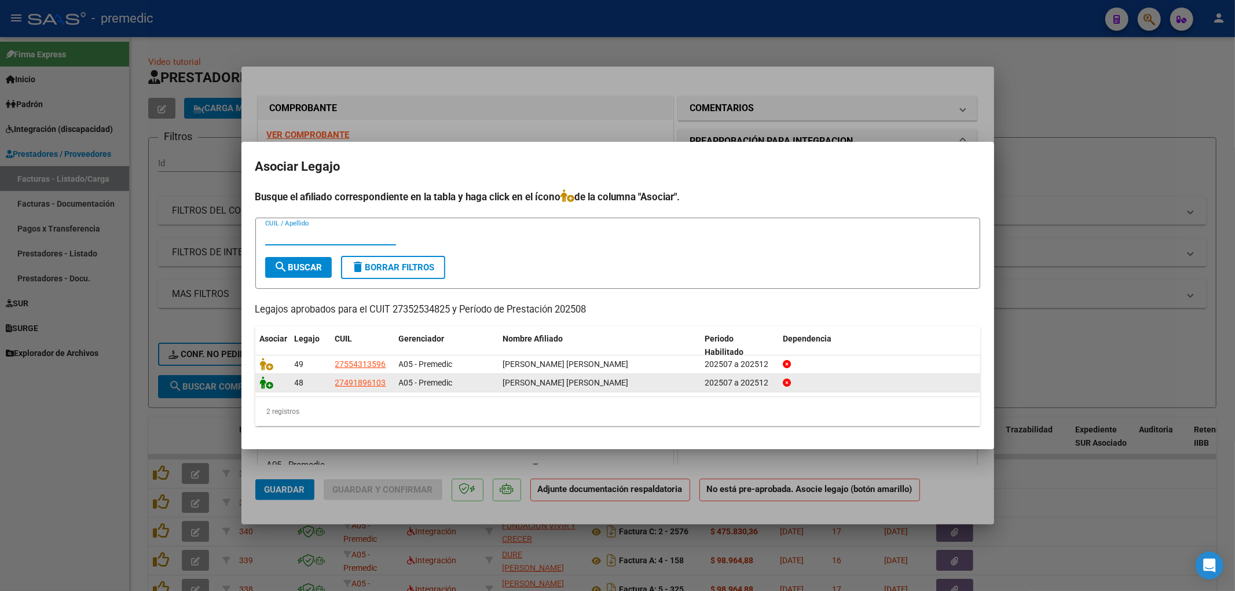
click at [265, 384] on icon at bounding box center [267, 382] width 14 height 13
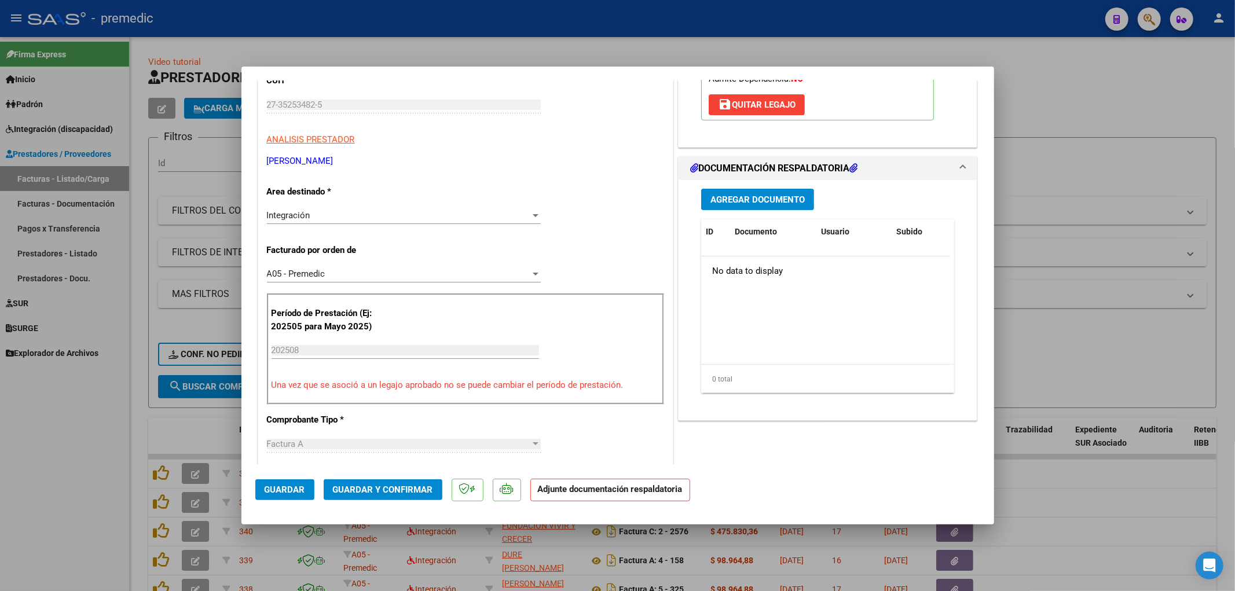
scroll to position [193, 0]
click at [757, 199] on span "Agregar Documento" at bounding box center [757, 198] width 94 height 10
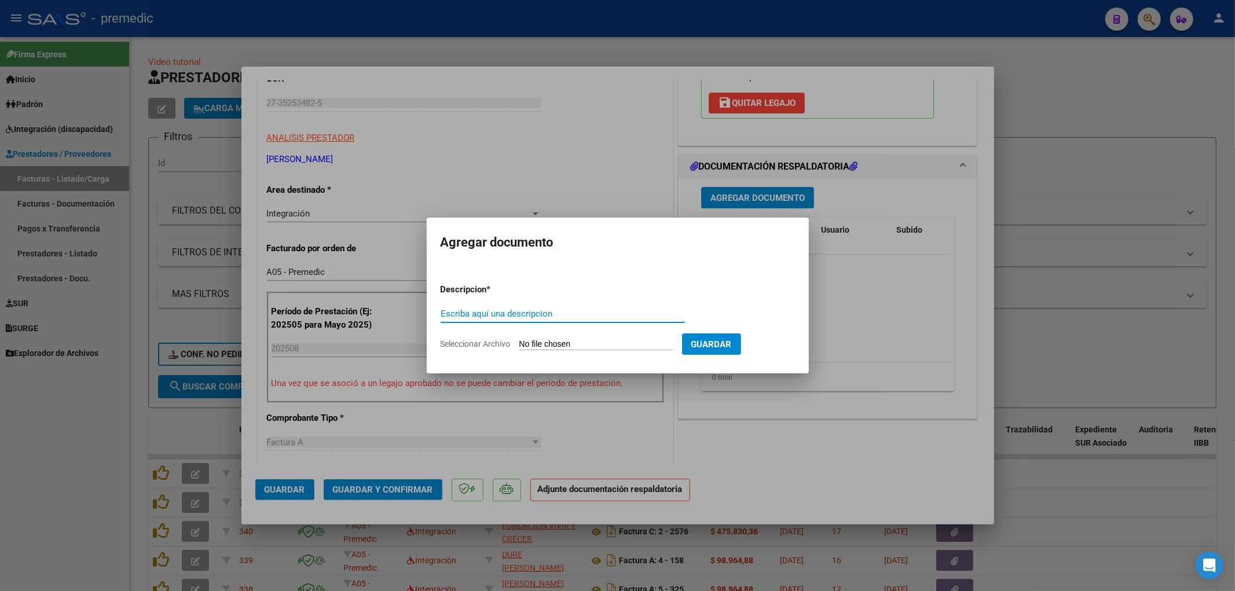
click at [565, 339] on input "Seleccionar Archivo" at bounding box center [595, 344] width 153 height 11
type input "C:\fakepath\[PERSON_NAME] MS [DATE].pdf"
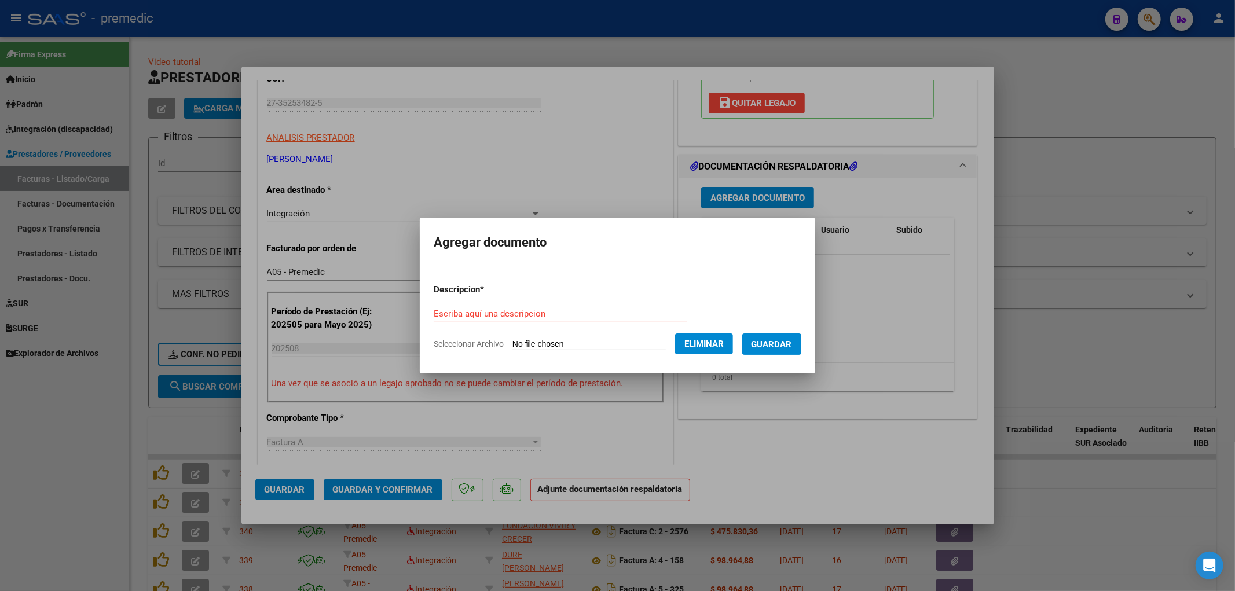
click at [434, 287] on form "Descripcion * Escriba aquí una descripcion Seleccionar Archivo Eliminar Guardar" at bounding box center [618, 316] width 368 height 85
click at [439, 297] on form "Descripcion * Escriba aquí una descripcion Seleccionar Archivo Eliminar Guardar" at bounding box center [618, 316] width 368 height 85
click at [438, 307] on div "Escriba aquí una descripcion" at bounding box center [561, 313] width 254 height 17
type input "asistencia"
click at [792, 348] on span "Guardar" at bounding box center [771, 344] width 41 height 10
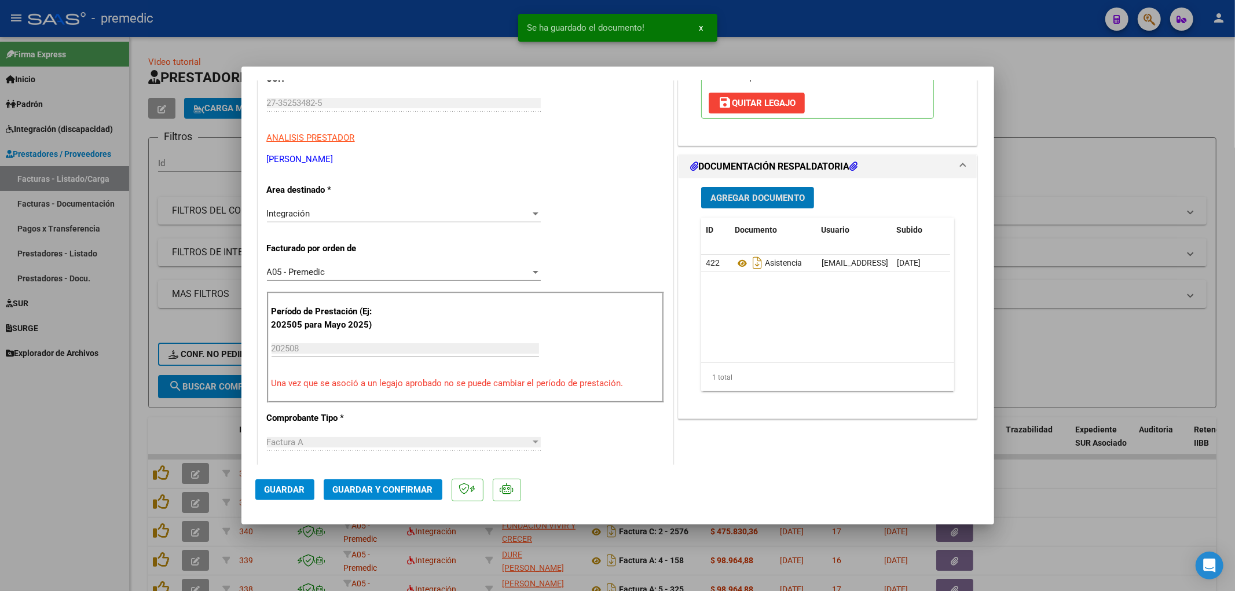
click at [269, 496] on button "Guardar" at bounding box center [284, 489] width 59 height 21
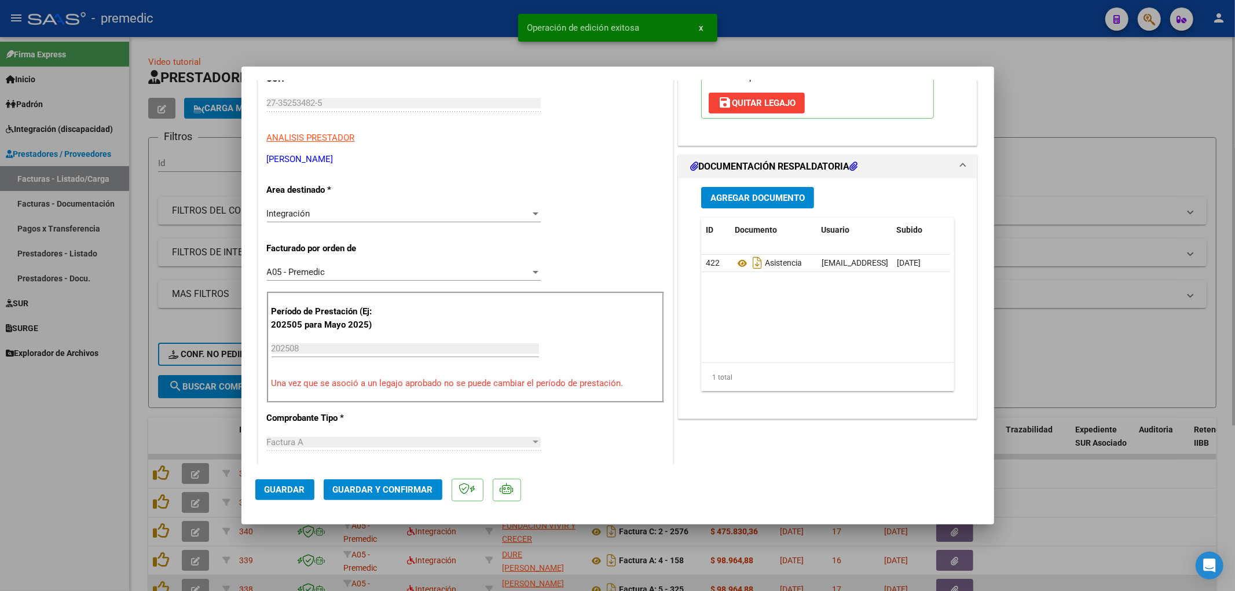
drag, startPoint x: 1074, startPoint y: 471, endPoint x: 924, endPoint y: 581, distance: 185.8
click at [1074, 471] on div at bounding box center [617, 295] width 1235 height 591
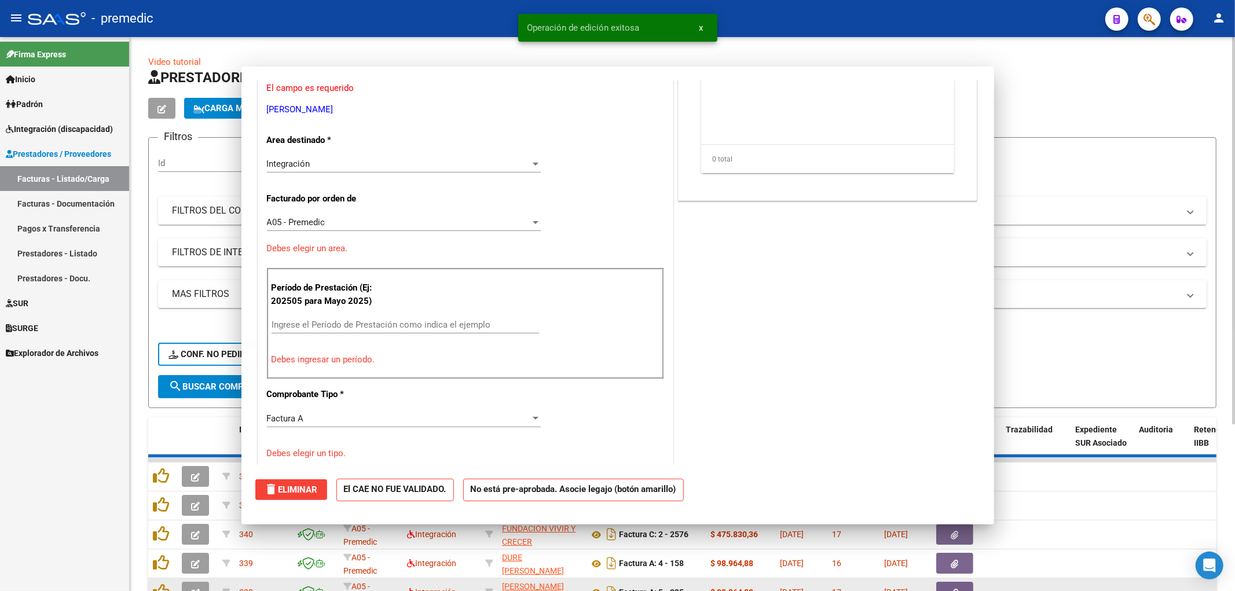
scroll to position [0, 0]
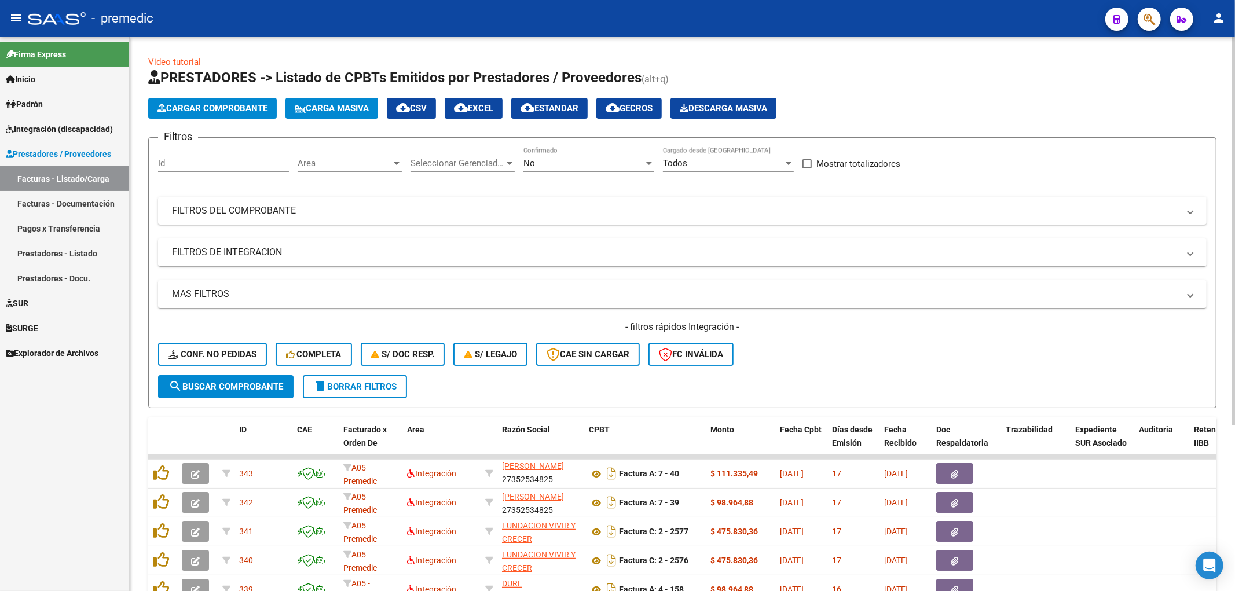
click at [198, 112] on span "Cargar Comprobante" at bounding box center [212, 108] width 110 height 10
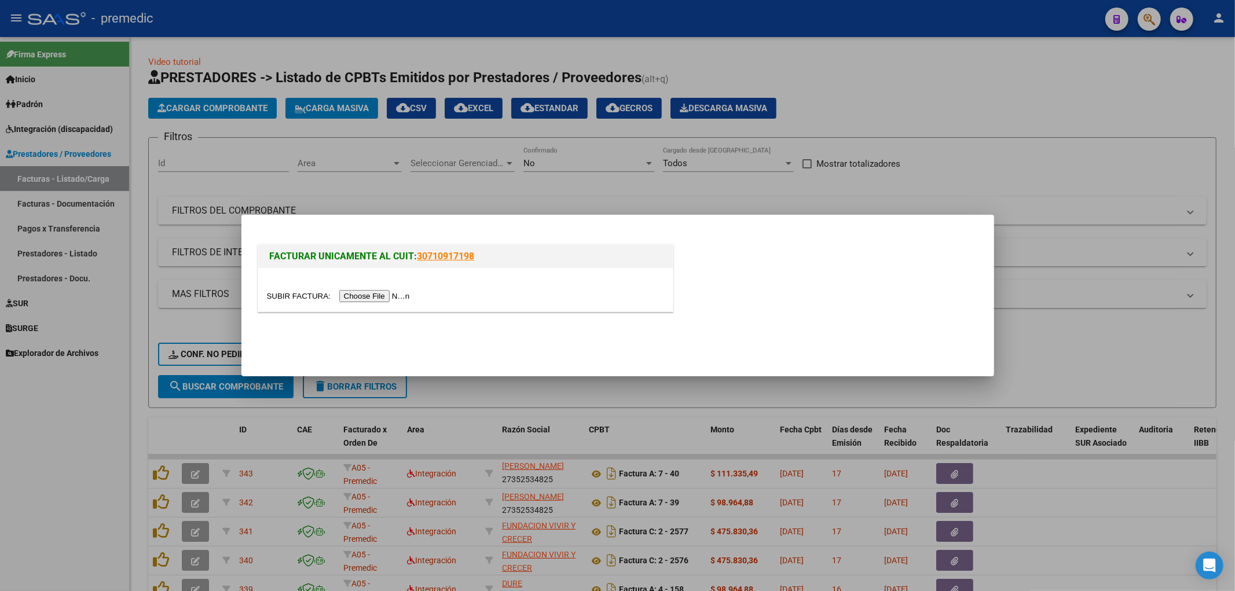
click at [375, 298] on input "file" at bounding box center [340, 296] width 146 height 12
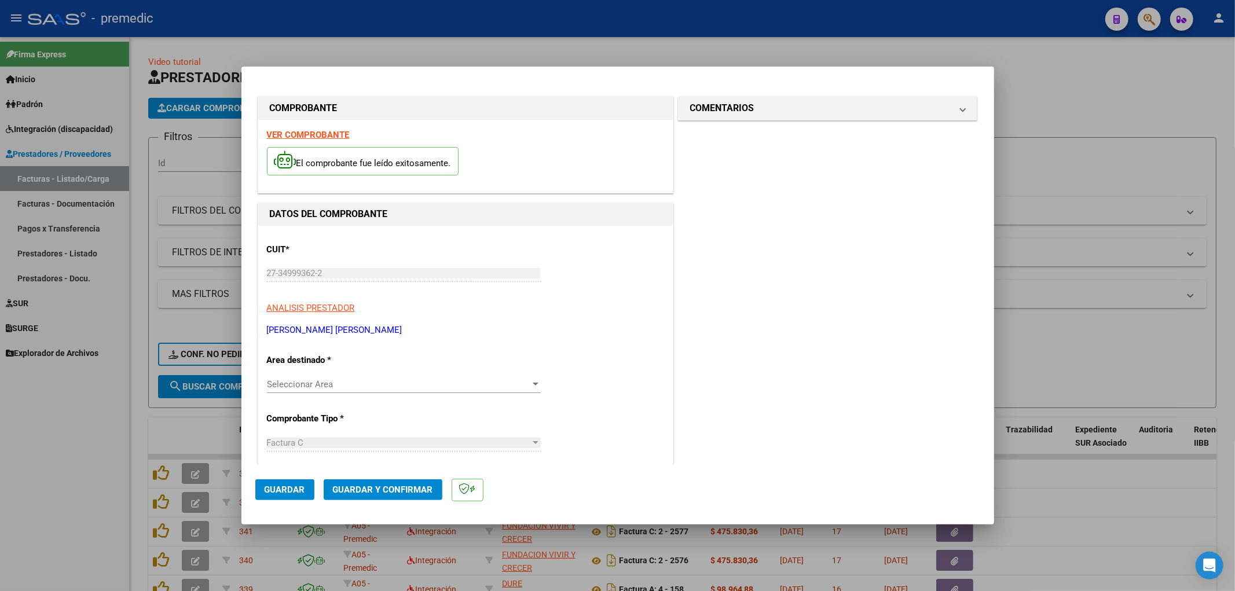
click at [483, 381] on span "Seleccionar Area" at bounding box center [398, 384] width 263 height 10
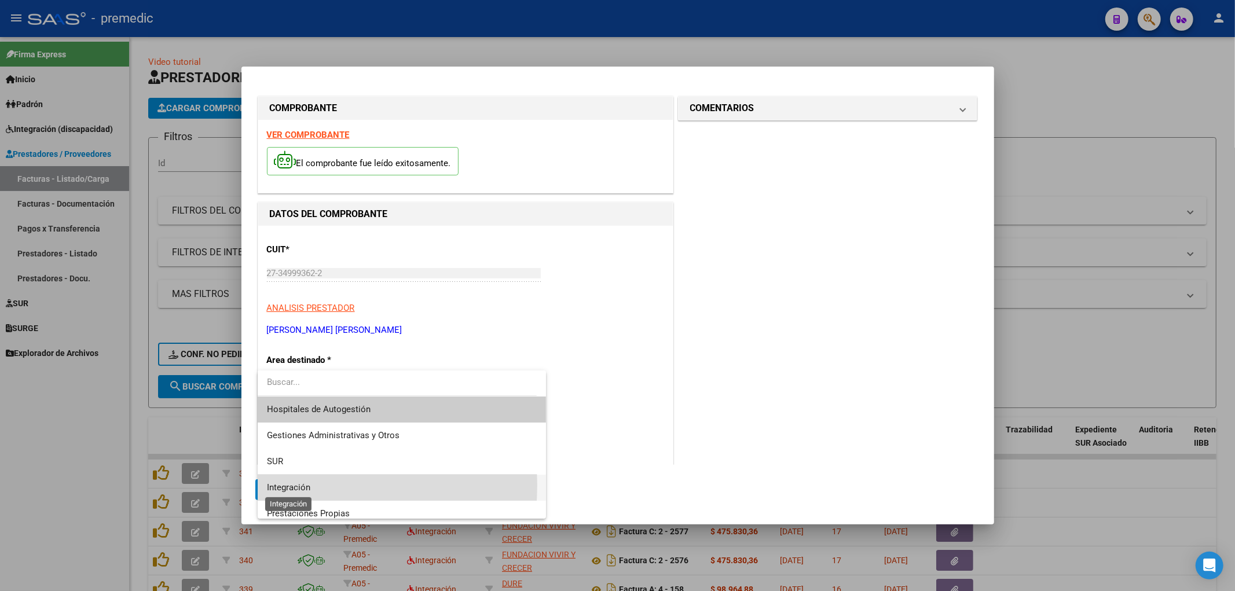
click at [298, 485] on span "Integración" at bounding box center [288, 487] width 43 height 10
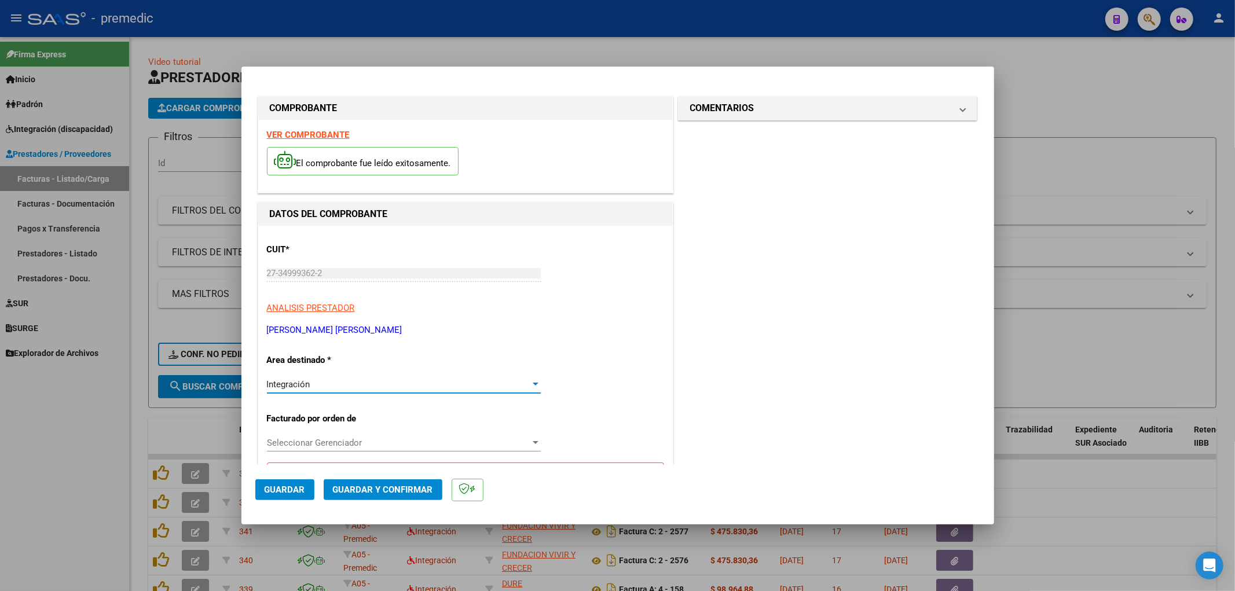
scroll to position [64, 0]
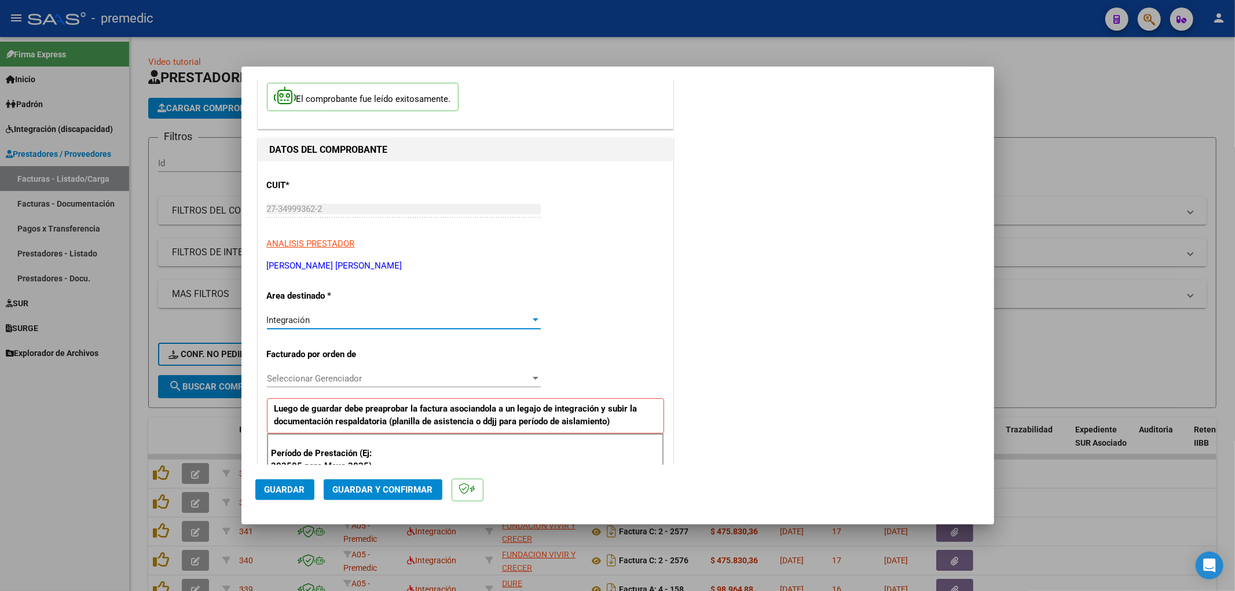
click at [368, 380] on span "Seleccionar Gerenciador" at bounding box center [398, 378] width 263 height 10
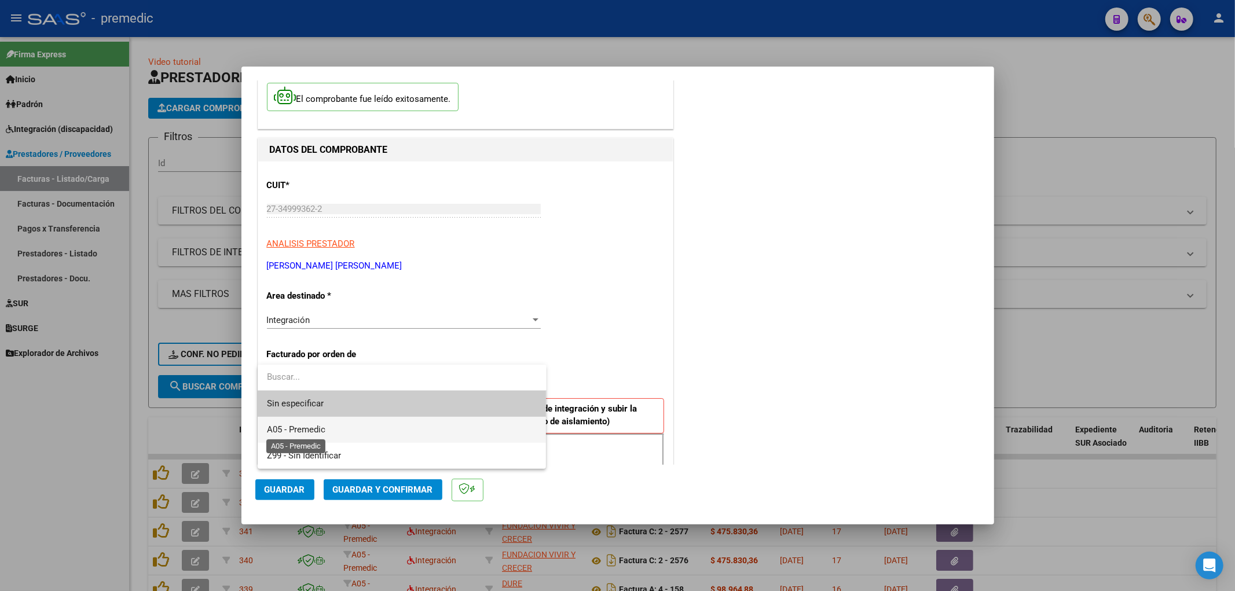
click at [297, 430] on span "A05 - Premedic" at bounding box center [296, 429] width 58 height 10
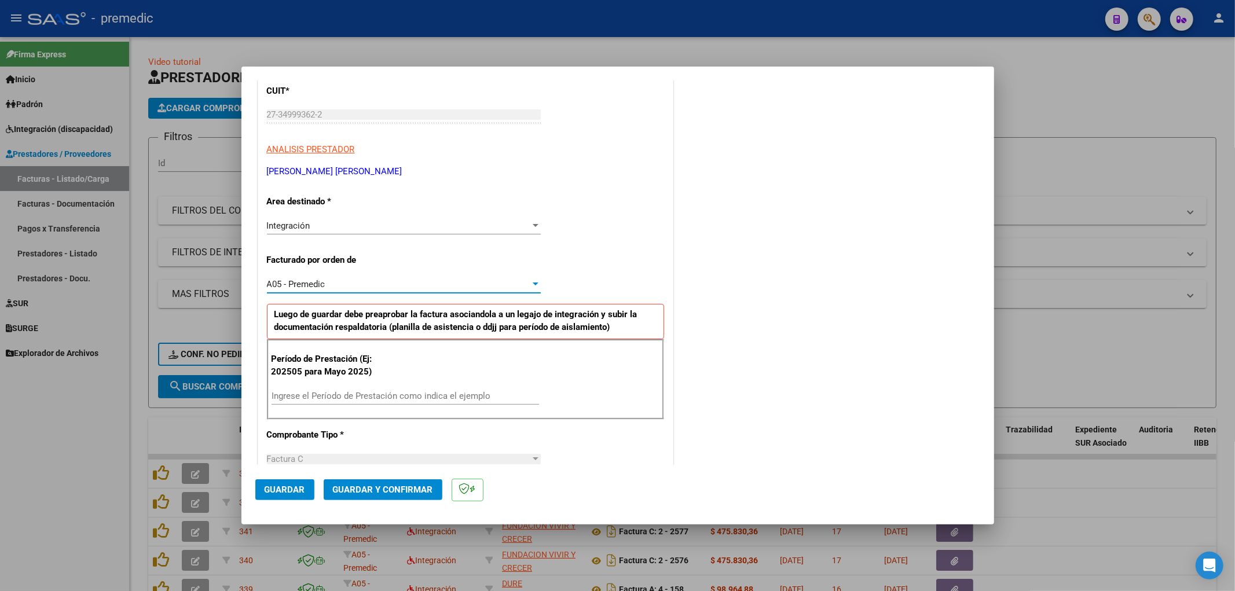
scroll to position [193, 0]
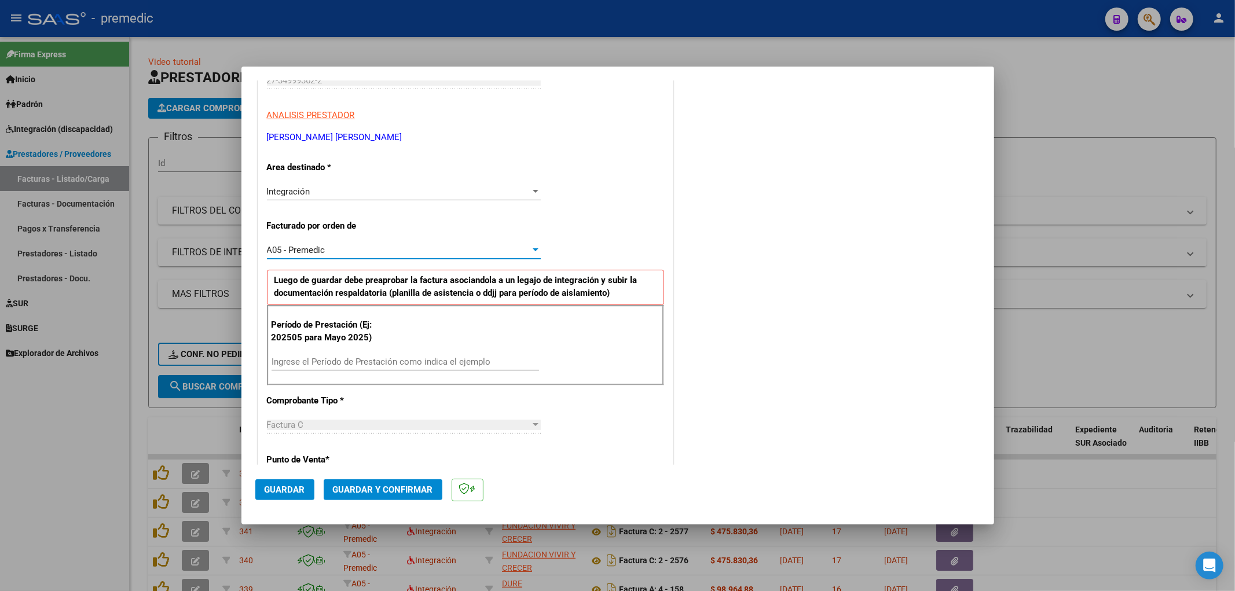
click at [395, 361] on input "Ingrese el Período de Prestación como indica el ejemplo" at bounding box center [404, 362] width 267 height 10
type input "202507"
click at [878, 360] on div "COMENTARIOS Comentarios De la Obra Social: Comentarios de la Obra Social (no vi…" at bounding box center [828, 466] width 304 height 1130
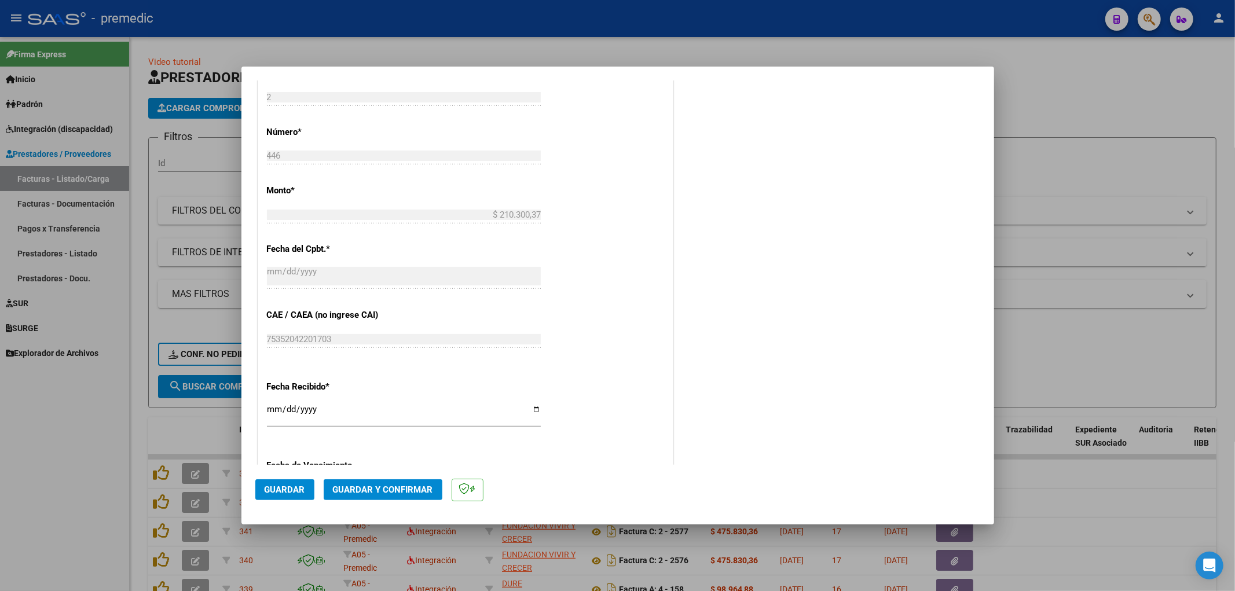
scroll to position [707, 0]
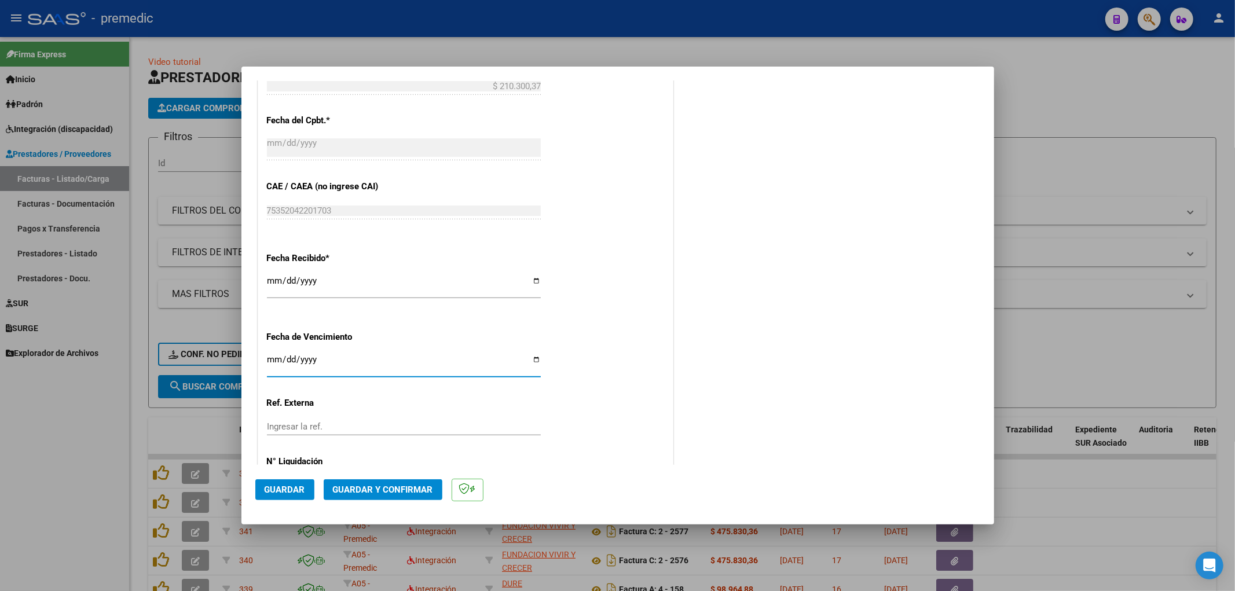
click at [267, 361] on input "Ingresar la fecha" at bounding box center [404, 364] width 274 height 19
type input "[DATE]"
click at [284, 495] on button "Guardar" at bounding box center [284, 489] width 59 height 21
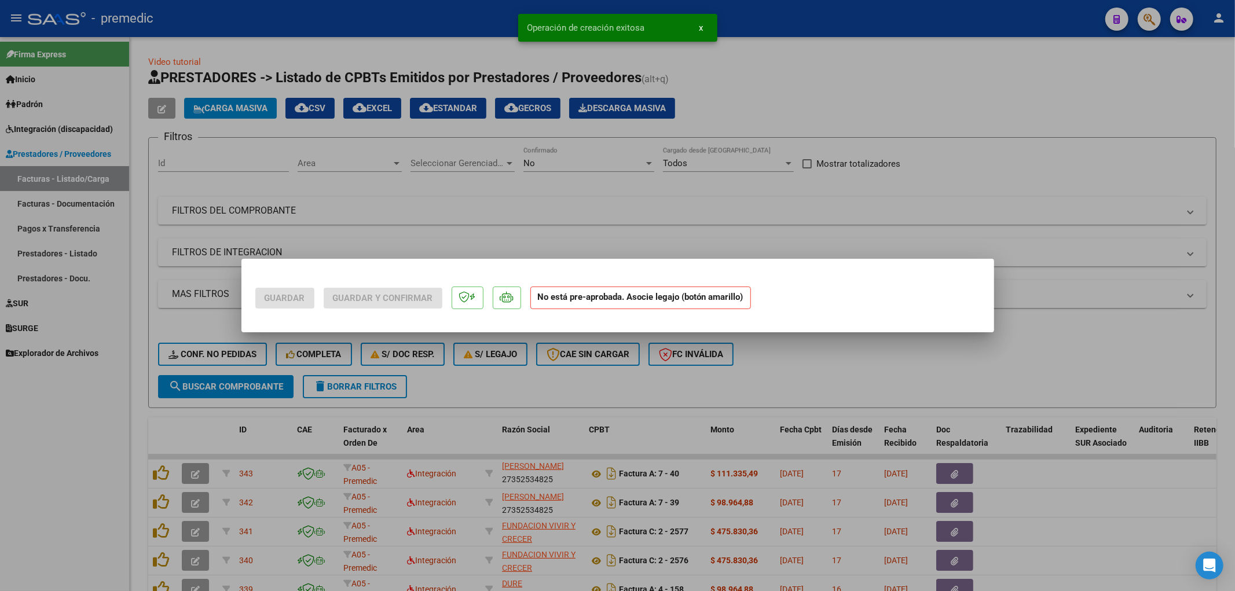
scroll to position [0, 0]
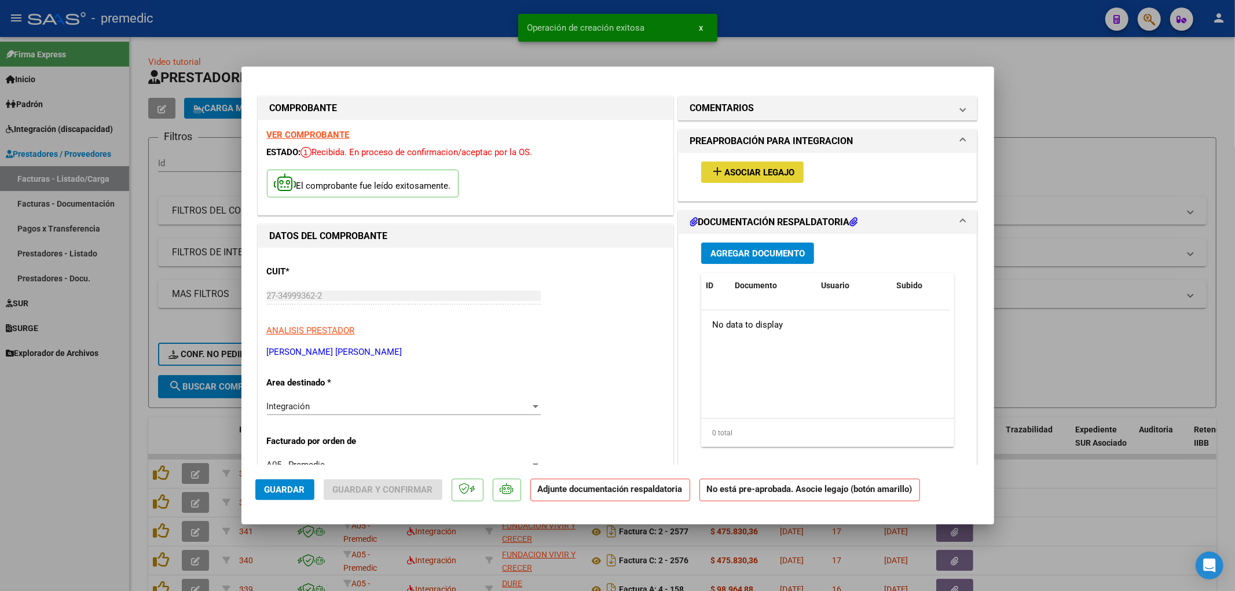
click at [753, 169] on span "Asociar Legajo" at bounding box center [759, 172] width 70 height 10
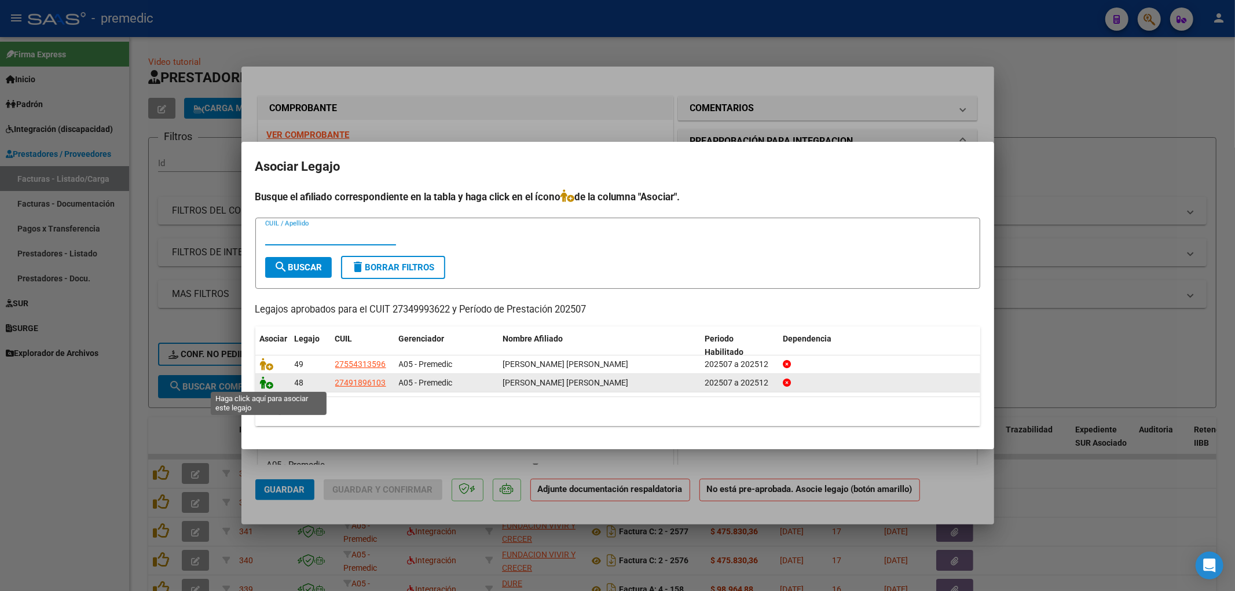
click at [265, 386] on icon at bounding box center [267, 382] width 14 height 13
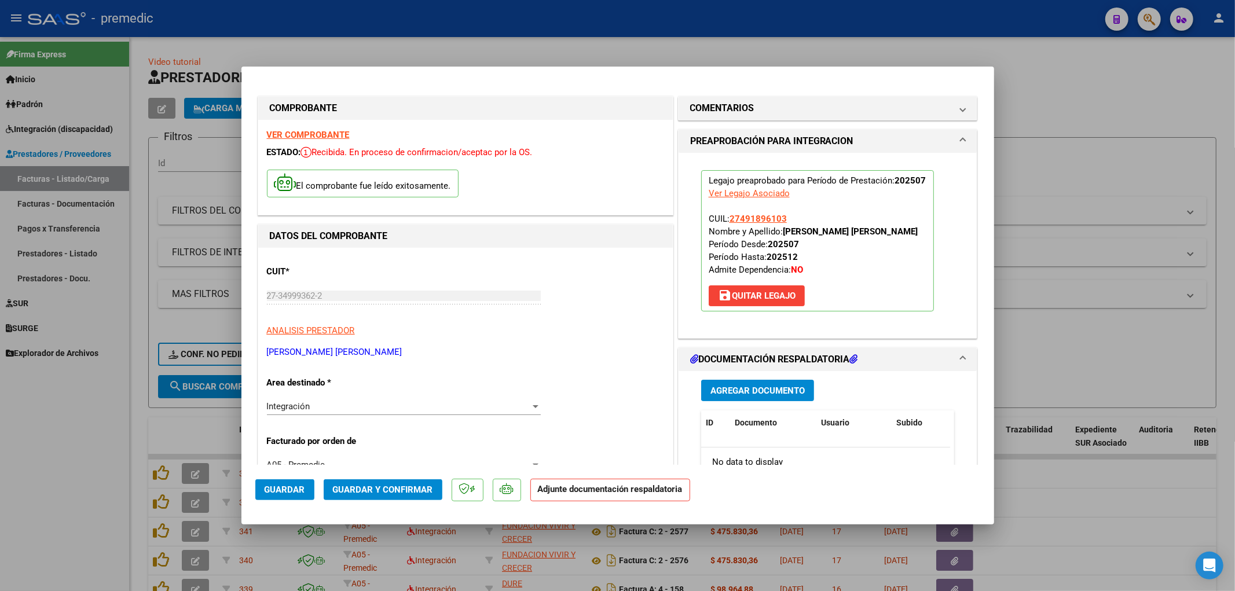
click at [769, 394] on span "Agregar Documento" at bounding box center [757, 391] width 94 height 10
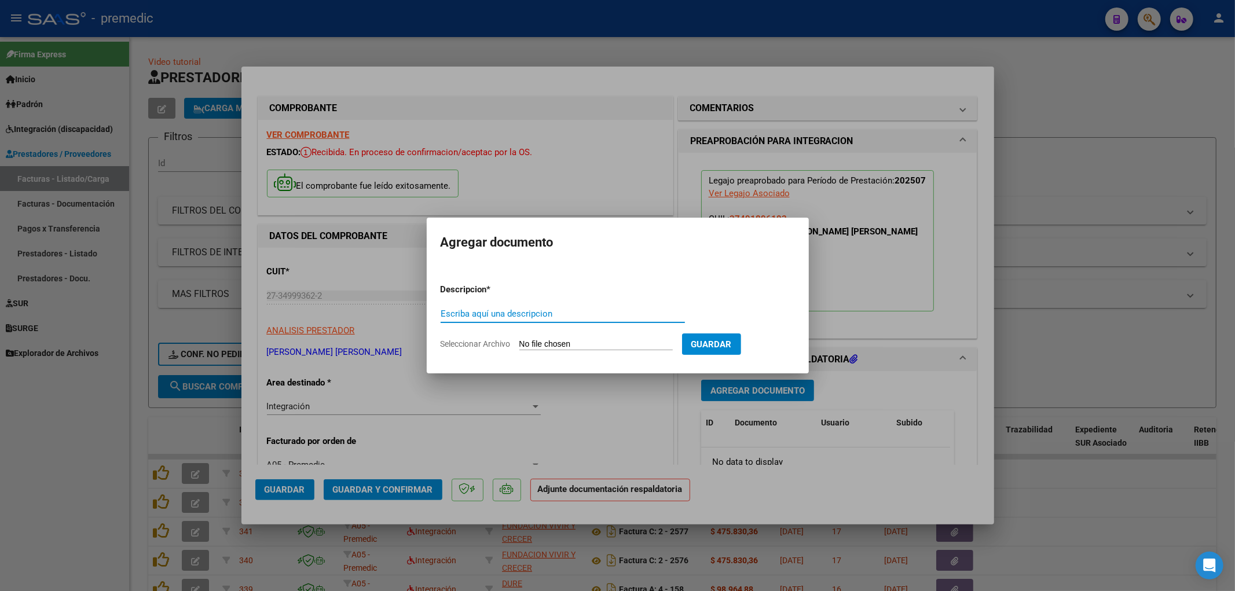
click at [597, 346] on input "Seleccionar Archivo" at bounding box center [595, 344] width 153 height 11
type input "C:\fakepath\[PERSON_NAME] PSI [DATE].pdf"
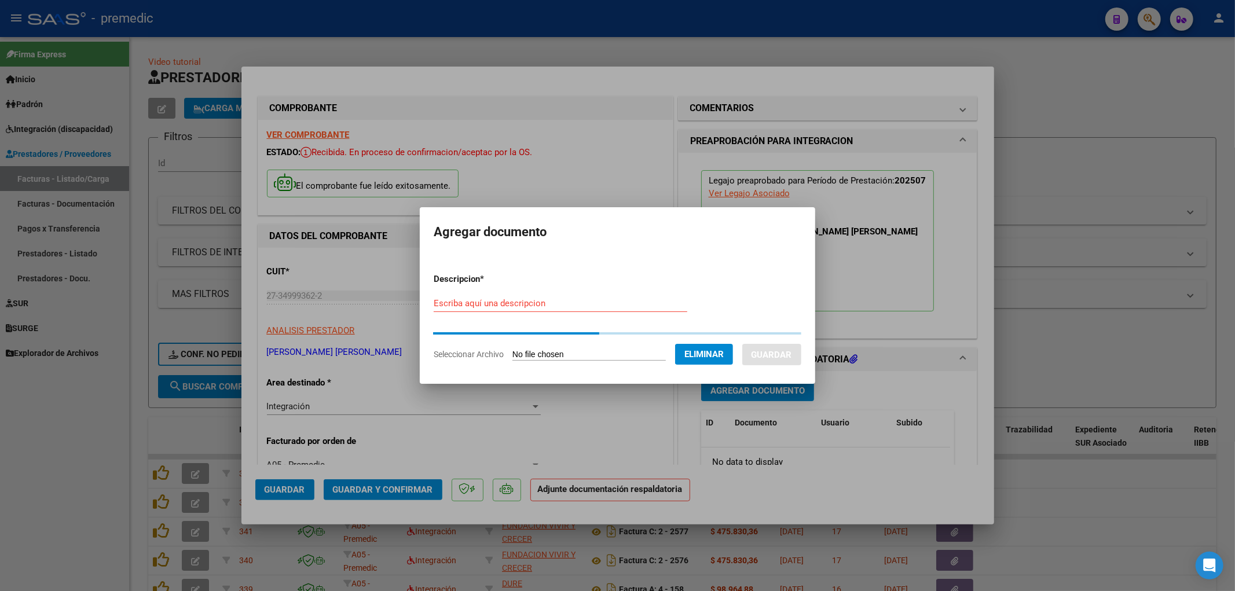
click at [470, 302] on input "Escriba aquí una descripcion" at bounding box center [561, 303] width 254 height 10
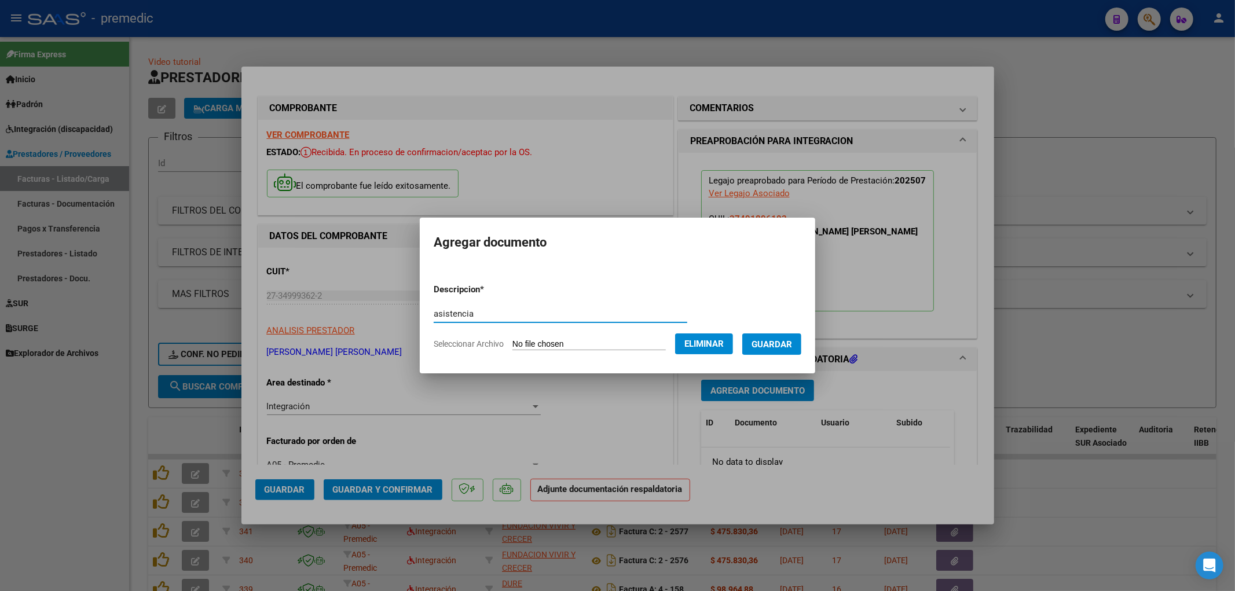
type input "asistencia"
click at [780, 350] on button "Guardar" at bounding box center [771, 343] width 59 height 21
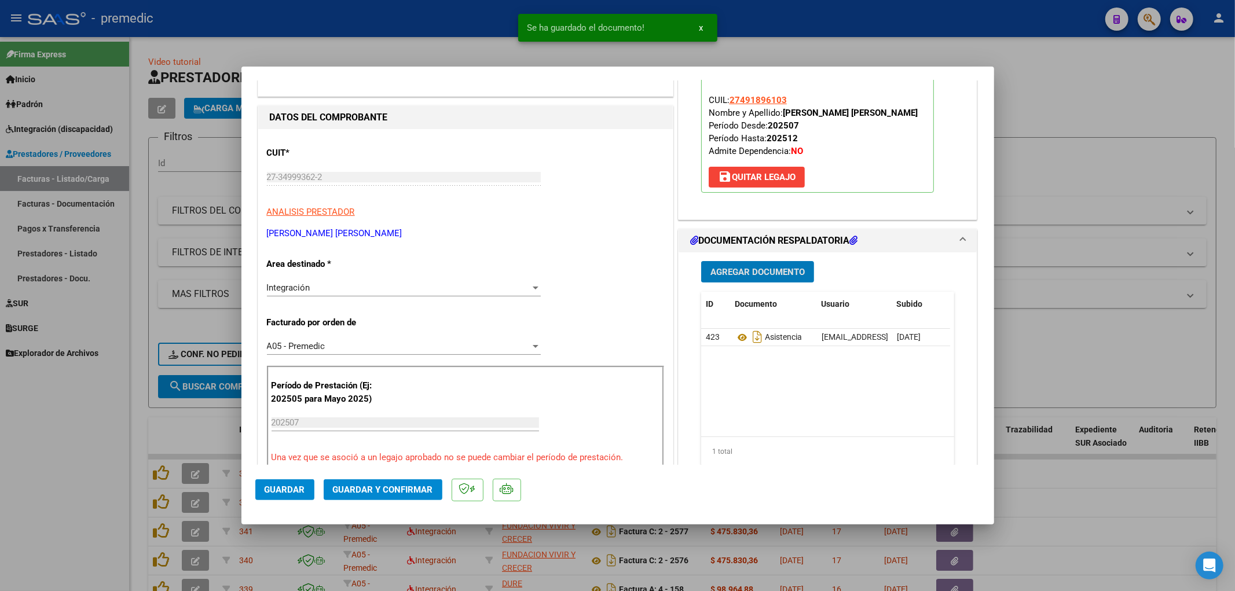
scroll to position [193, 0]
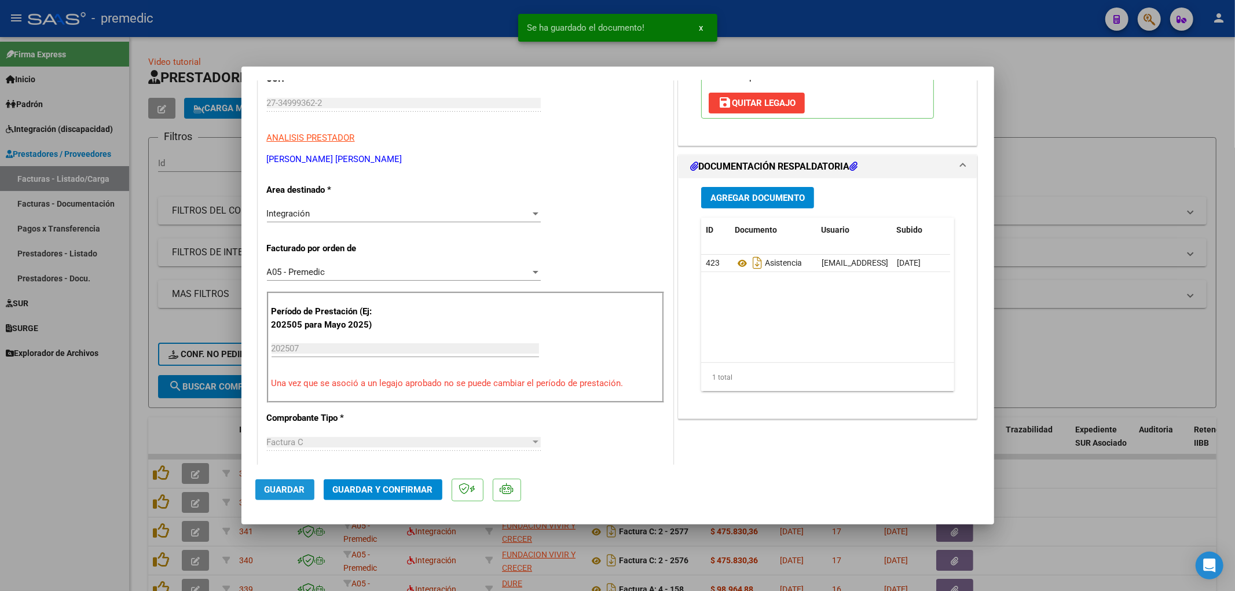
click at [301, 486] on span "Guardar" at bounding box center [285, 489] width 41 height 10
drag, startPoint x: 1133, startPoint y: 311, endPoint x: 1135, endPoint y: 302, distance: 9.5
click at [1133, 313] on div at bounding box center [617, 295] width 1235 height 591
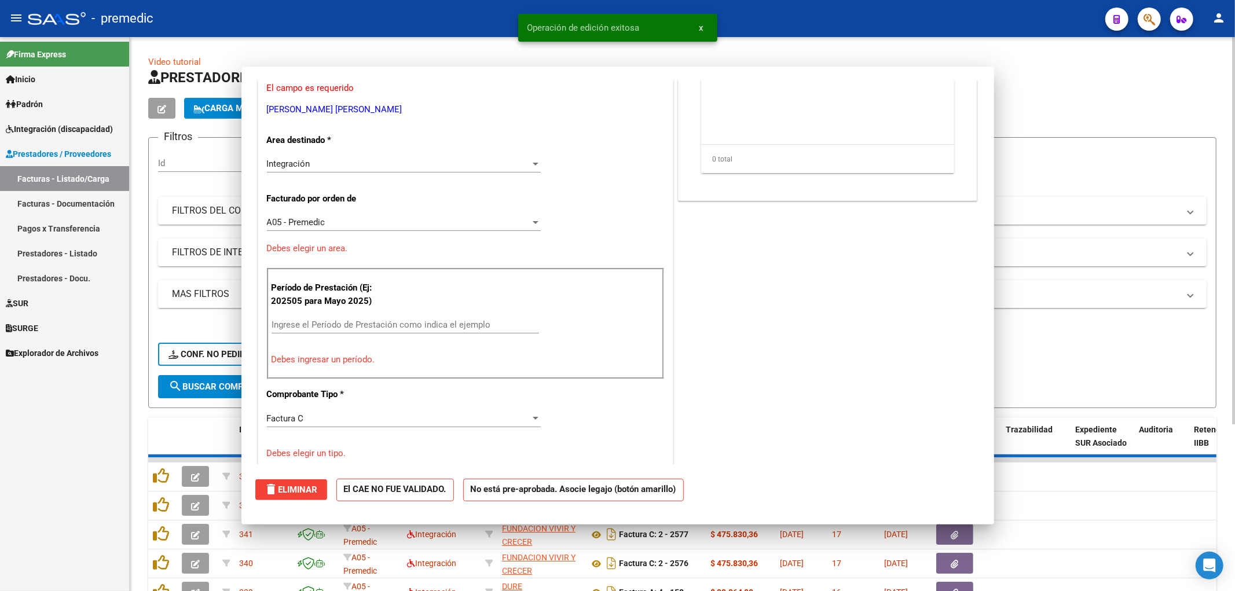
scroll to position [0, 0]
